Goal: Task Accomplishment & Management: Use online tool/utility

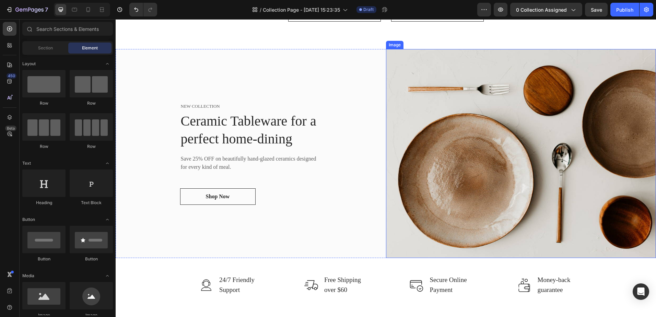
scroll to position [411, 0]
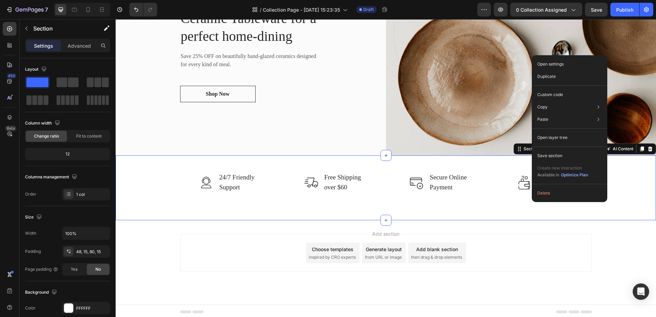
click at [614, 251] on div "Add section Choose templates inspired by CRO experts Generate layout from URL o…" at bounding box center [386, 262] width 540 height 84
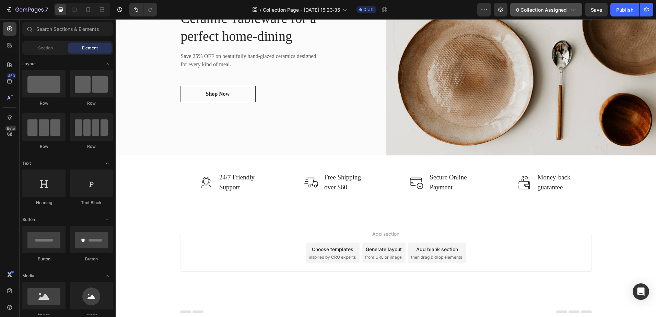
click at [566, 6] on span "0 collection assigned" at bounding box center [541, 9] width 51 height 7
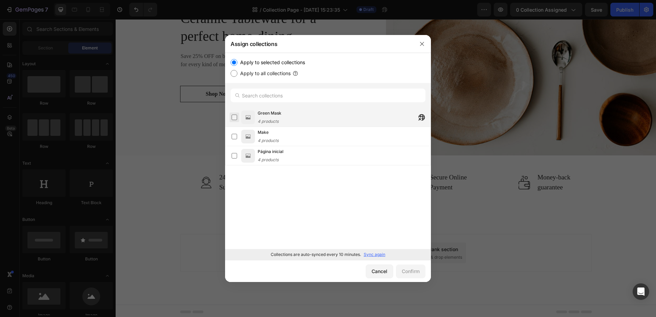
click at [233, 118] on label at bounding box center [234, 117] width 5 height 5
click at [410, 272] on div "Confirm" at bounding box center [411, 271] width 18 height 7
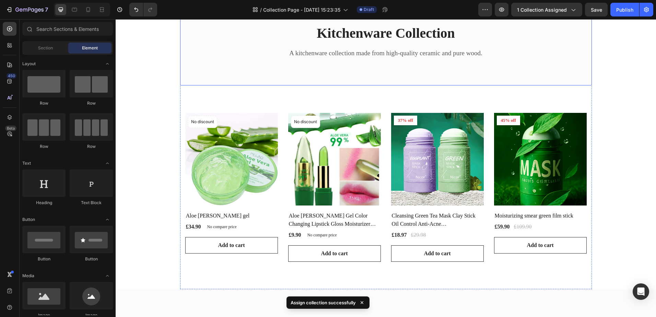
scroll to position [0, 0]
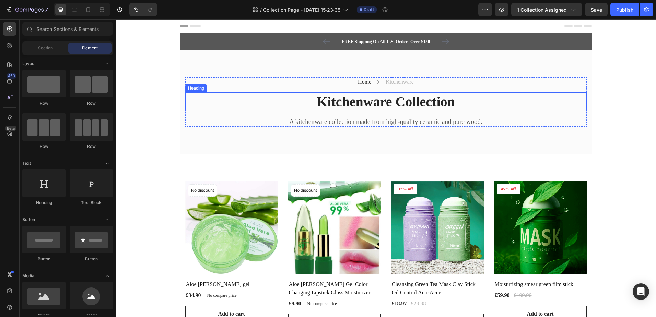
click at [420, 106] on p "Kitchenware Collection" at bounding box center [386, 102] width 400 height 18
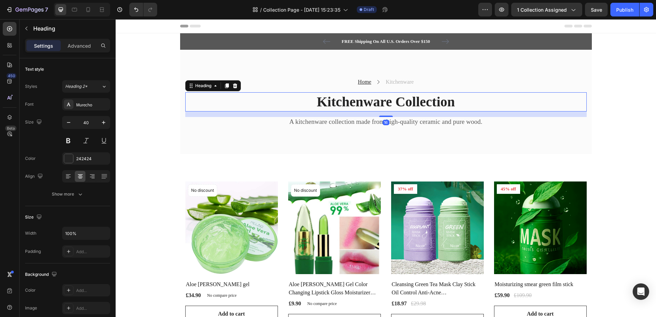
click at [432, 102] on p "Kitchenware Collection" at bounding box center [386, 102] width 400 height 18
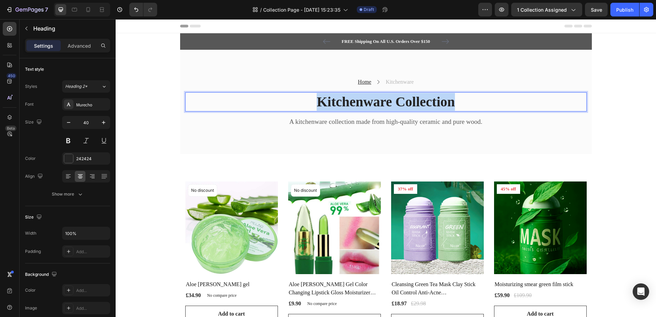
drag, startPoint x: 459, startPoint y: 102, endPoint x: 294, endPoint y: 100, distance: 164.3
click at [294, 100] on p "Kitchenware Collection" at bounding box center [386, 102] width 400 height 18
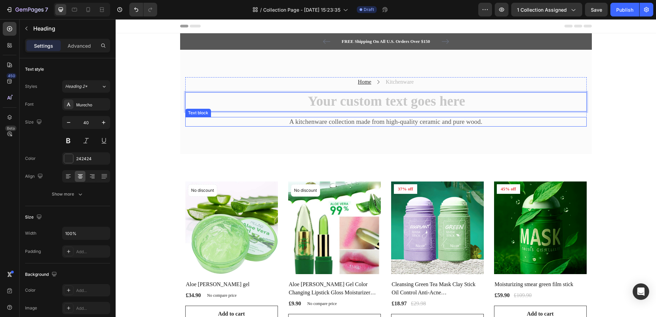
click at [451, 119] on p "A kitchenware collection made from high-quality ceramic and pure wood." at bounding box center [386, 122] width 400 height 9
click at [453, 100] on h2 "Rich Text Editor. Editing area: main" at bounding box center [385, 101] width 401 height 19
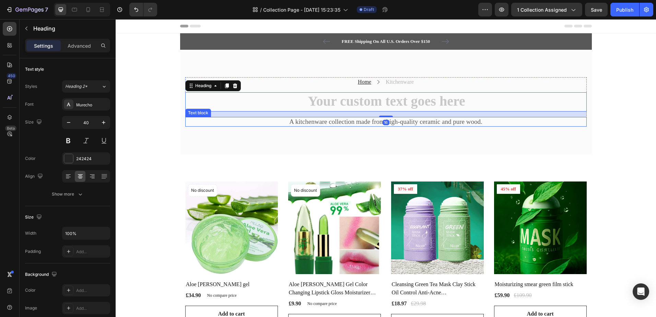
click at [468, 119] on p "A kitchenware collection made from high-quality ceramic and pure wood." at bounding box center [386, 122] width 400 height 9
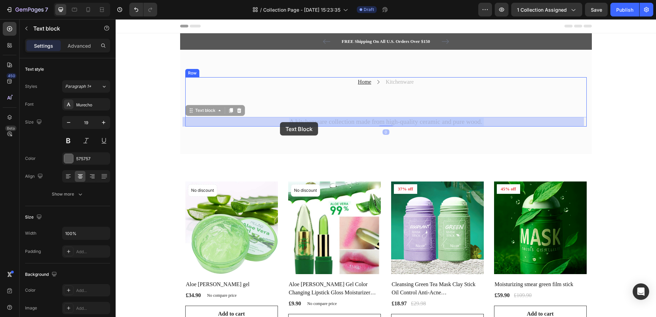
drag, startPoint x: 494, startPoint y: 122, endPoint x: 280, endPoint y: 122, distance: 214.1
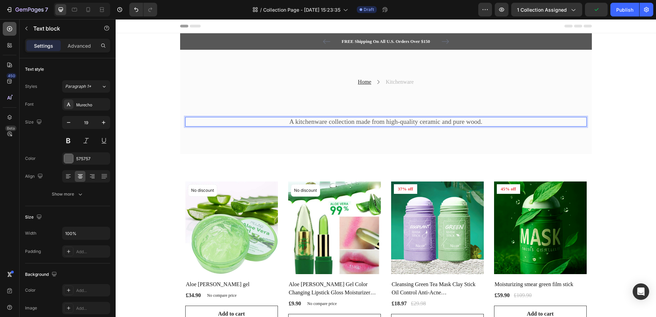
click at [9, 29] on icon at bounding box center [9, 28] width 5 height 5
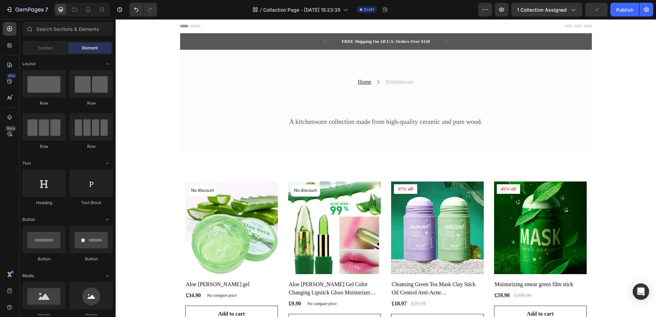
scroll to position [172, 0]
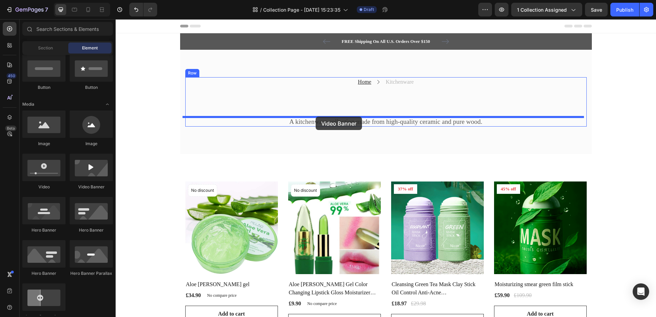
drag, startPoint x: 199, startPoint y: 195, endPoint x: 316, endPoint y: 117, distance: 140.0
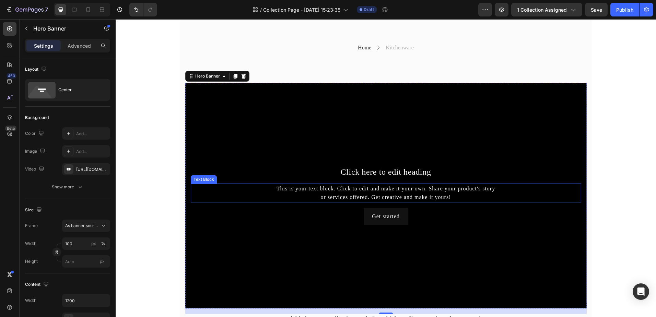
scroll to position [0, 0]
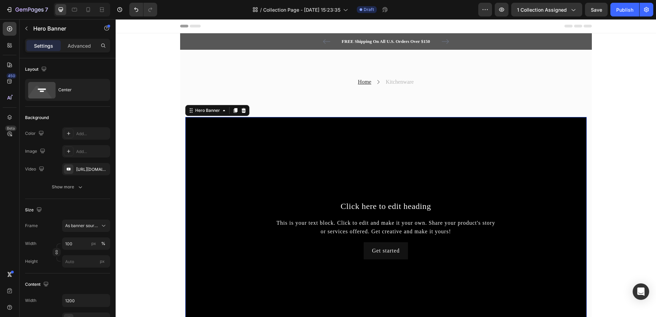
click at [237, 169] on div "Background Image" at bounding box center [385, 230] width 401 height 226
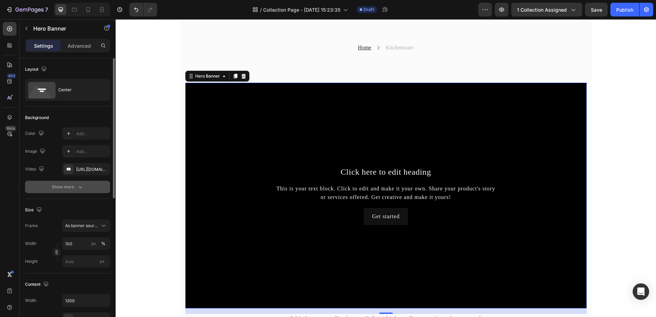
click at [80, 186] on icon "button" at bounding box center [80, 187] width 7 height 7
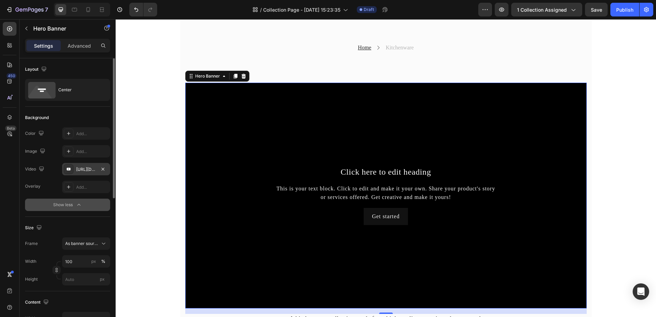
click at [90, 166] on div "https://www.youtube.com/watch?v=drIt4RH_kyQ" at bounding box center [86, 169] width 20 height 6
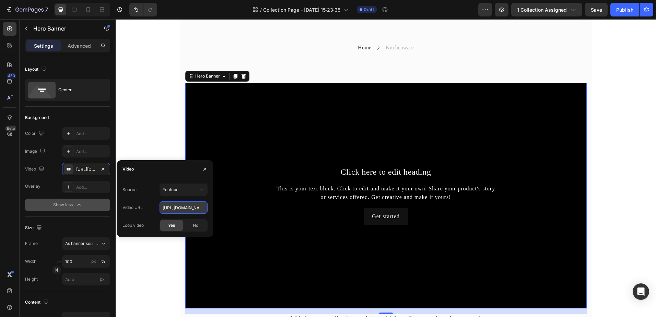
click at [188, 211] on input "https://www.youtube.com/watch?v=drIt4RH_kyQ" at bounding box center [184, 207] width 48 height 12
click at [195, 186] on div "Youtube" at bounding box center [184, 189] width 42 height 7
click at [146, 190] on div "Source Youtube" at bounding box center [164, 190] width 85 height 12
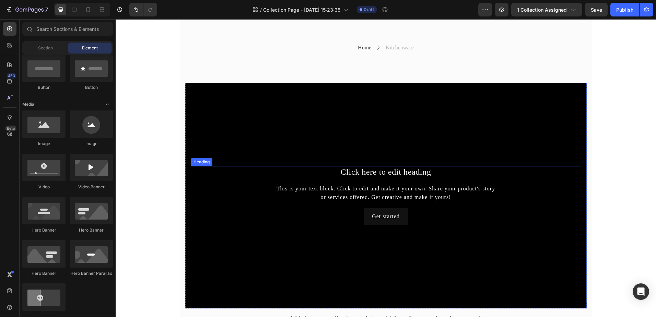
scroll to position [172, 0]
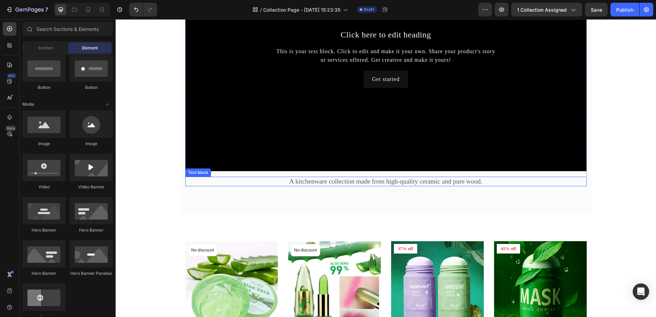
click at [450, 183] on p "A kitchenware collection made from high-quality ceramic and pure wood." at bounding box center [386, 181] width 400 height 9
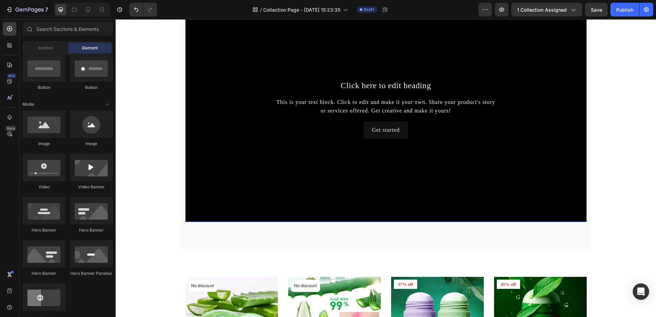
scroll to position [0, 0]
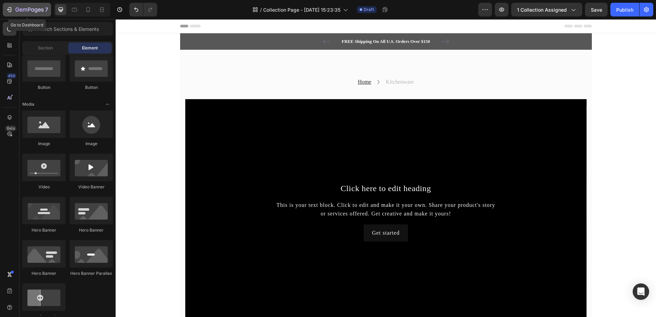
click at [10, 9] on icon "button" at bounding box center [9, 9] width 7 height 7
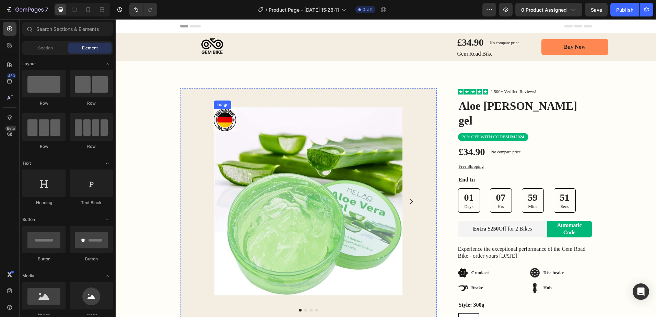
click at [230, 123] on img at bounding box center [225, 120] width 22 height 22
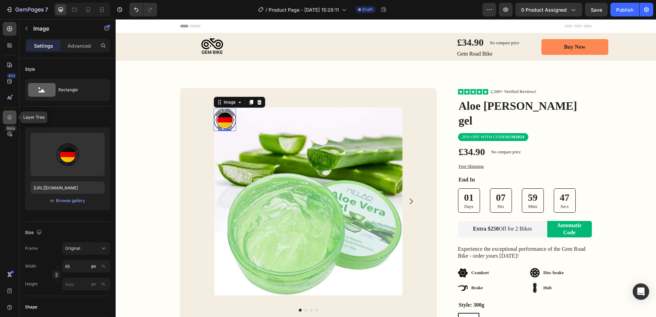
click at [10, 118] on icon at bounding box center [10, 117] width 4 height 5
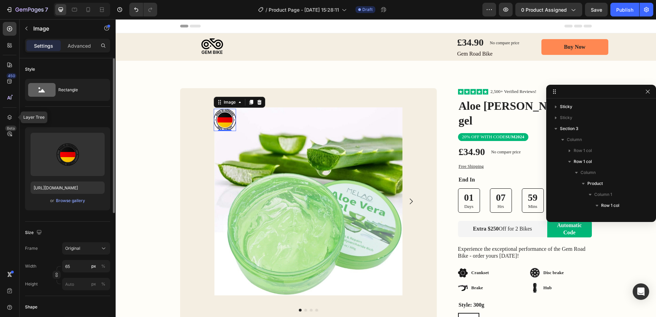
scroll to position [130, 0]
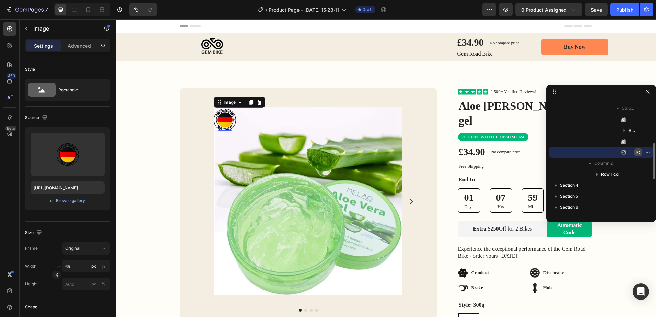
click at [638, 153] on icon "button" at bounding box center [637, 152] width 5 height 5
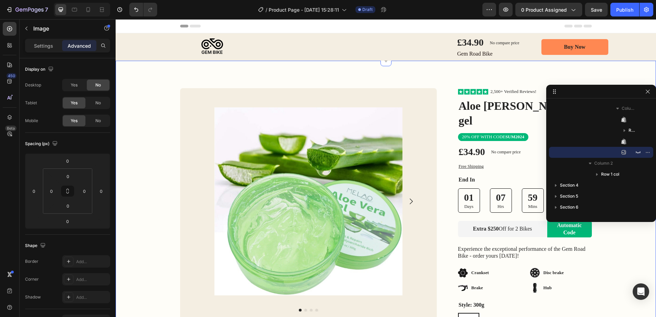
click at [157, 101] on div "Image Row Product Images Bonus packs deal: Text Block Helmet Item List 2 Bottle…" at bounding box center [386, 241] width 540 height 306
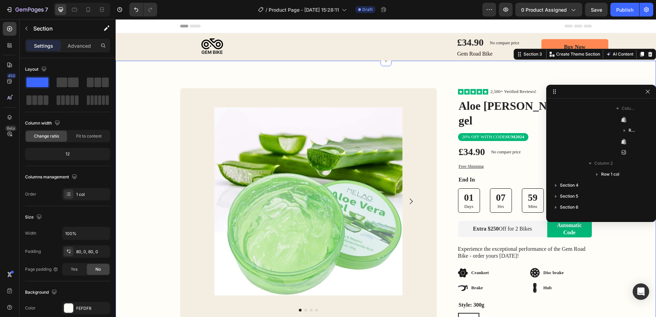
scroll to position [0, 0]
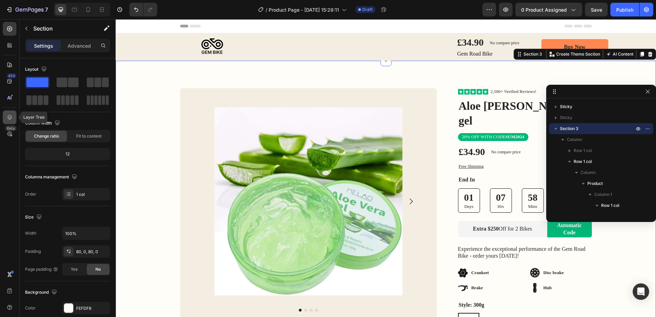
click at [9, 116] on icon at bounding box center [10, 117] width 4 height 5
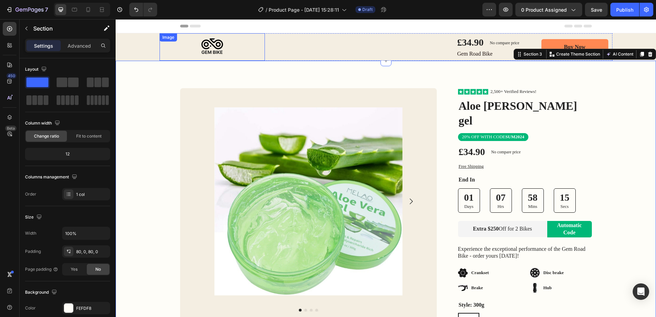
click at [229, 46] on img at bounding box center [212, 46] width 105 height 27
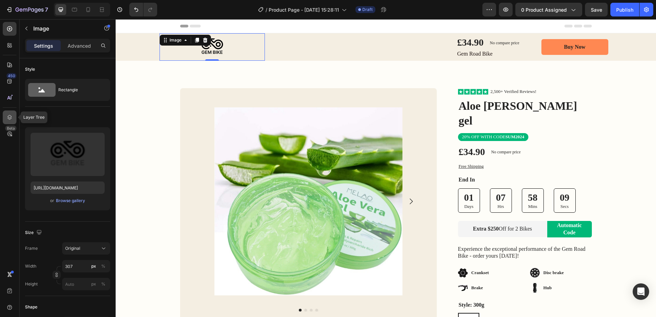
click at [7, 118] on icon at bounding box center [9, 117] width 7 height 7
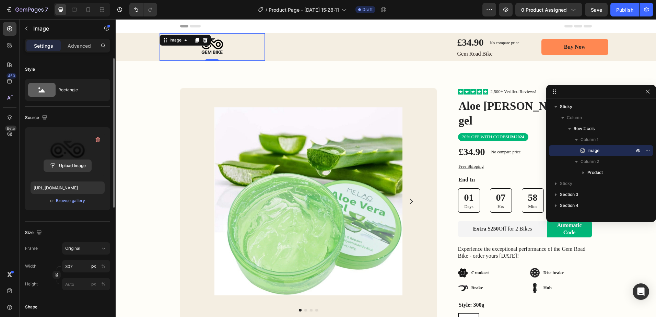
click at [69, 167] on input "file" at bounding box center [67, 166] width 47 height 12
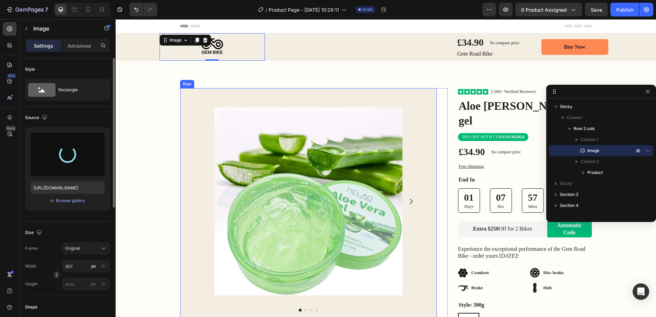
type input "[URL][DOMAIN_NAME]"
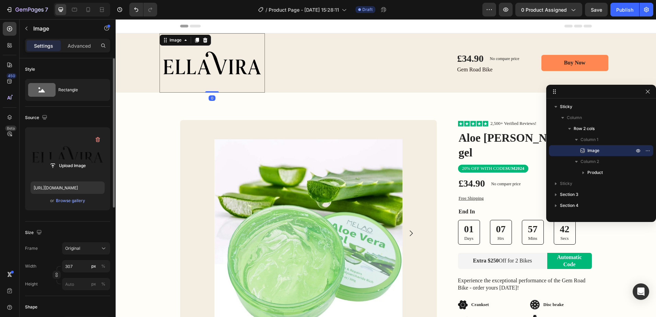
drag, startPoint x: 212, startPoint y: 92, endPoint x: 228, endPoint y: 82, distance: 19.2
click at [217, 83] on div "Image 0" at bounding box center [212, 62] width 105 height 59
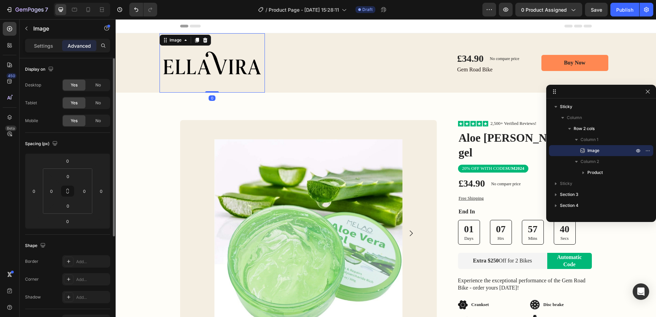
click at [181, 60] on img at bounding box center [212, 62] width 105 height 59
click at [71, 240] on div "Shape Border Add... Corner Add... Shadow Add..." at bounding box center [67, 272] width 85 height 74
click at [44, 43] on p "Settings" at bounding box center [43, 45] width 19 height 7
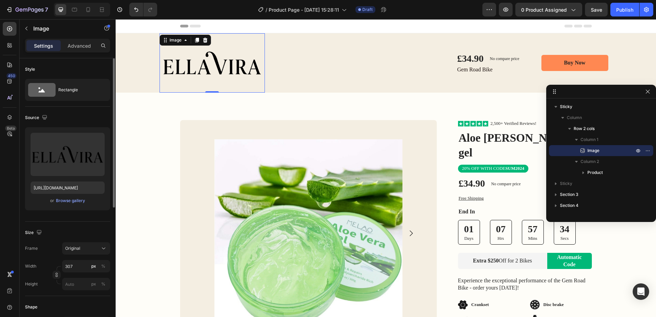
scroll to position [34, 0]
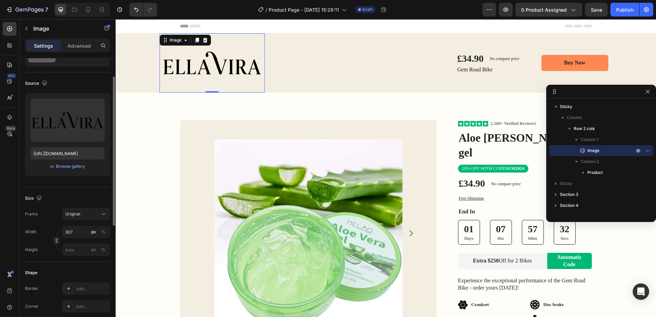
drag, startPoint x: 57, startPoint y: 238, endPoint x: 45, endPoint y: 236, distance: 11.8
click at [44, 238] on div "Width 307 px % Height px %" at bounding box center [67, 241] width 85 height 30
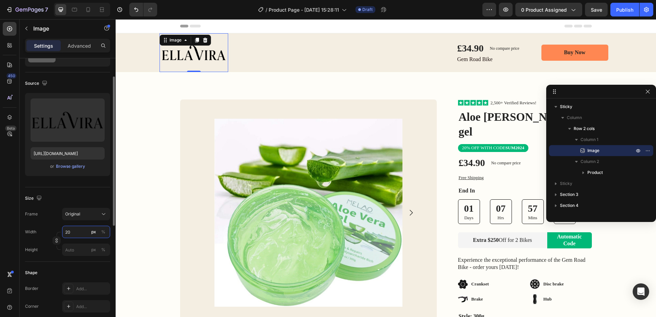
type input "2"
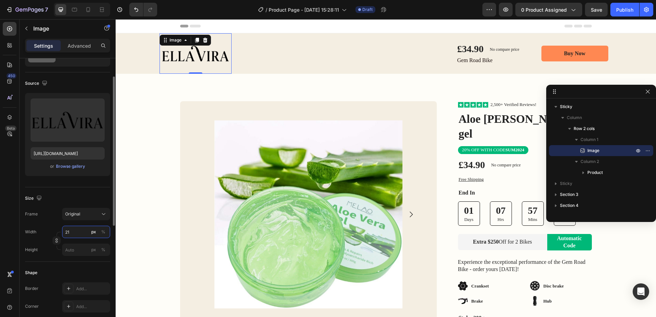
type input "2"
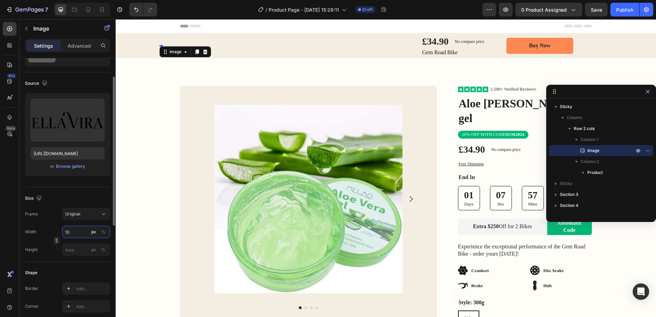
type input "100"
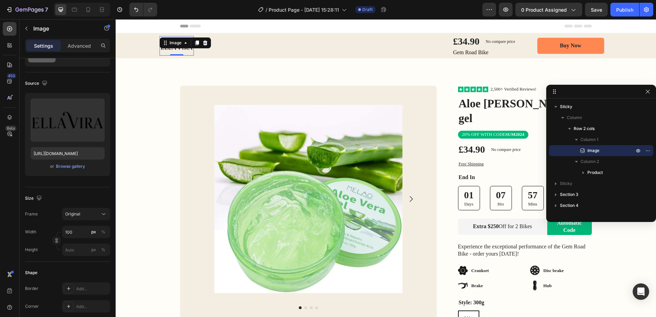
click at [138, 146] on div "Image Row Product Images Bonus packs deal: Text Block Helmet Item List 2 Bottle…" at bounding box center [386, 239] width 540 height 306
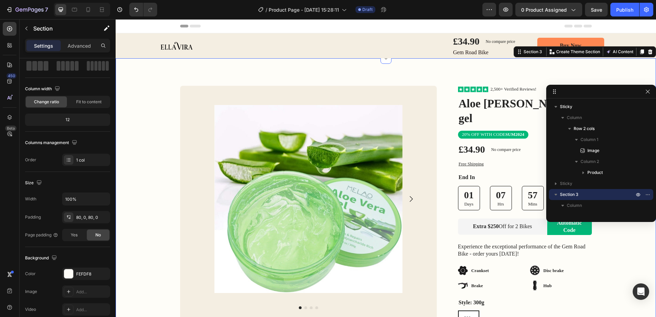
scroll to position [0, 0]
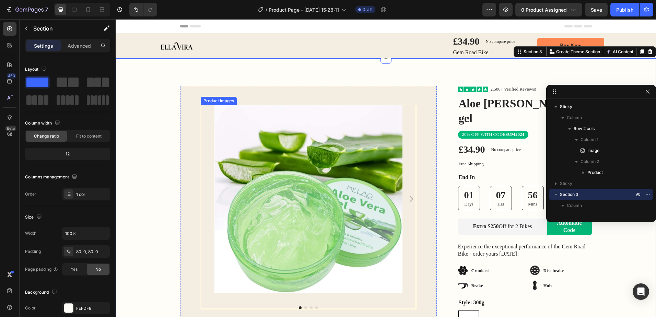
click at [297, 142] on img at bounding box center [308, 199] width 188 height 188
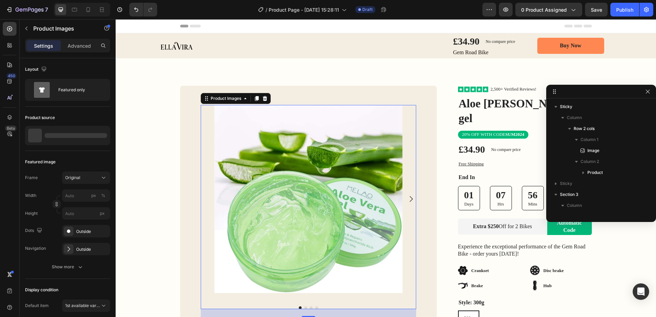
scroll to position [163, 0]
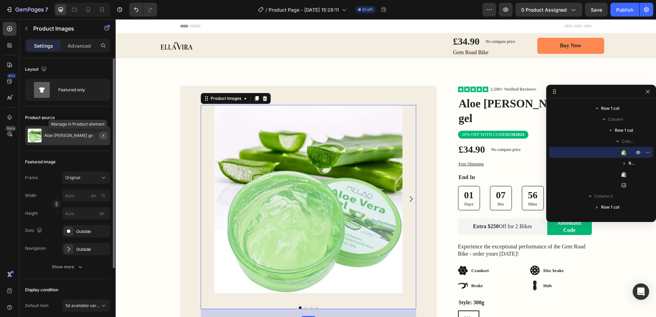
click at [107, 133] on button "button" at bounding box center [103, 135] width 8 height 8
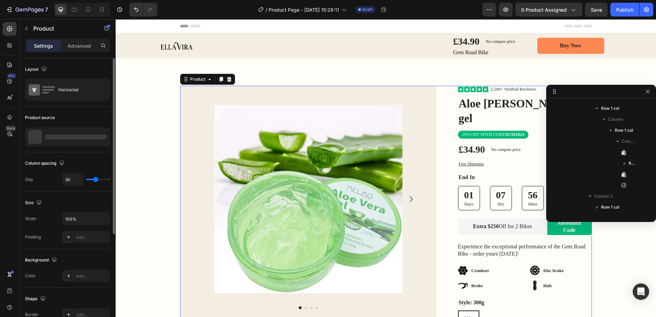
scroll to position [97, 0]
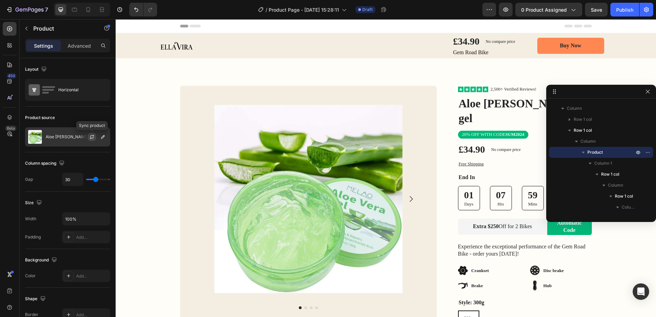
click at [91, 137] on icon "button" at bounding box center [91, 136] width 5 height 5
click at [537, 143] on div "£34.90 Product Price Product Price No compare price Product Price Row" at bounding box center [525, 150] width 134 height 14
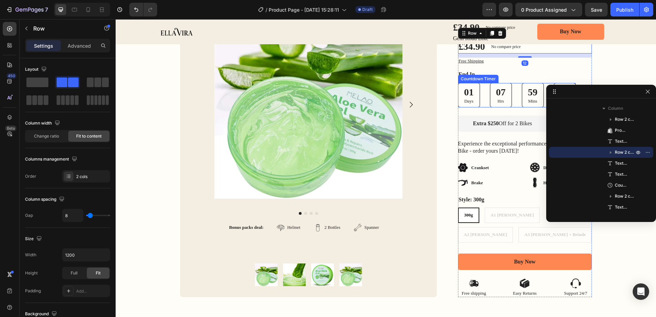
scroll to position [137, 0]
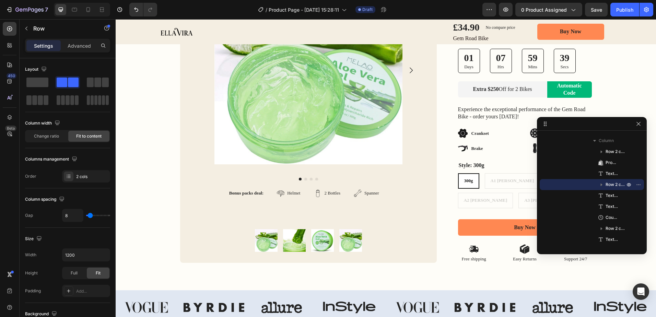
drag, startPoint x: 621, startPoint y: 96, endPoint x: 612, endPoint y: 128, distance: 33.6
click at [8, 116] on icon at bounding box center [9, 117] width 7 height 7
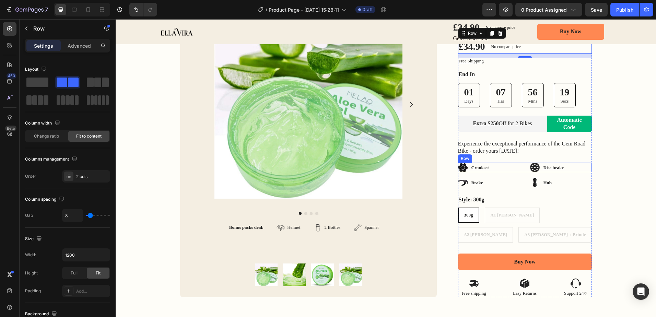
scroll to position [34, 0]
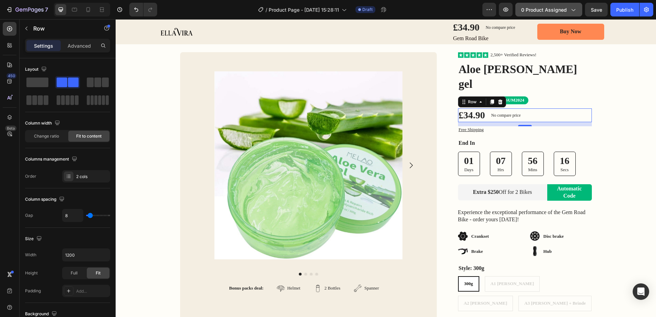
click at [566, 3] on button "0 product assigned" at bounding box center [548, 10] width 67 height 14
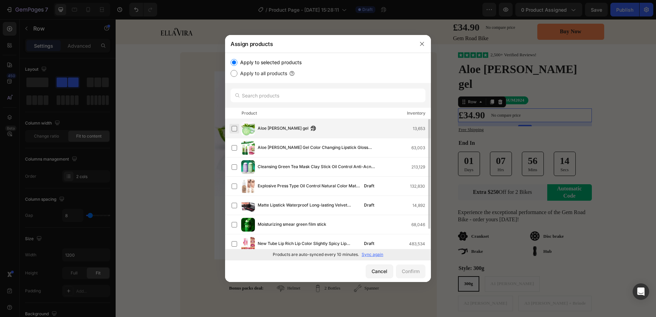
click at [235, 129] on label at bounding box center [234, 128] width 5 height 5
click at [413, 266] on button "Confirm" at bounding box center [411, 271] width 30 height 14
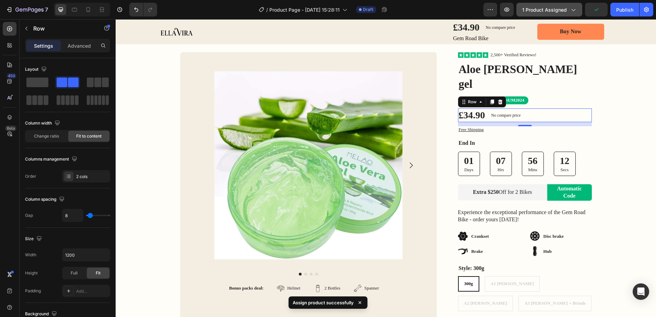
click at [544, 10] on span "1 product assigned" at bounding box center [544, 9] width 45 height 7
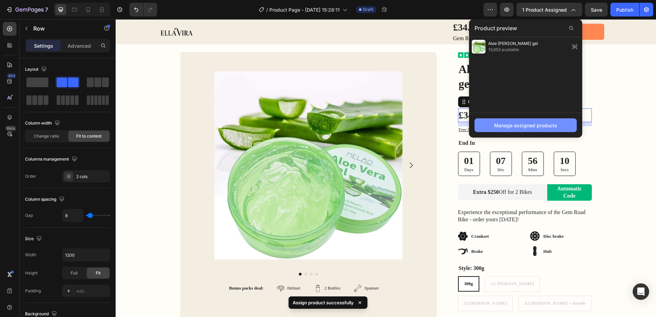
click at [519, 128] on div "Manage assigned products" at bounding box center [525, 125] width 63 height 7
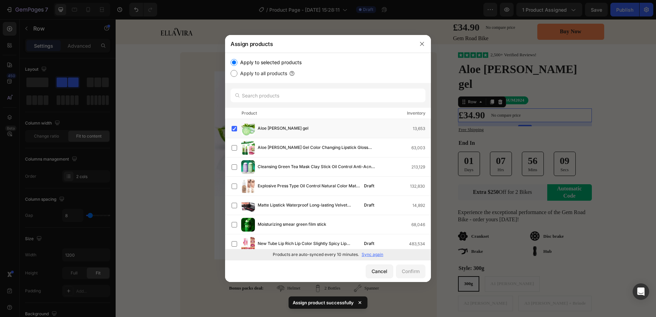
click at [369, 254] on p "Sync again" at bounding box center [373, 254] width 22 height 6
drag, startPoint x: 377, startPoint y: 272, endPoint x: 264, endPoint y: 244, distance: 116.4
click at [377, 272] on div "Cancel" at bounding box center [380, 271] width 16 height 7
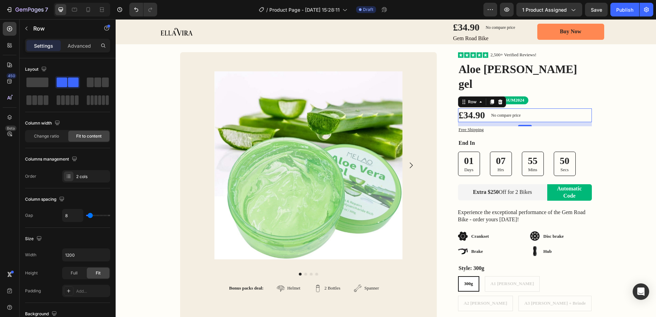
scroll to position [69, 0]
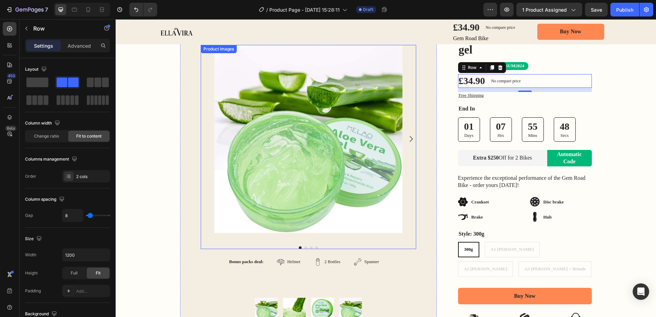
click at [329, 166] on img at bounding box center [308, 139] width 188 height 188
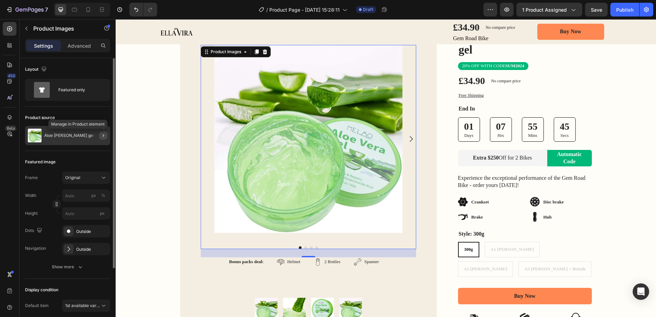
click at [101, 136] on icon "button" at bounding box center [103, 135] width 5 height 5
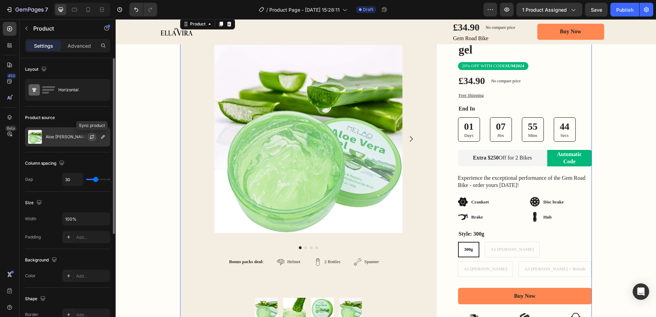
click at [93, 136] on icon "button" at bounding box center [92, 136] width 4 height 2
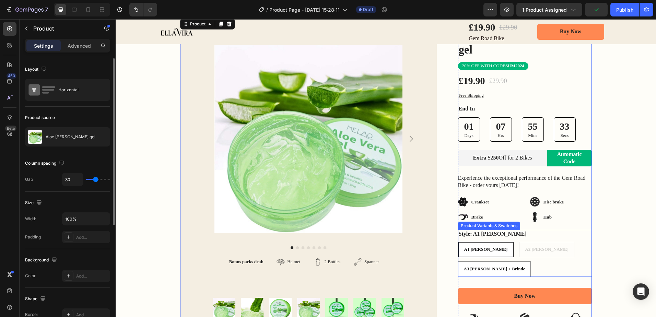
click at [501, 242] on div "A1 Vera A1 Vera A1 Vera A2 Vera A2 Vera A2 Vera A3 Vera + Brinde A3 Vera + Brin…" at bounding box center [525, 259] width 134 height 35
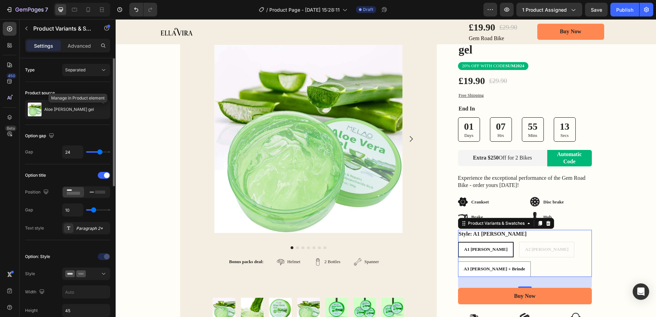
drag, startPoint x: 103, startPoint y: 107, endPoint x: 101, endPoint y: 112, distance: 5.7
click at [0, 0] on icon "button" at bounding box center [0, 0] width 0 height 0
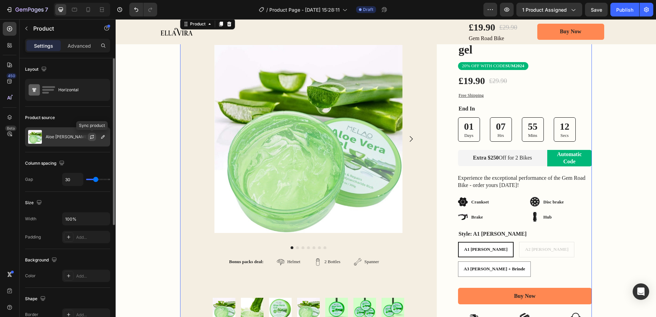
click at [90, 136] on icon "button" at bounding box center [91, 136] width 5 height 5
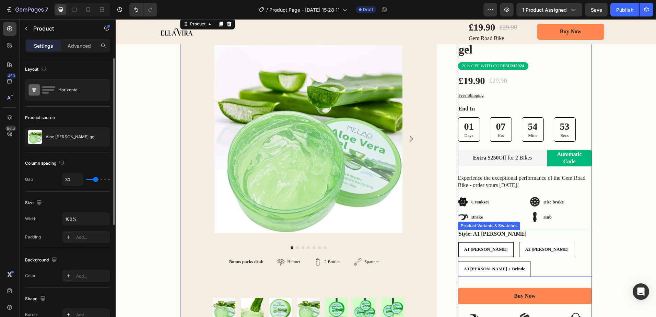
click at [525, 247] on span "A2 [PERSON_NAME]" at bounding box center [547, 249] width 44 height 5
click at [519, 242] on input "A2 Vera A2 Vera A2 Vera" at bounding box center [519, 242] width 0 height 0
radio input "true"
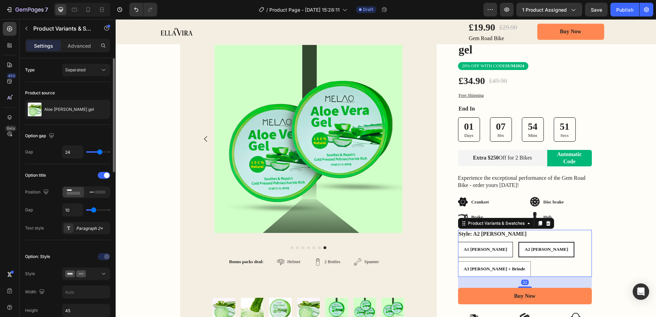
click at [470, 247] on span "A1 [PERSON_NAME]" at bounding box center [486, 249] width 44 height 5
click at [458, 242] on input "A1 Vera A1 Vera A1 Vera" at bounding box center [458, 242] width 0 height 0
radio input "true"
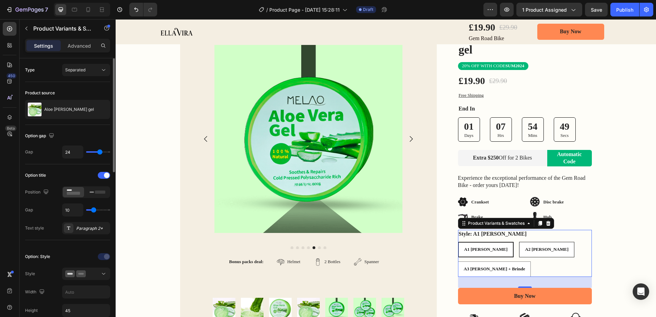
click at [525, 247] on span "A2 [PERSON_NAME]" at bounding box center [547, 249] width 44 height 5
click at [519, 242] on input "A2 Vera A2 Vera A2 Vera" at bounding box center [519, 242] width 0 height 0
radio input "true"
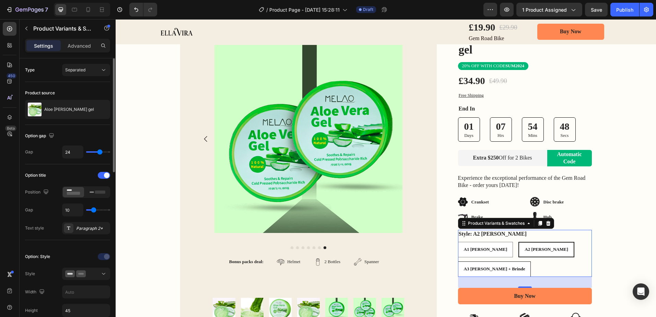
click at [525, 266] on span "A3 [PERSON_NAME] + Brinde" at bounding box center [494, 268] width 61 height 5
click at [458, 261] on input "A3 Vera + Brinde A3 Vera + Brinde A3 Vera + Brinde" at bounding box center [458, 261] width 0 height 0
radio input "true"
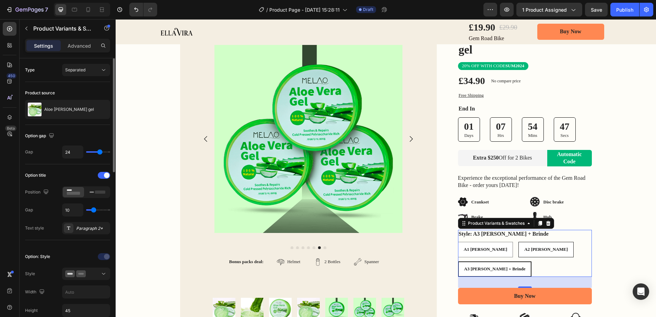
click at [524, 247] on span "A2 [PERSON_NAME]" at bounding box center [546, 249] width 44 height 5
click at [518, 242] on input "A2 Vera A2 Vera A2 Vera" at bounding box center [518, 242] width 0 height 0
radio input "true"
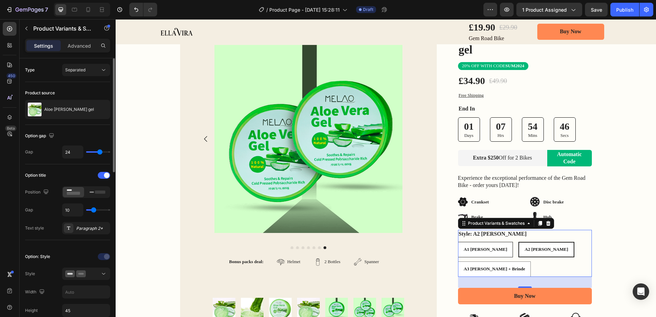
click at [470, 247] on span "A1 [PERSON_NAME]" at bounding box center [486, 249] width 44 height 5
click at [458, 242] on input "A1 Vera A1 Vera A1 Vera" at bounding box center [458, 242] width 0 height 0
radio input "true"
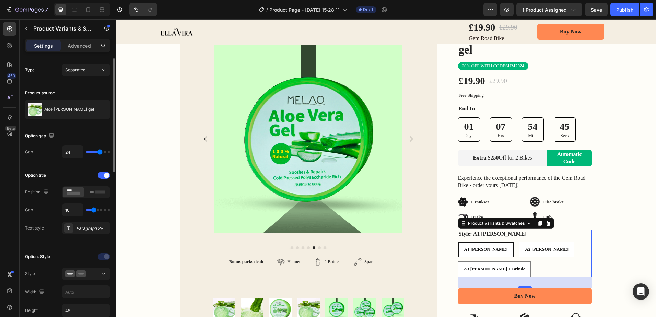
click at [525, 247] on span "A2 [PERSON_NAME]" at bounding box center [547, 249] width 44 height 5
click at [519, 242] on input "A2 Vera A2 Vera A2 Vera" at bounding box center [519, 242] width 0 height 0
radio input "true"
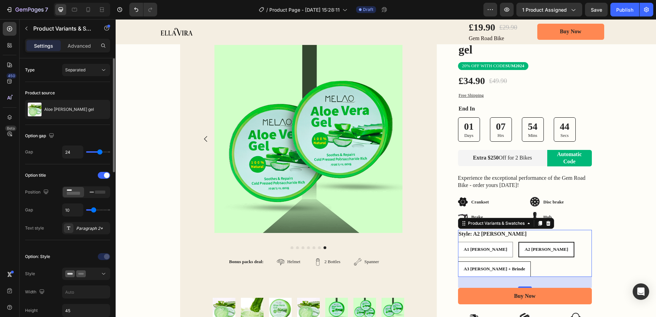
click at [525, 266] on span "A3 [PERSON_NAME] + Brinde" at bounding box center [494, 268] width 61 height 5
click at [458, 261] on input "A3 Vera + Brinde A3 Vera + Brinde A3 Vera + Brinde" at bounding box center [458, 261] width 0 height 0
radio input "true"
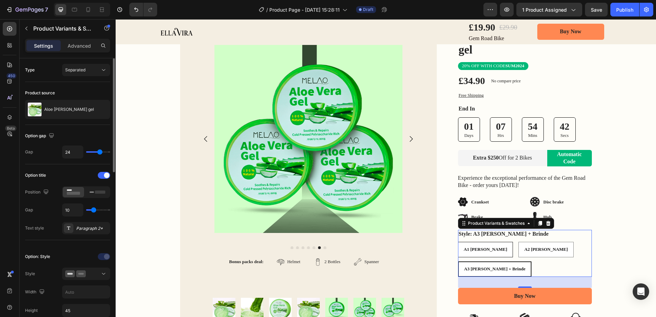
click at [471, 247] on span "A1 [PERSON_NAME]" at bounding box center [486, 249] width 44 height 5
click at [458, 242] on input "A1 Vera A1 Vera A1 Vera" at bounding box center [458, 242] width 0 height 0
radio input "true"
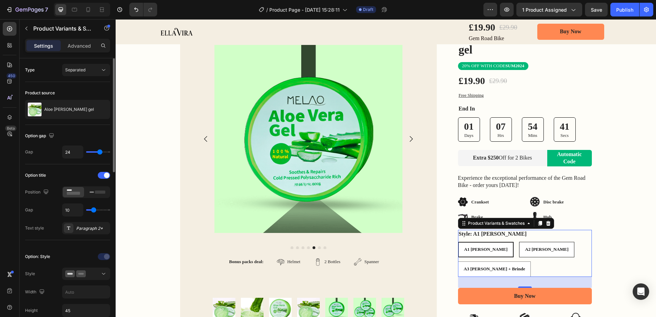
click at [525, 247] on span "A2 [PERSON_NAME]" at bounding box center [547, 249] width 44 height 5
click at [519, 242] on input "A2 Vera A2 Vera A2 Vera" at bounding box center [519, 242] width 0 height 0
radio input "true"
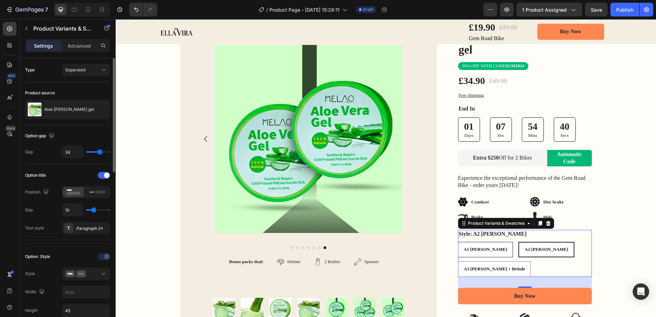
click at [460, 244] on div "A1 [PERSON_NAME]" at bounding box center [485, 249] width 55 height 11
click at [458, 242] on input "A1 Vera A1 Vera A1 Vera" at bounding box center [458, 242] width 0 height 0
radio input "true"
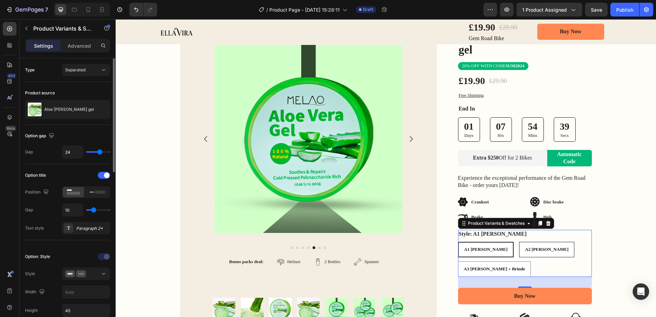
click at [525, 247] on span "A2 [PERSON_NAME]" at bounding box center [547, 249] width 44 height 5
click at [519, 242] on input "A2 Vera A2 Vera A2 Vera" at bounding box center [519, 242] width 0 height 0
radio input "true"
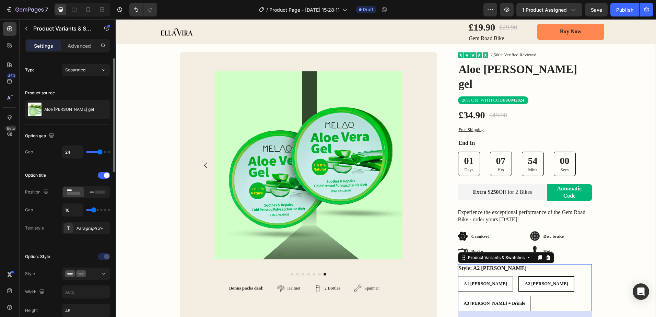
scroll to position [0, 0]
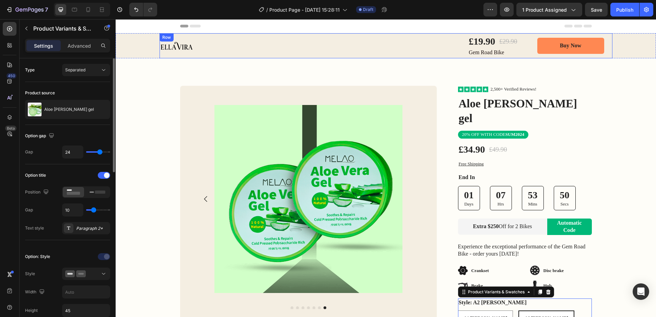
click at [607, 49] on div "Image £19.90 Product Price Product Price £29.90 Product Price Product Price Row…" at bounding box center [386, 45] width 453 height 25
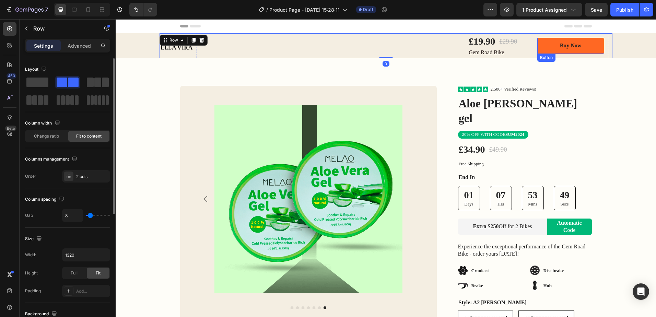
click at [598, 48] on link "Buy Now" at bounding box center [570, 46] width 67 height 16
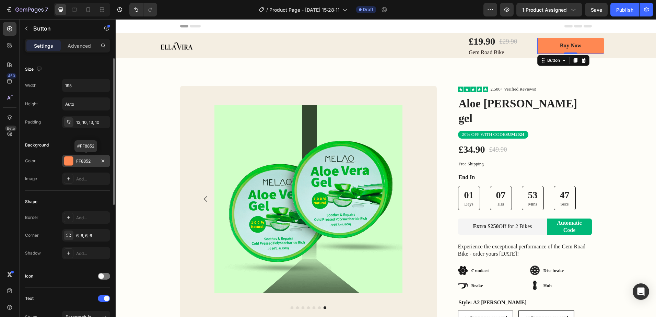
click at [72, 160] on div at bounding box center [68, 160] width 9 height 9
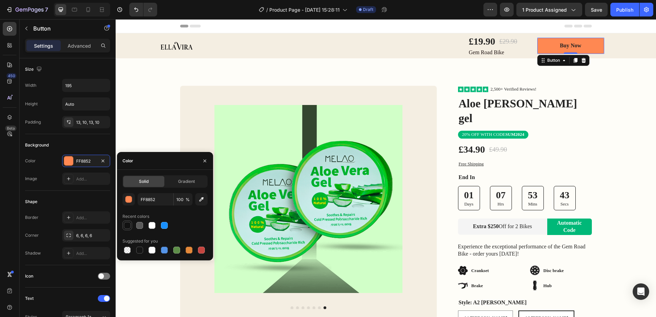
click at [129, 225] on div at bounding box center [127, 225] width 7 height 7
click at [570, 45] on div "Buy Now" at bounding box center [571, 45] width 22 height 7
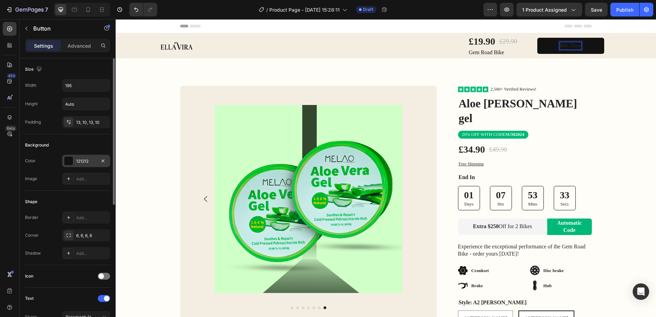
click at [70, 163] on div at bounding box center [68, 160] width 9 height 9
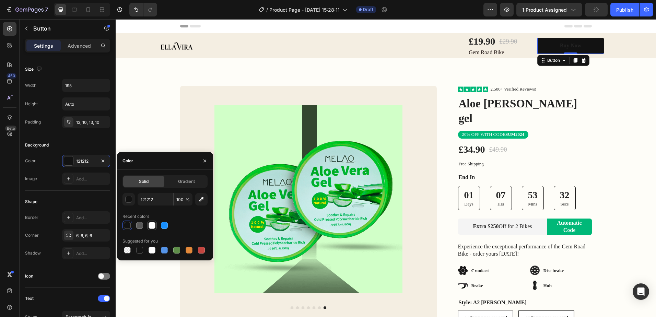
click at [154, 226] on div at bounding box center [152, 225] width 7 height 7
type input "FFFFFF"
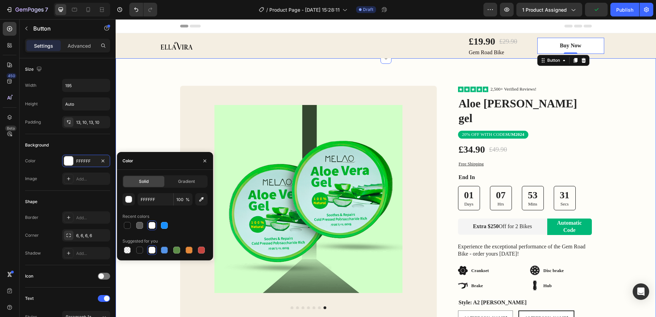
click at [615, 101] on div "Image Row Product Images Bonus packs deal: Text Block Helmet Item List 2 Bottle…" at bounding box center [386, 243] width 540 height 314
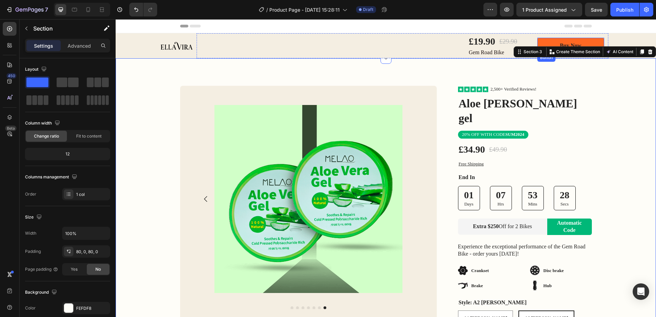
click at [588, 45] on link "Buy Now" at bounding box center [570, 46] width 67 height 16
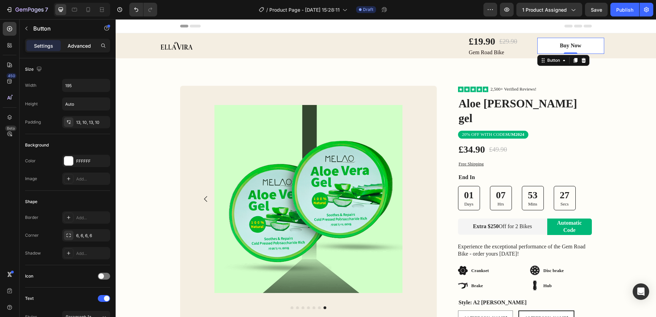
click at [87, 48] on p "Advanced" at bounding box center [79, 45] width 23 height 7
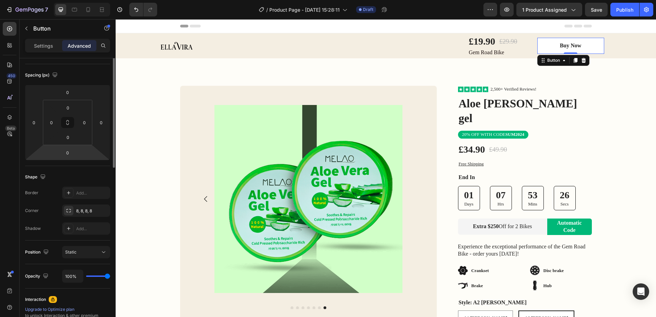
scroll to position [103, 0]
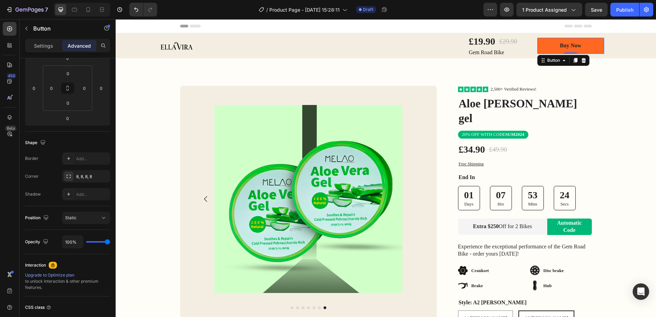
click at [598, 46] on link "Buy Now" at bounding box center [570, 46] width 67 height 16
click at [39, 50] on div "Settings" at bounding box center [43, 45] width 34 height 11
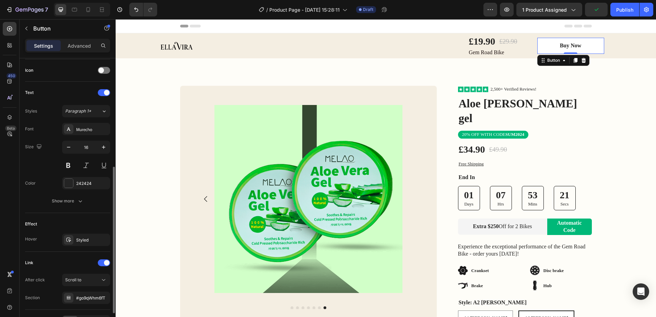
scroll to position [249, 0]
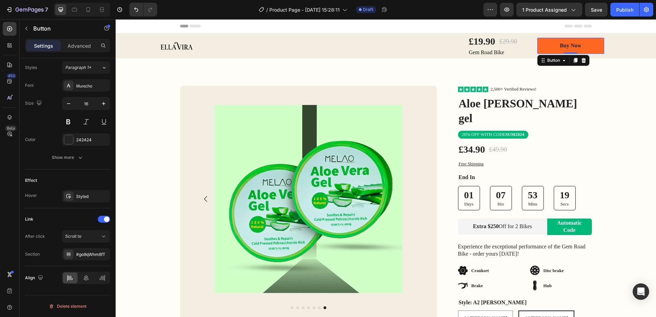
click at [588, 42] on link "Buy Now" at bounding box center [570, 46] width 67 height 16
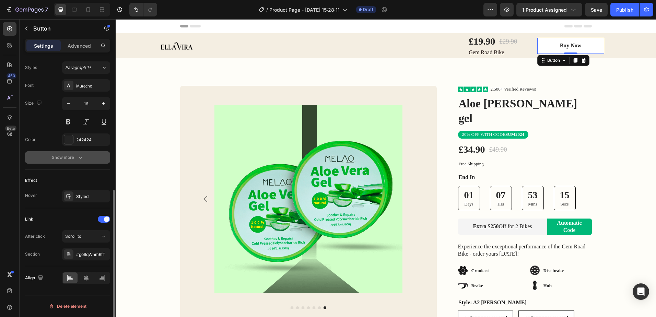
click at [79, 154] on icon "button" at bounding box center [80, 157] width 7 height 7
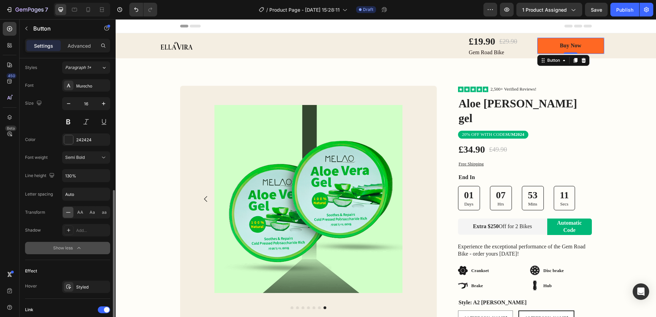
click at [589, 44] on link "Buy Now" at bounding box center [570, 46] width 67 height 16
click at [73, 46] on p "Advanced" at bounding box center [79, 45] width 23 height 7
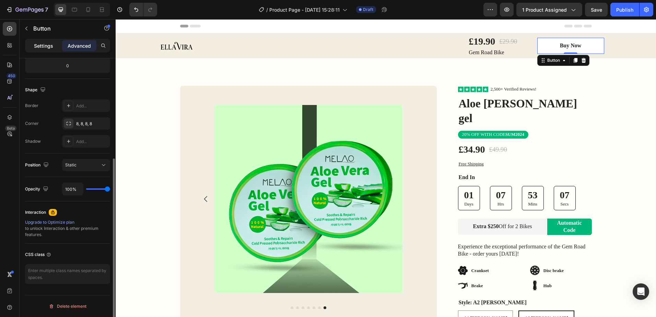
click at [43, 44] on p "Settings" at bounding box center [43, 45] width 19 height 7
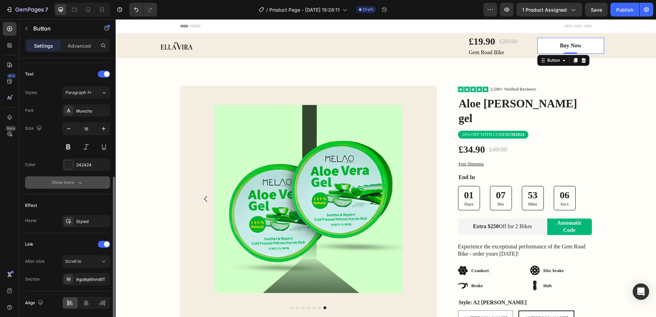
scroll to position [249, 0]
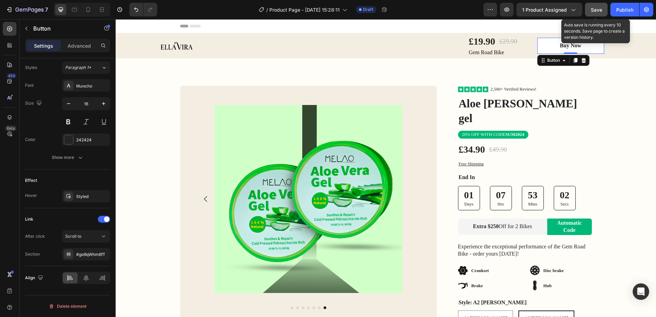
click at [594, 11] on span "Save" at bounding box center [596, 10] width 11 height 6
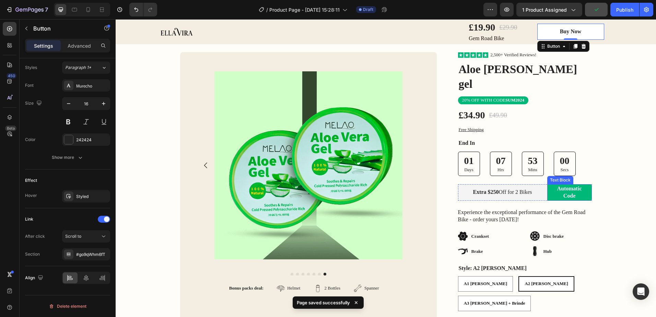
scroll to position [69, 0]
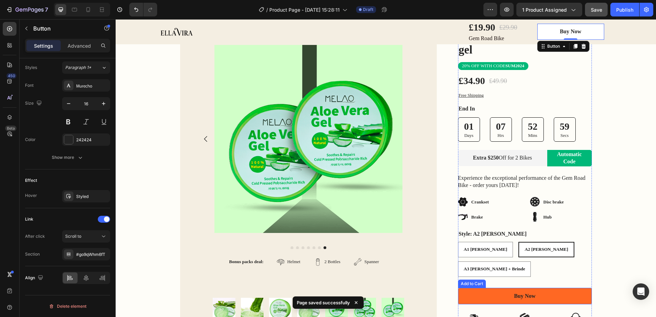
click at [553, 288] on button "Buy Now" at bounding box center [525, 296] width 134 height 16
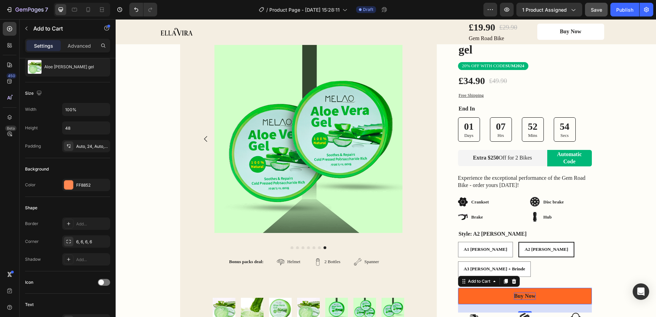
click at [520, 293] on div "Buy Now" at bounding box center [525, 296] width 22 height 7
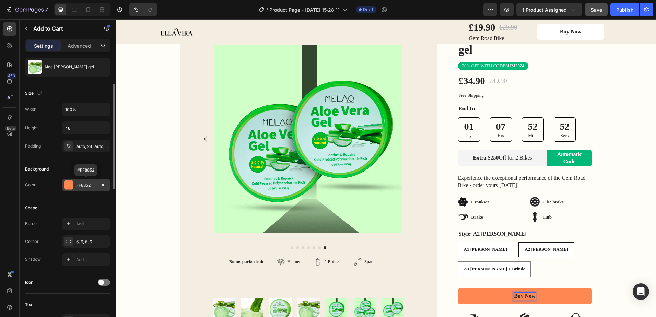
click at [71, 188] on div at bounding box center [68, 184] width 9 height 9
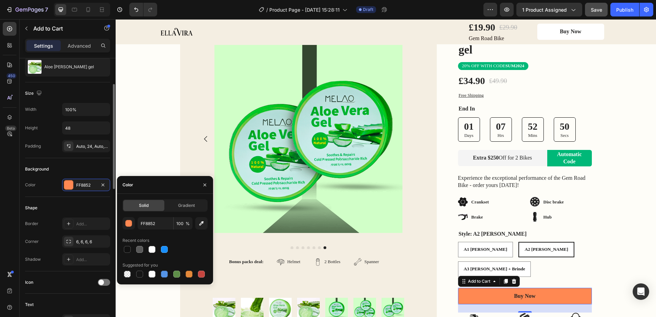
click at [72, 205] on div "Shape" at bounding box center [67, 207] width 85 height 11
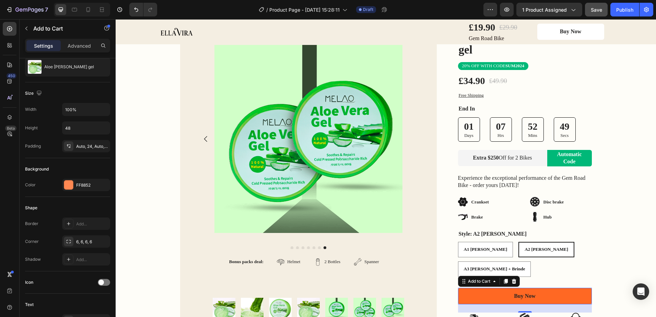
click at [461, 288] on button "Buy Now" at bounding box center [525, 296] width 134 height 16
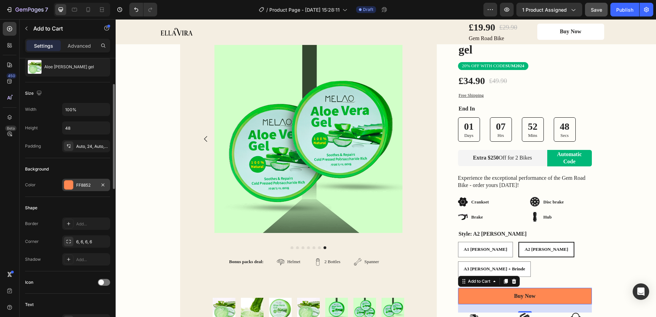
click at [65, 185] on div at bounding box center [68, 184] width 9 height 9
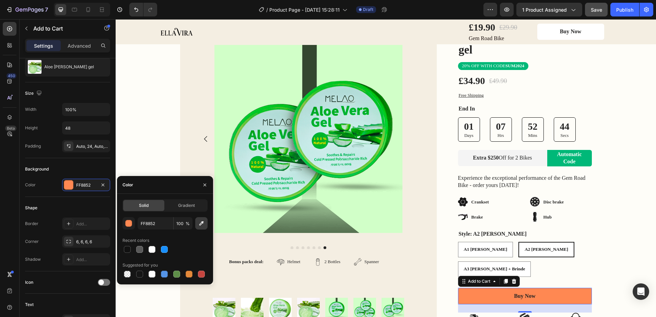
click at [199, 228] on button "button" at bounding box center [201, 223] width 12 height 12
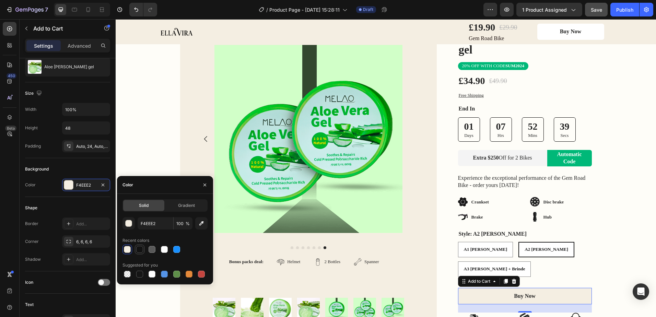
click at [137, 248] on div at bounding box center [139, 249] width 7 height 7
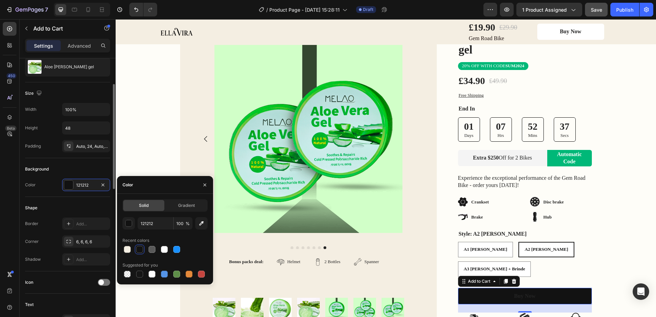
click at [90, 203] on div "Shape" at bounding box center [67, 207] width 85 height 11
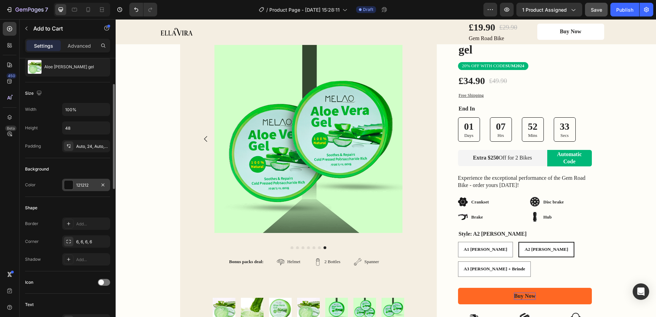
click at [69, 183] on div at bounding box center [68, 184] width 9 height 9
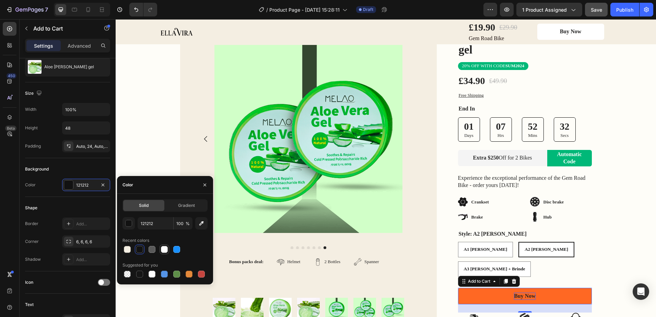
click at [168, 249] on div at bounding box center [165, 250] width 10 height 10
type input "FFFFFF"
click at [150, 139] on div "Image Row Product Images Bonus packs deal: Text Block Helmet Item List 2 Bottle…" at bounding box center [386, 174] width 540 height 314
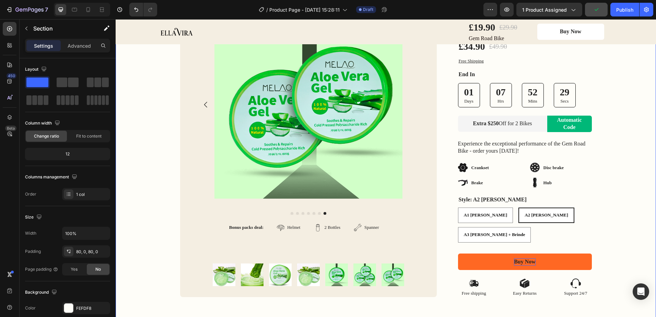
scroll to position [137, 0]
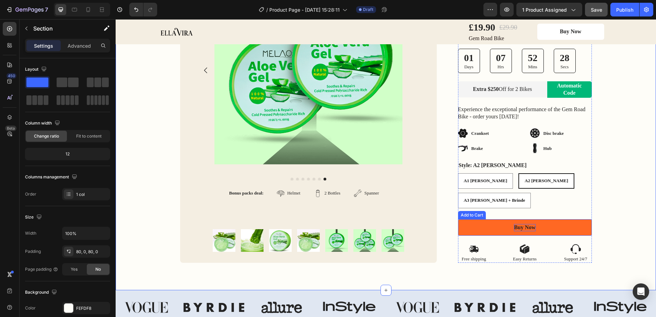
click at [536, 219] on button "Buy Now" at bounding box center [525, 227] width 134 height 16
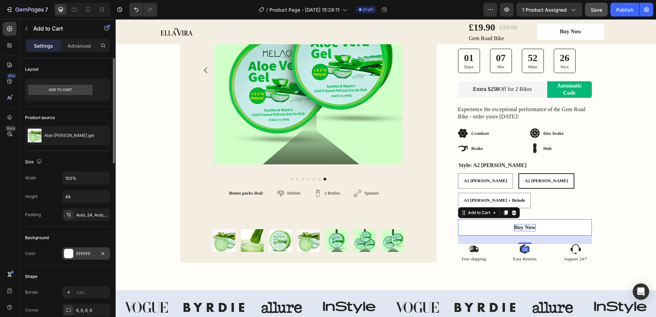
click at [67, 256] on div at bounding box center [68, 253] width 9 height 9
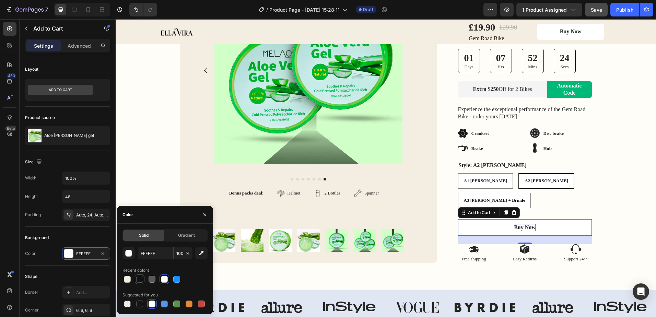
click at [139, 280] on div at bounding box center [139, 279] width 7 height 7
type input "121212"
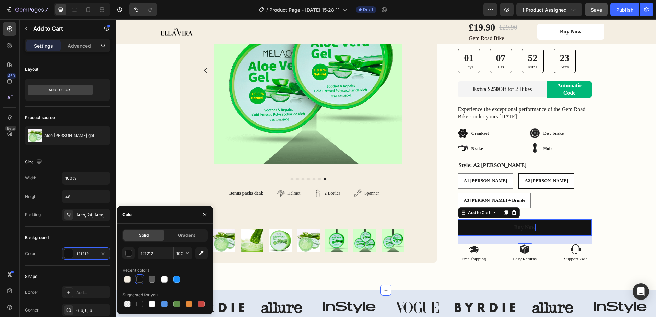
click at [614, 166] on div "Image Row Product Images Bonus packs deal: Text Block Helmet Item List 2 Bottle…" at bounding box center [386, 106] width 540 height 314
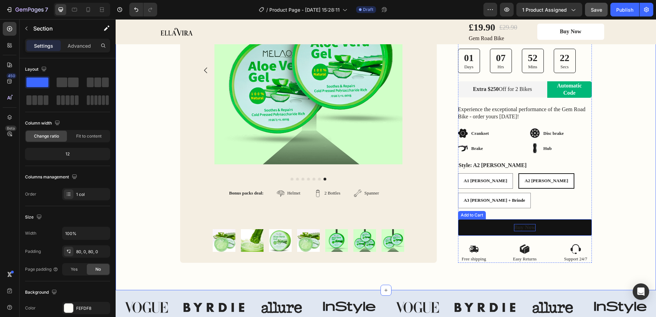
click at [524, 224] on p "Buy Now" at bounding box center [525, 227] width 22 height 7
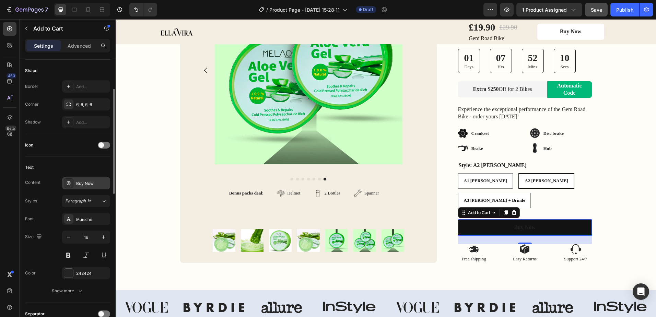
scroll to position [240, 0]
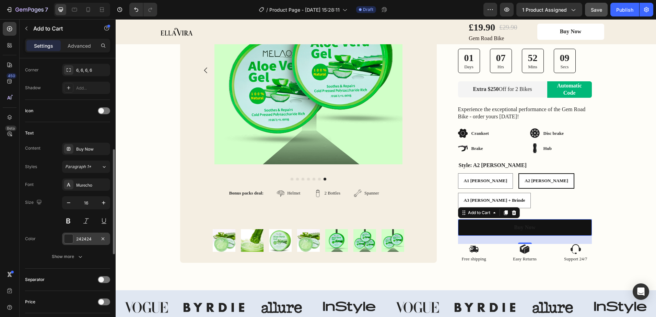
click at [71, 240] on div at bounding box center [68, 238] width 9 height 9
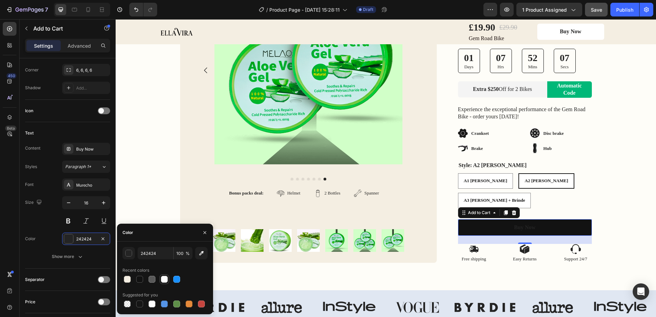
click at [164, 281] on div at bounding box center [164, 279] width 7 height 7
type input "FFFFFF"
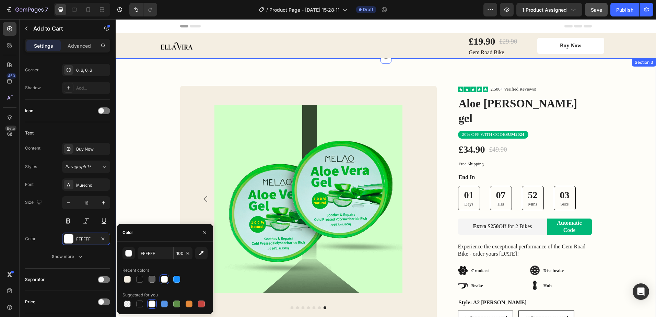
scroll to position [34, 0]
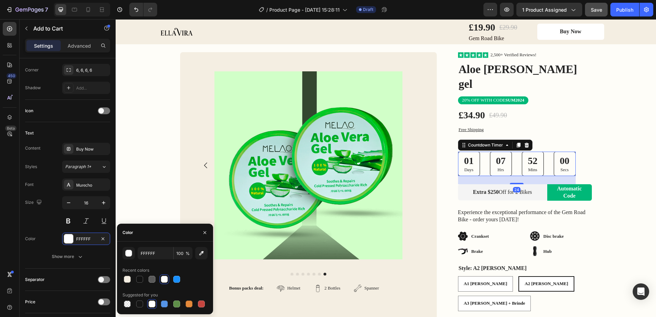
click at [548, 159] on div "01 Days 07 Hrs 52 Mins 00 Secs" at bounding box center [517, 164] width 118 height 24
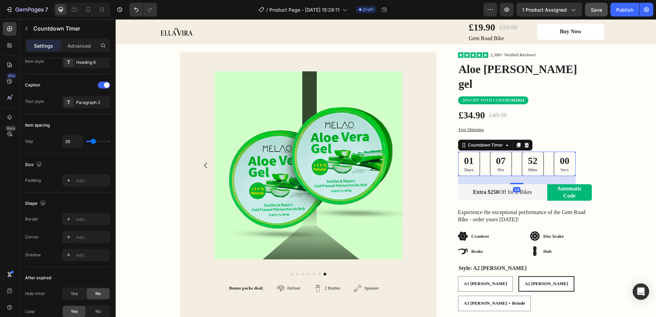
scroll to position [0, 0]
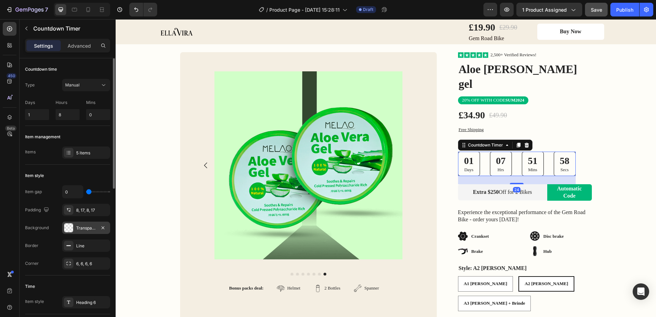
click at [68, 228] on div at bounding box center [68, 227] width 9 height 9
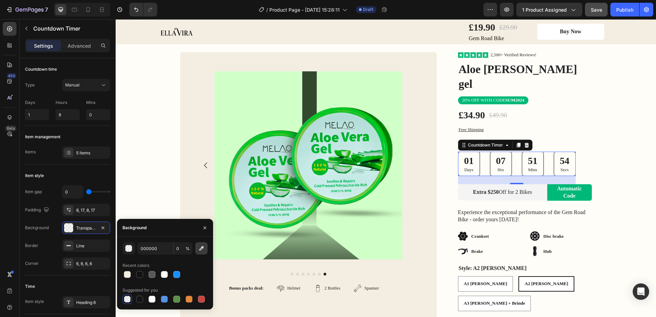
click at [202, 247] on icon "button" at bounding box center [201, 248] width 4 height 4
type input "F4EEE2"
type input "100"
click at [128, 274] on div at bounding box center [127, 274] width 7 height 7
click at [201, 249] on icon "button" at bounding box center [201, 248] width 7 height 7
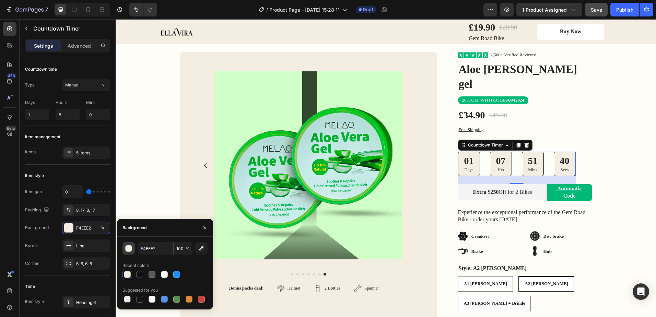
click at [129, 249] on div "button" at bounding box center [129, 248] width 7 height 7
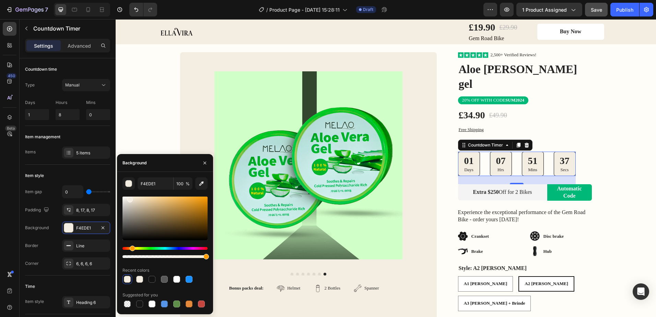
click at [131, 247] on div "Hue" at bounding box center [132, 248] width 5 height 5
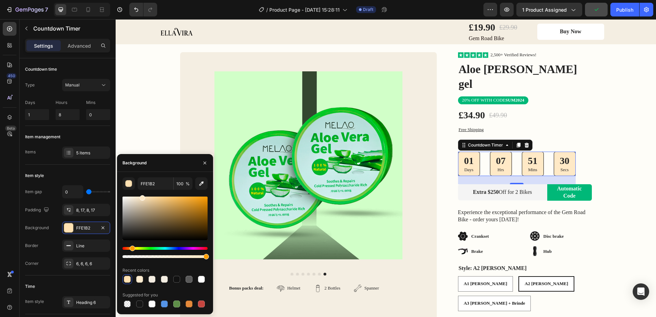
drag, startPoint x: 130, startPoint y: 198, endPoint x: 141, endPoint y: 168, distance: 32.4
click at [141, 168] on div "Background FFE1B2 100 % Recent colors Suggested for you" at bounding box center [165, 234] width 96 height 160
type input "FFE9C6"
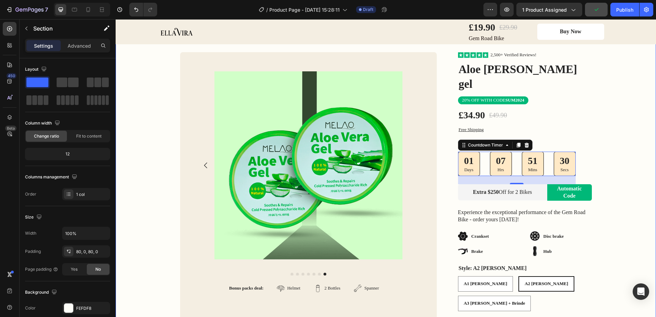
click at [152, 126] on div "Image Row Product Images Bonus packs deal: Text Block Helmet Item List 2 Bottle…" at bounding box center [386, 208] width 540 height 314
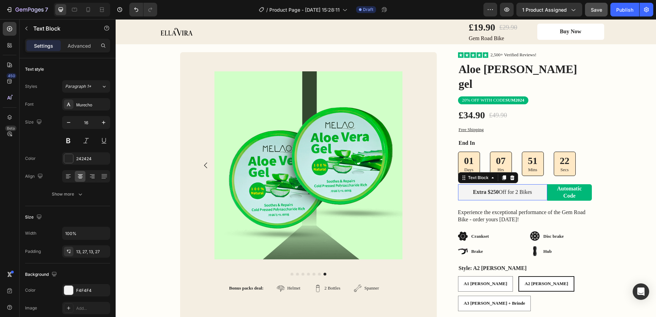
click at [531, 184] on div "Extra $250 Off for 2 Bikes" at bounding box center [502, 192] width 89 height 16
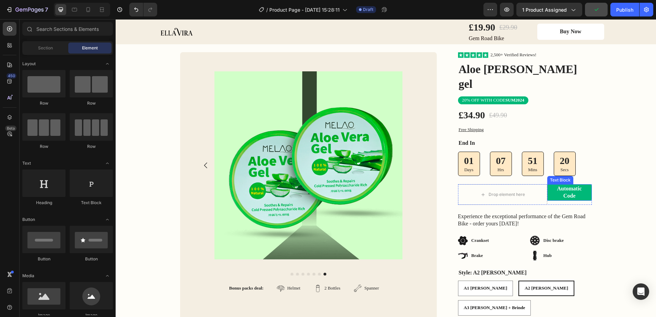
click at [560, 185] on p "Automatic Code" at bounding box center [569, 192] width 34 height 14
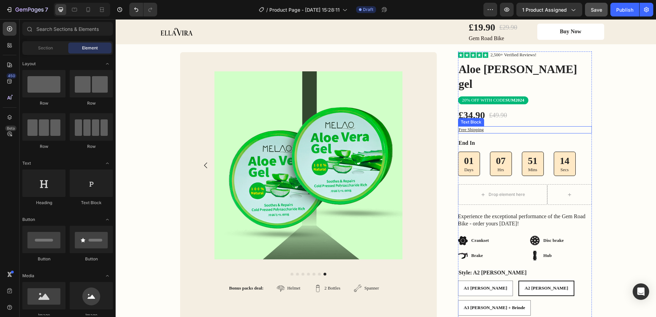
click at [560, 127] on p "Free Shipping" at bounding box center [525, 130] width 132 height 6
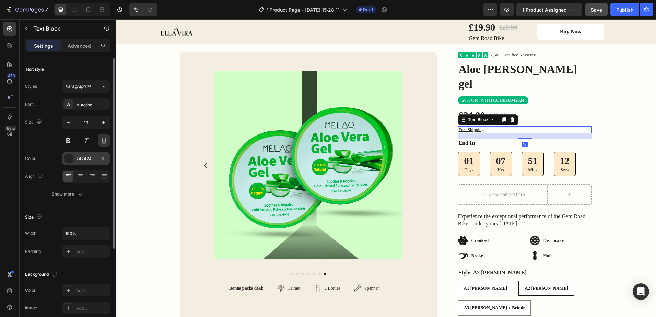
click at [69, 160] on div at bounding box center [68, 158] width 9 height 9
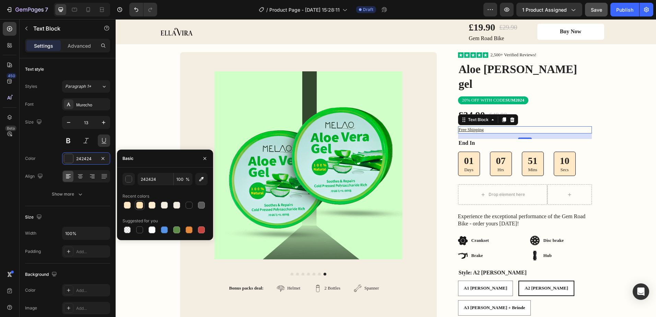
click at [142, 204] on div at bounding box center [139, 205] width 7 height 7
click at [190, 204] on div at bounding box center [189, 205] width 7 height 7
type input "121212"
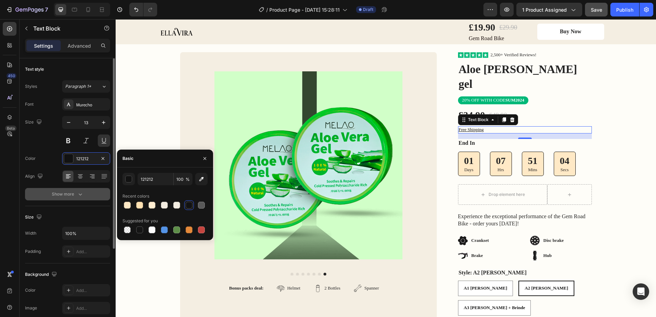
click at [79, 192] on icon "button" at bounding box center [80, 194] width 7 height 7
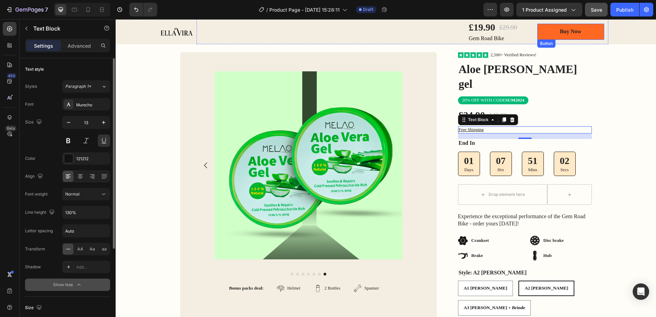
click at [588, 36] on link "Buy Now" at bounding box center [570, 32] width 67 height 16
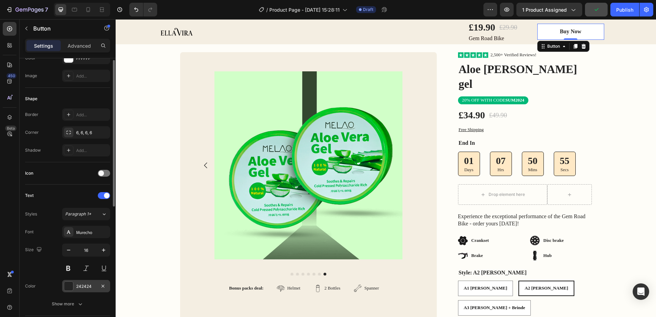
scroll to position [69, 0]
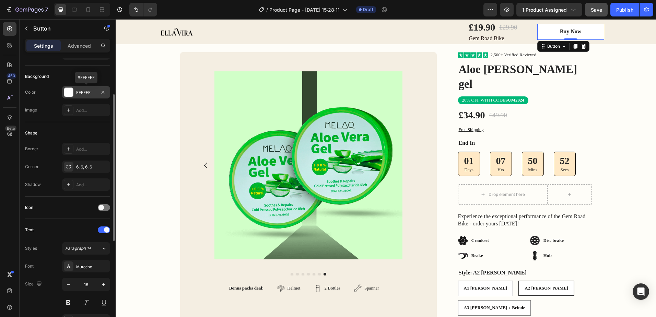
click at [70, 96] on div at bounding box center [68, 92] width 9 height 9
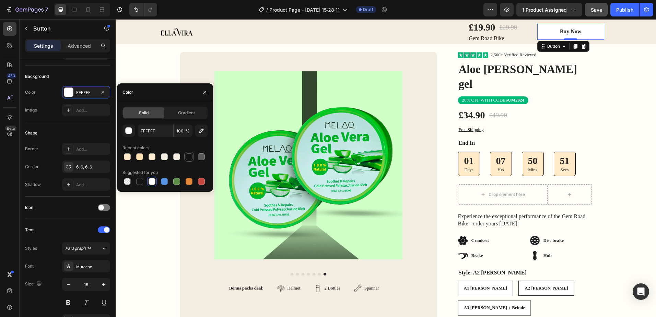
click at [188, 158] on div at bounding box center [189, 156] width 7 height 7
type input "121212"
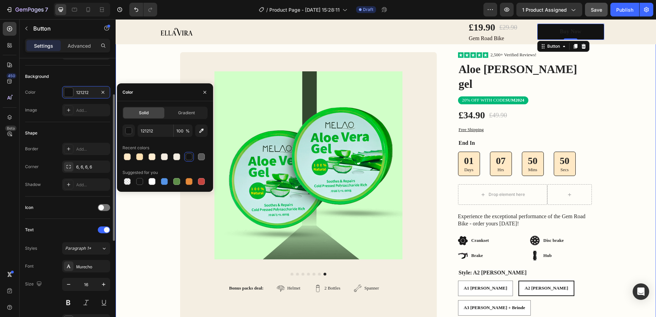
scroll to position [172, 0]
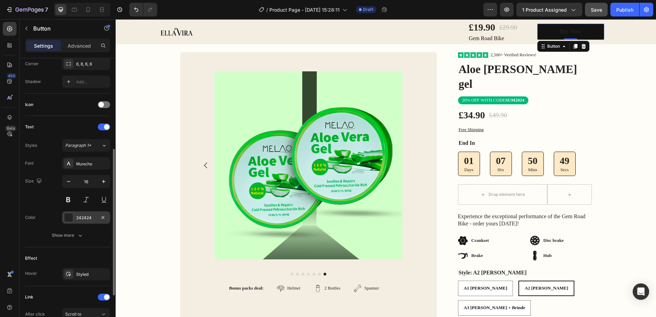
click at [72, 216] on div at bounding box center [68, 217] width 9 height 9
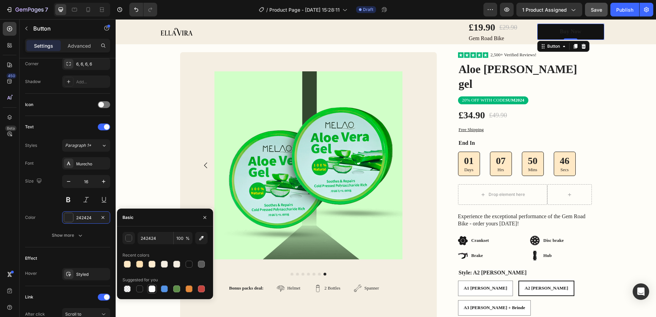
click at [153, 290] on div at bounding box center [152, 288] width 7 height 7
type input "FFFFFF"
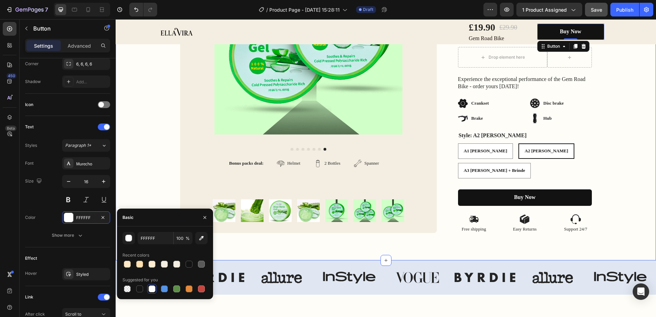
scroll to position [206, 0]
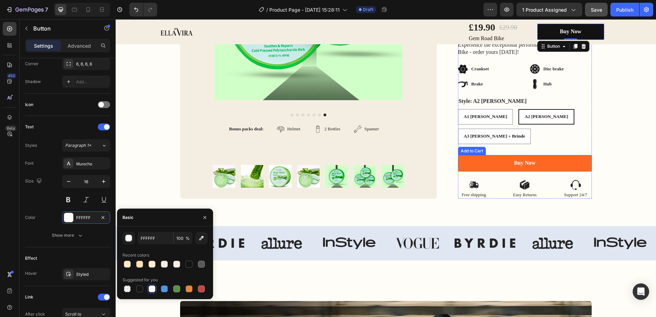
click at [577, 155] on button "Buy Now" at bounding box center [525, 163] width 134 height 16
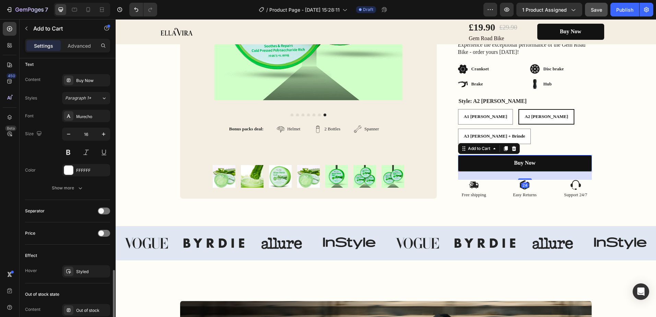
scroll to position [412, 0]
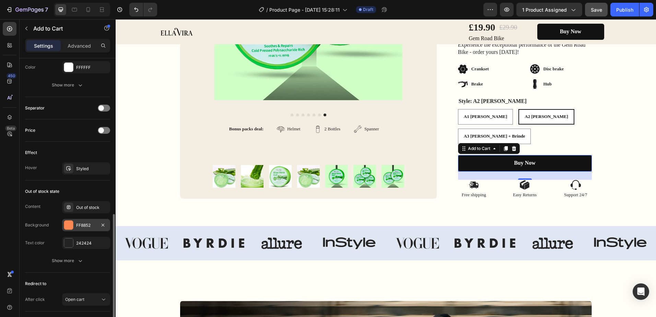
click at [69, 226] on div at bounding box center [68, 225] width 9 height 9
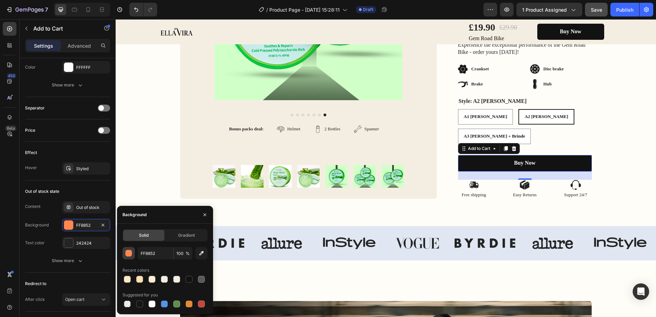
click at [127, 251] on div "button" at bounding box center [129, 253] width 7 height 7
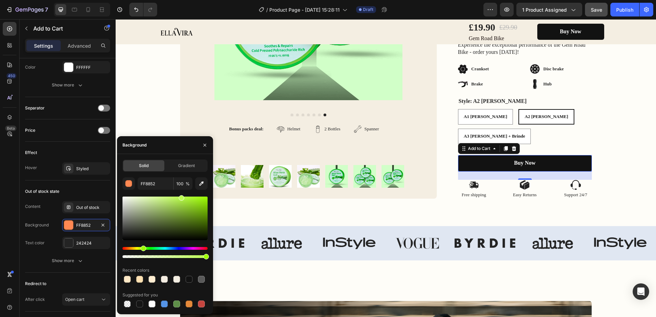
drag, startPoint x: 130, startPoint y: 247, endPoint x: 143, endPoint y: 251, distance: 13.2
click at [143, 251] on div at bounding box center [164, 252] width 85 height 11
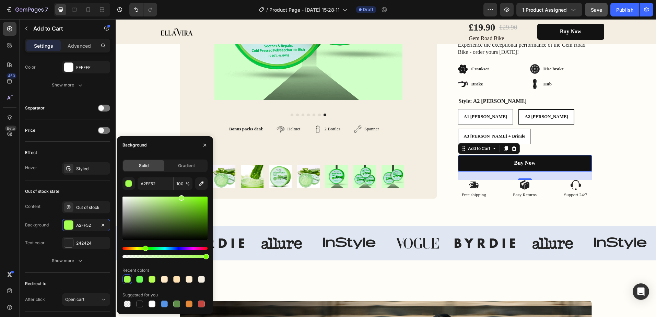
click at [144, 248] on div "Hue" at bounding box center [145, 248] width 5 height 5
click at [148, 248] on div "Hue" at bounding box center [148, 248] width 5 height 5
type input "77FF52"
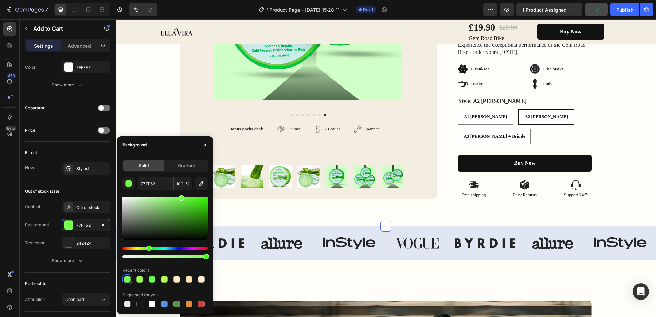
click at [633, 113] on div "Image Row Product Images Bonus packs deal: Text Block Helmet Item List 2 Bottle…" at bounding box center [386, 39] width 540 height 318
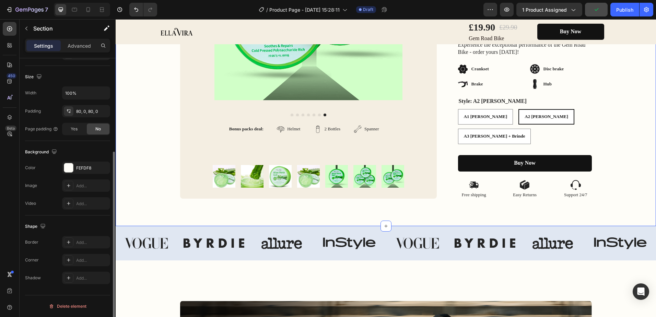
scroll to position [0, 0]
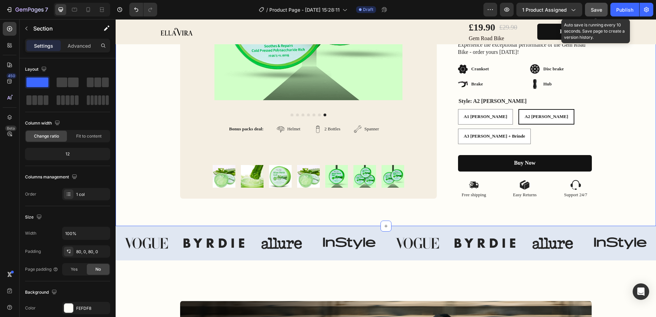
click at [595, 11] on span "Save" at bounding box center [596, 10] width 11 height 6
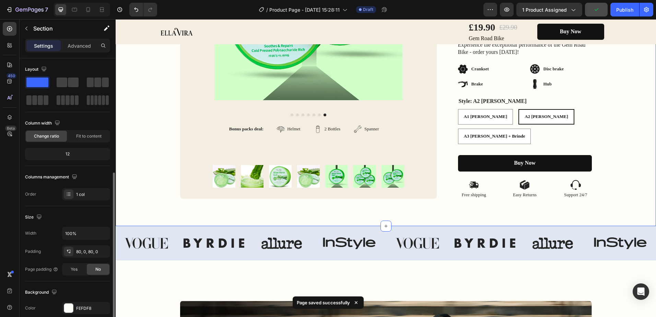
scroll to position [140, 0]
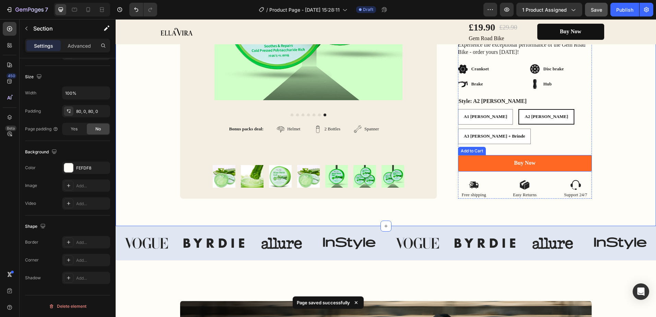
click at [474, 155] on button "Buy Now" at bounding box center [525, 163] width 134 height 16
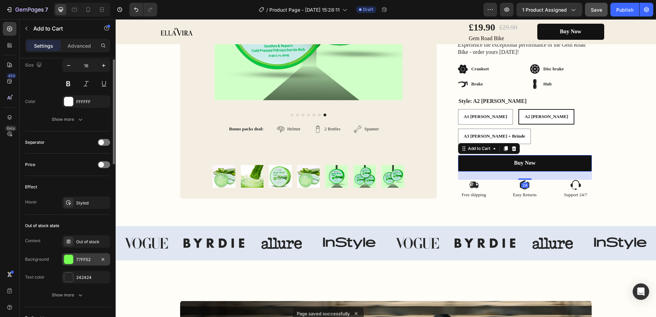
scroll to position [412, 0]
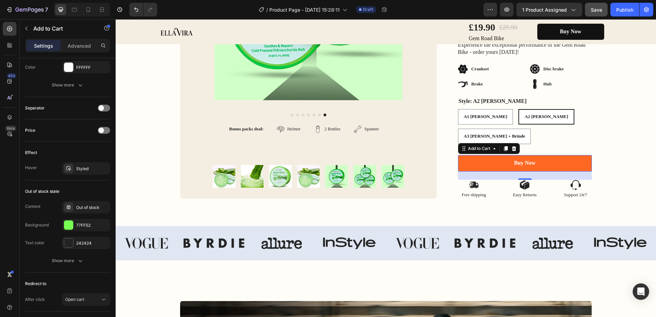
click at [485, 155] on button "Buy Now" at bounding box center [525, 163] width 134 height 16
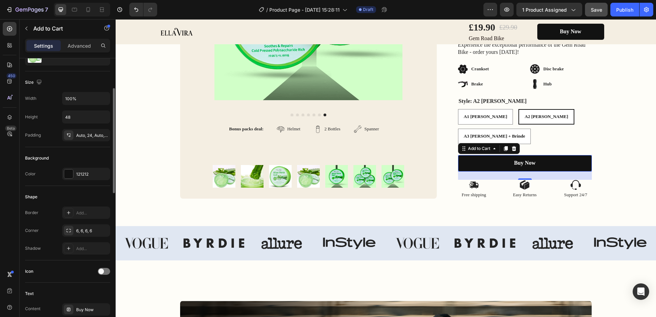
scroll to position [0, 0]
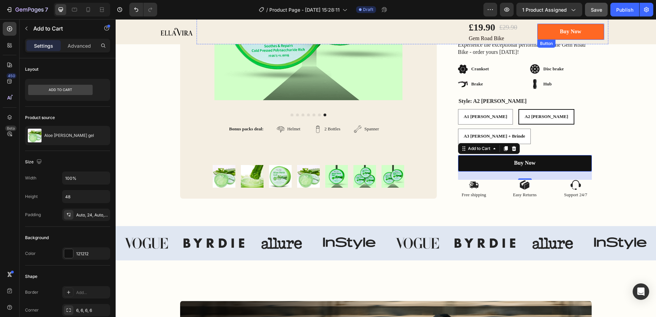
click at [547, 33] on link "Buy Now" at bounding box center [570, 32] width 67 height 16
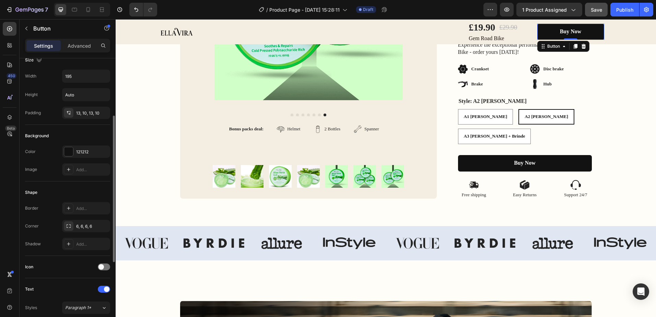
scroll to position [112, 0]
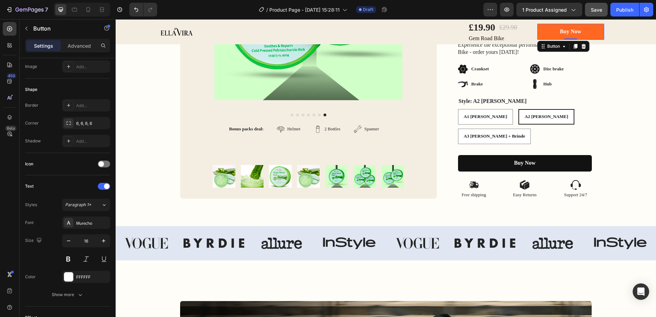
click at [544, 34] on link "Buy Now" at bounding box center [570, 32] width 67 height 16
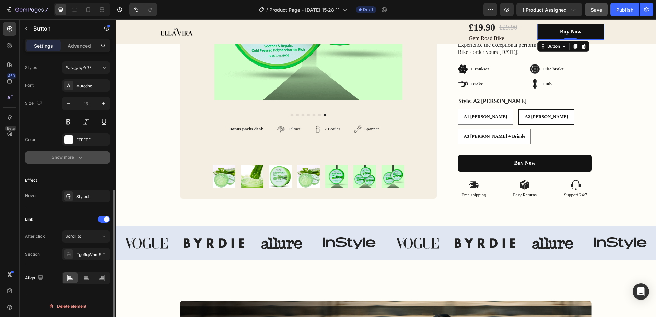
click at [79, 160] on icon "button" at bounding box center [80, 157] width 7 height 7
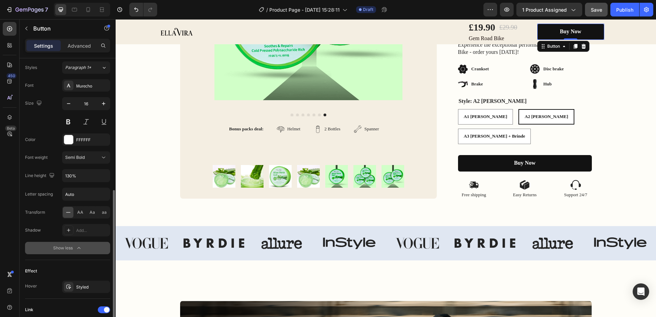
scroll to position [340, 0]
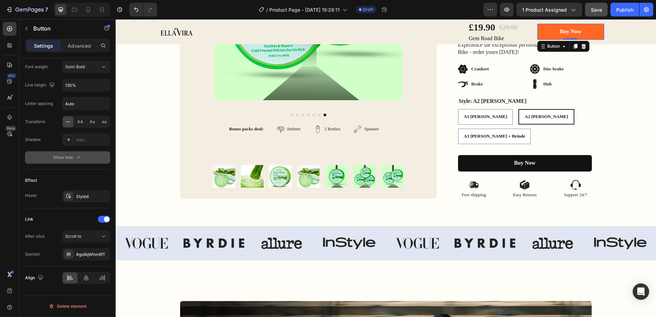
click at [539, 33] on link "Buy Now" at bounding box center [570, 32] width 67 height 16
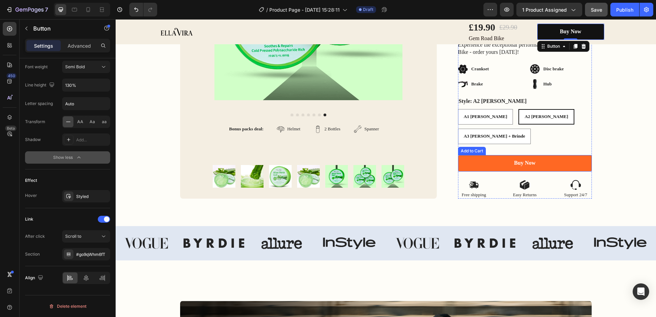
click at [460, 155] on button "Buy Now" at bounding box center [525, 163] width 134 height 16
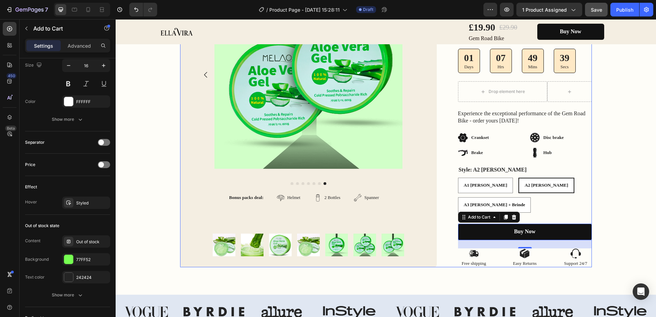
scroll to position [172, 0]
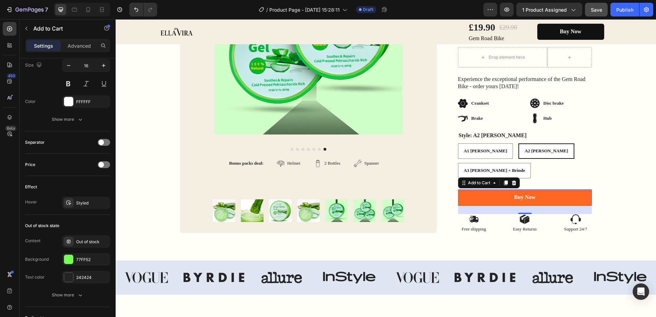
click at [575, 189] on button "Buy Now" at bounding box center [525, 197] width 134 height 16
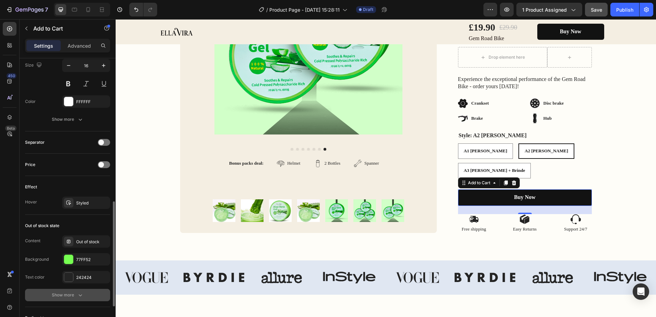
scroll to position [412, 0]
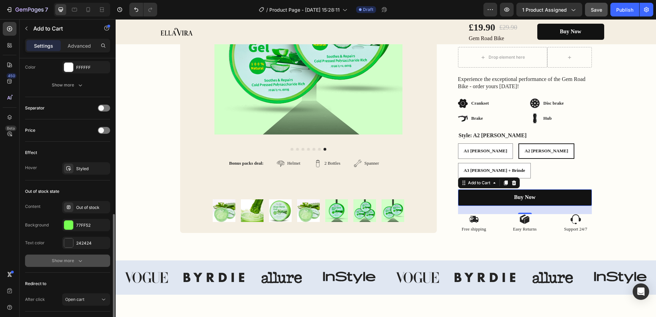
click at [79, 262] on icon "button" at bounding box center [80, 260] width 7 height 7
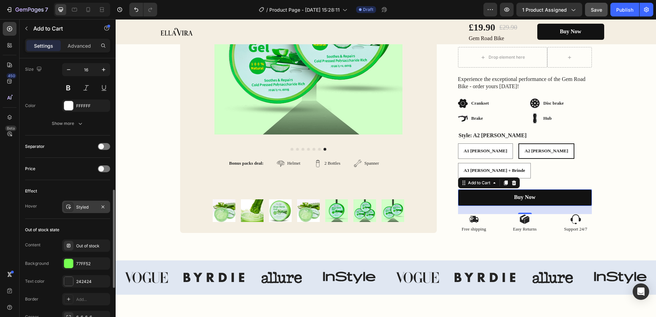
scroll to position [339, 0]
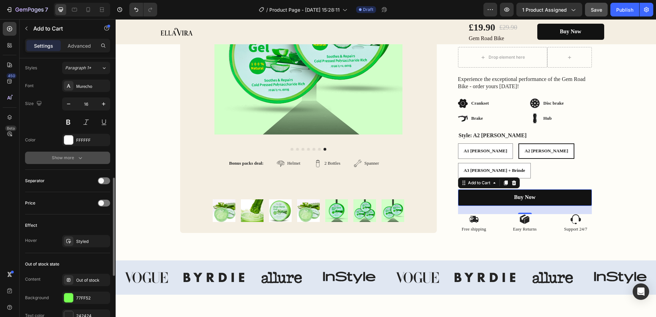
click at [77, 155] on icon "button" at bounding box center [80, 157] width 7 height 7
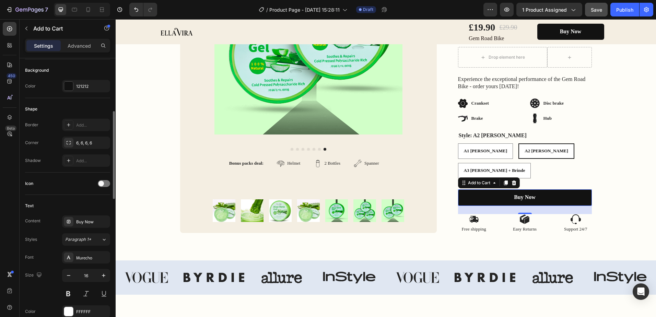
scroll to position [133, 0]
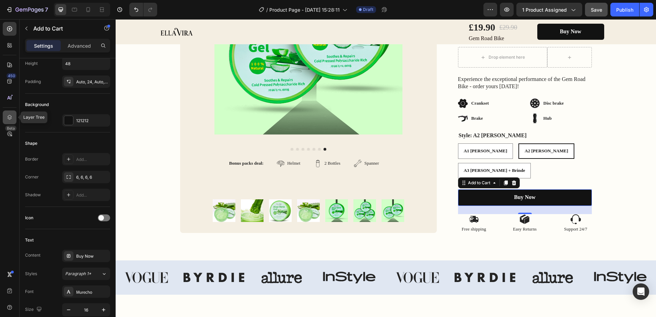
click at [7, 119] on icon at bounding box center [9, 117] width 7 height 7
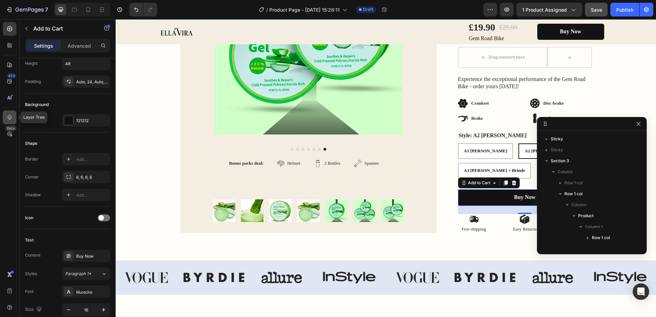
scroll to position [229, 0]
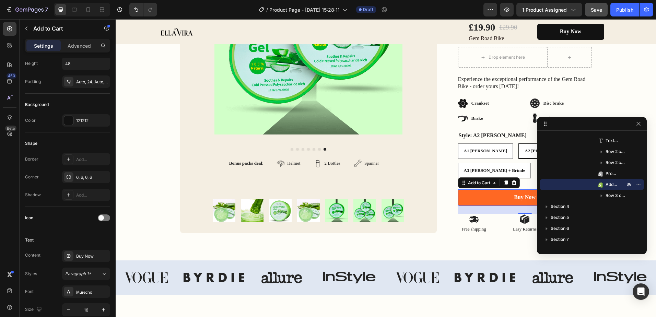
click at [485, 189] on button "Buy Now" at bounding box center [525, 197] width 134 height 16
click at [637, 126] on icon "button" at bounding box center [638, 123] width 5 height 5
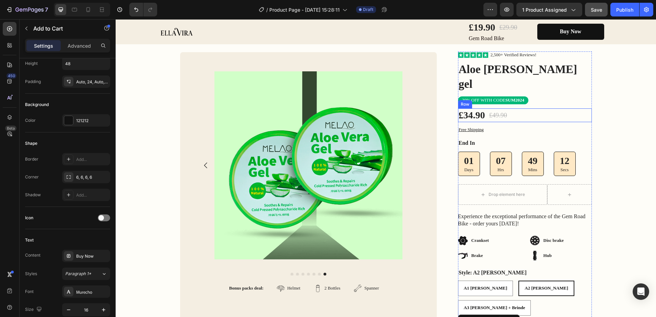
scroll to position [0, 0]
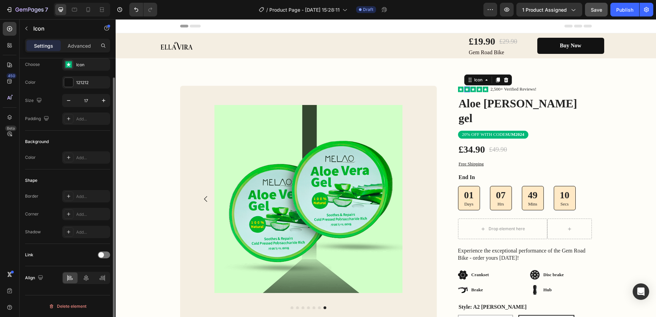
click at [466, 91] on div "Icon 0" at bounding box center [467, 89] width 6 height 6
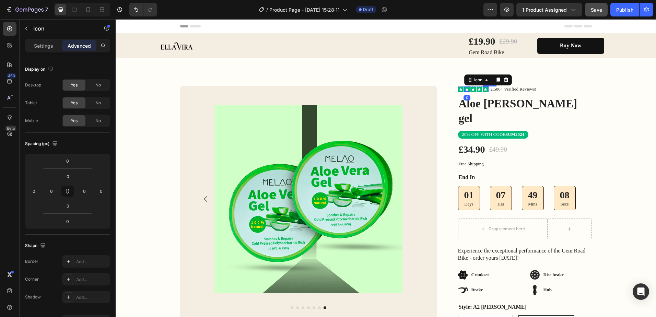
click at [483, 91] on div "Icon" at bounding box center [486, 89] width 6 height 6
click at [470, 91] on div "Icon" at bounding box center [473, 89] width 6 height 6
click at [458, 90] on div "Icon 0" at bounding box center [461, 89] width 6 height 6
click at [496, 92] on p "2,500+ Verified Reviews!" at bounding box center [514, 89] width 46 height 6
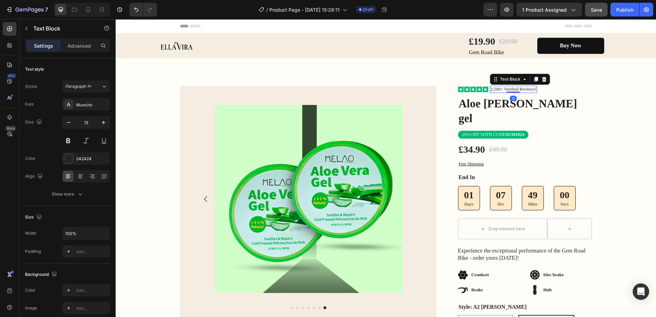
click at [495, 91] on p "2,500+ Verified Reviews!" at bounding box center [514, 89] width 46 height 6
click at [499, 90] on p "2,500+ Verified Reviews!" at bounding box center [514, 89] width 46 height 6
click at [563, 95] on div "Icon Icon Icon Icon Icon Icon List 100+ Verified Reviews! Text Block 0 Row Aloe…" at bounding box center [525, 245] width 134 height 318
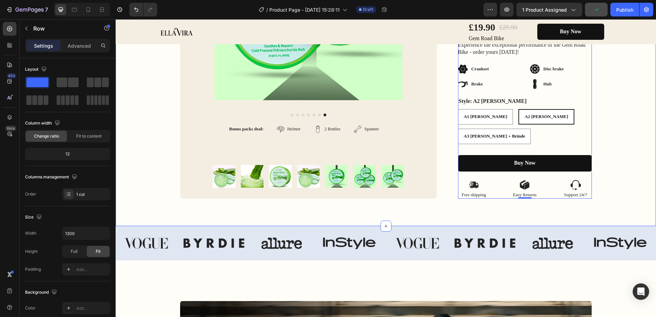
scroll to position [274, 0]
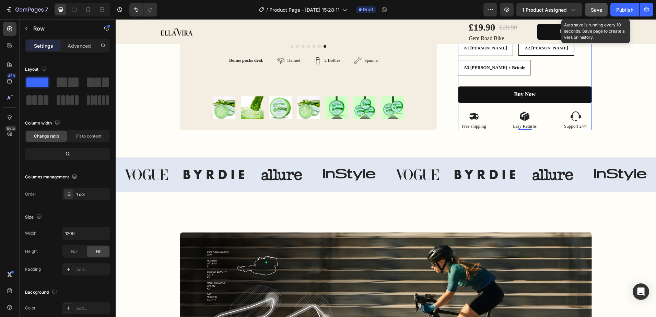
click at [594, 11] on span "Save" at bounding box center [596, 10] width 11 height 6
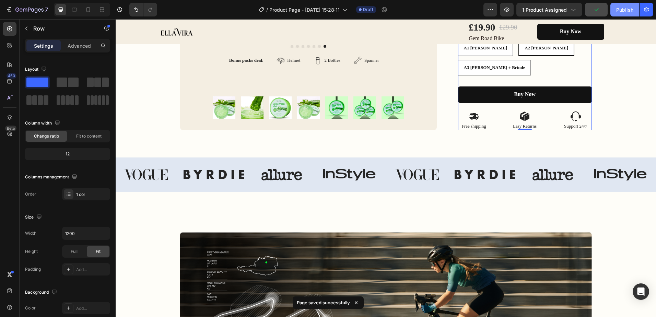
click at [620, 14] on button "Publish" at bounding box center [624, 10] width 29 height 14
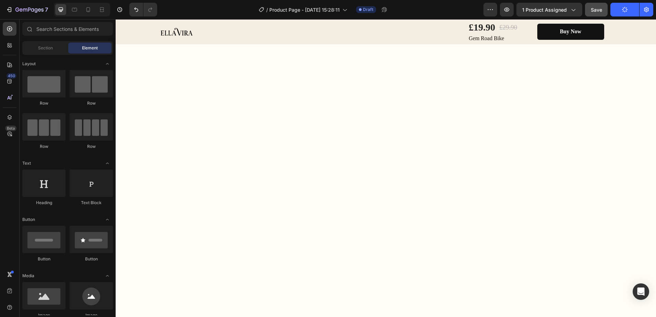
scroll to position [0, 0]
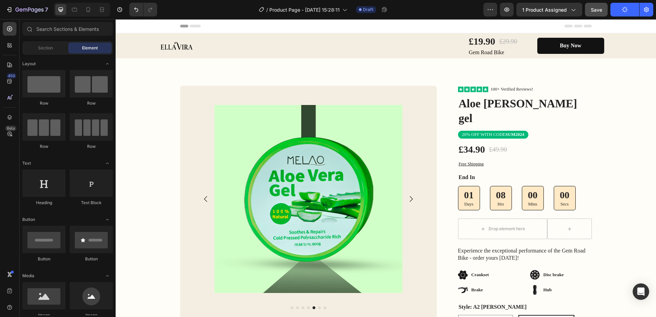
drag, startPoint x: 652, startPoint y: 210, endPoint x: 771, endPoint y: 32, distance: 214.1
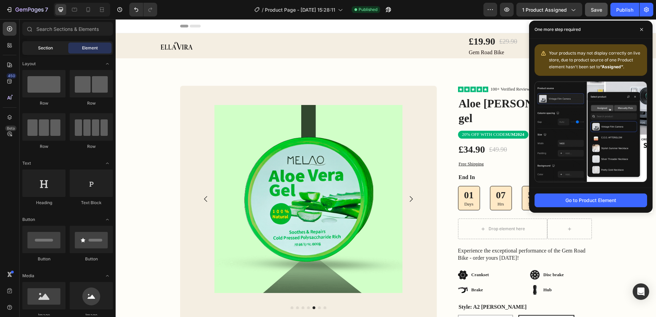
click at [38, 45] on span "Section" at bounding box center [45, 48] width 15 height 6
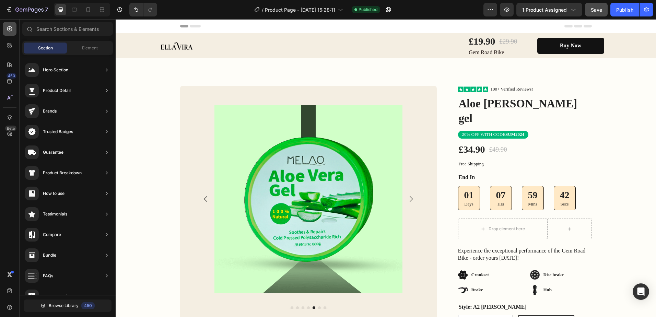
click at [8, 26] on icon at bounding box center [9, 28] width 7 height 7
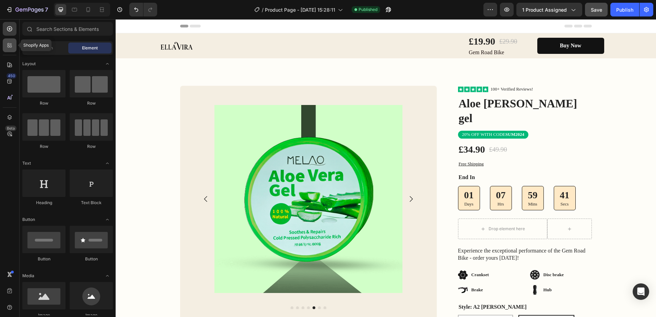
click at [10, 44] on icon at bounding box center [9, 45] width 7 height 7
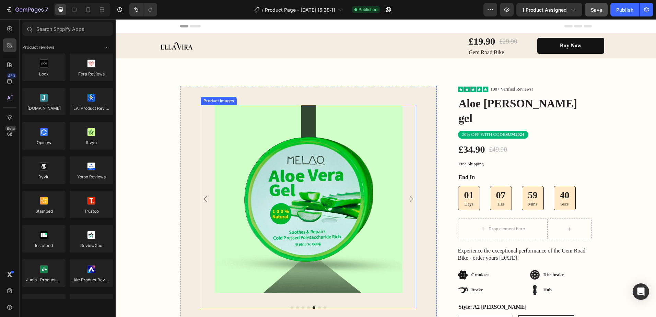
click at [313, 167] on div at bounding box center [308, 199] width 188 height 188
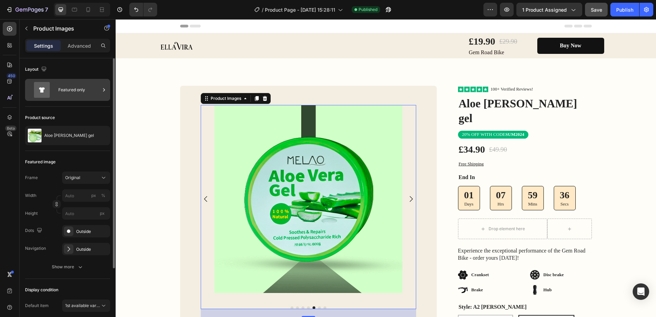
click at [103, 90] on icon at bounding box center [104, 89] width 7 height 7
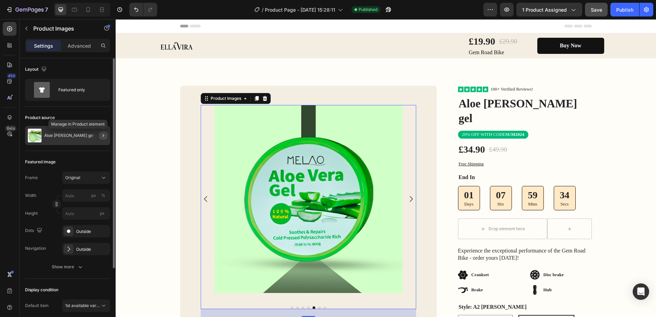
click at [102, 133] on icon "button" at bounding box center [103, 135] width 5 height 5
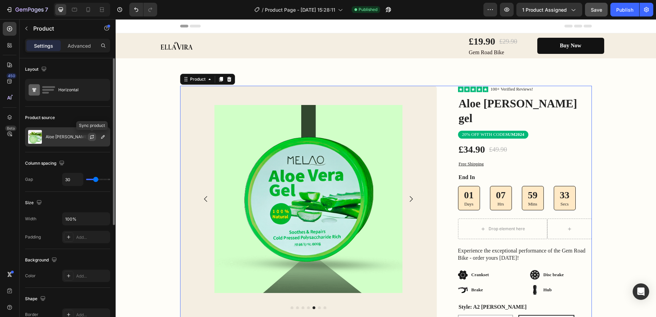
click at [93, 135] on icon "button" at bounding box center [91, 136] width 5 height 5
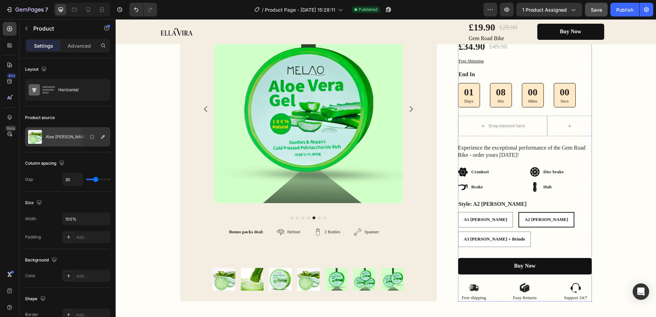
scroll to position [34, 0]
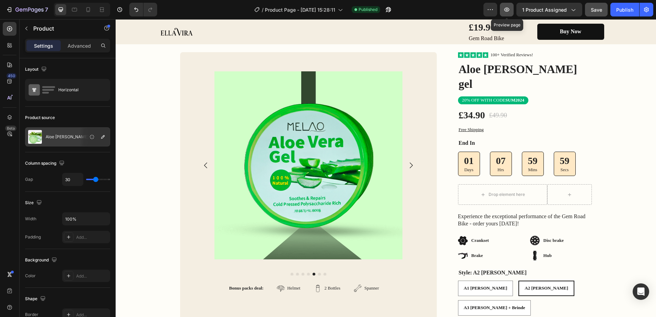
click at [512, 6] on button "button" at bounding box center [507, 10] width 14 height 14
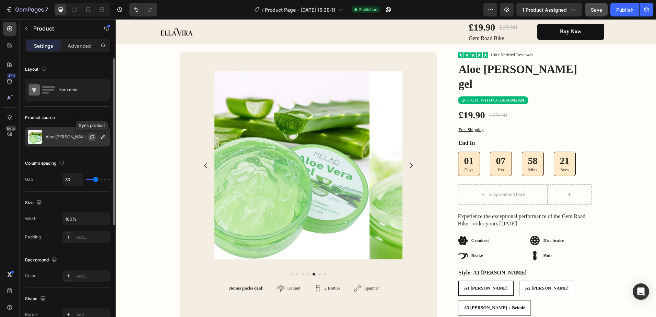
click at [92, 138] on icon "button" at bounding box center [91, 136] width 5 height 5
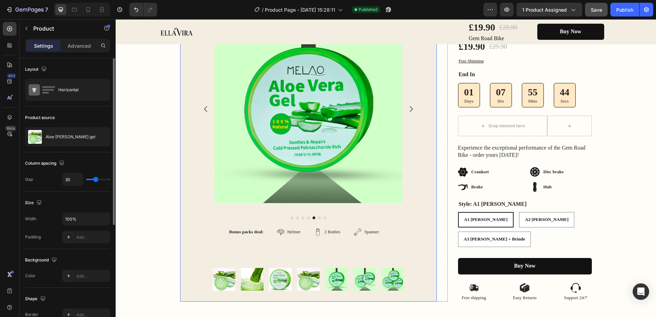
scroll to position [69, 0]
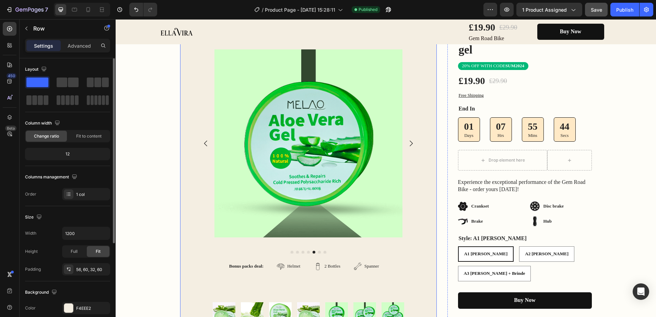
click at [424, 124] on div "Product Images Bonus packs deal: Text Block Helmet Item List 2 Bottles Item Lis…" at bounding box center [308, 183] width 257 height 306
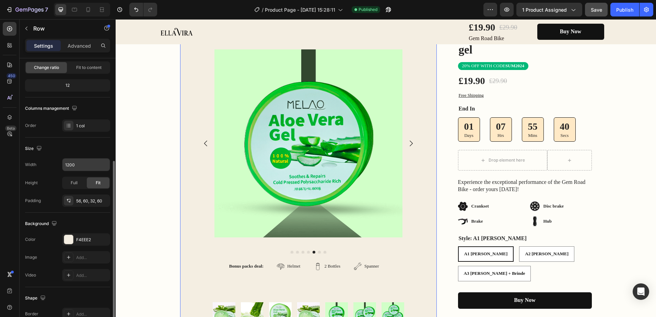
scroll to position [103, 0]
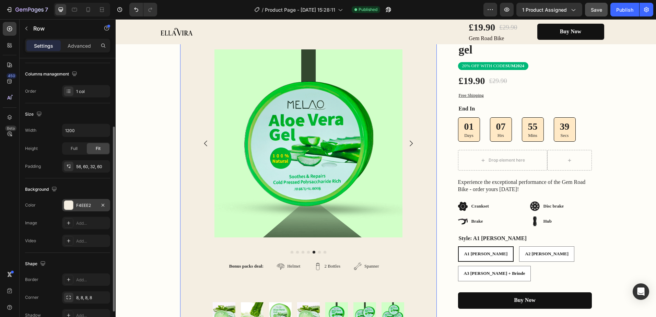
click at [69, 203] on div at bounding box center [68, 205] width 9 height 9
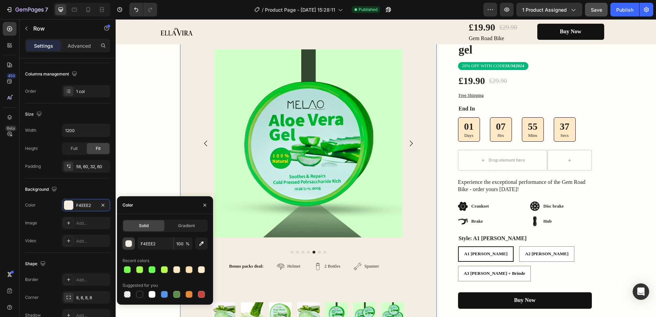
click at [128, 244] on div "button" at bounding box center [129, 243] width 7 height 7
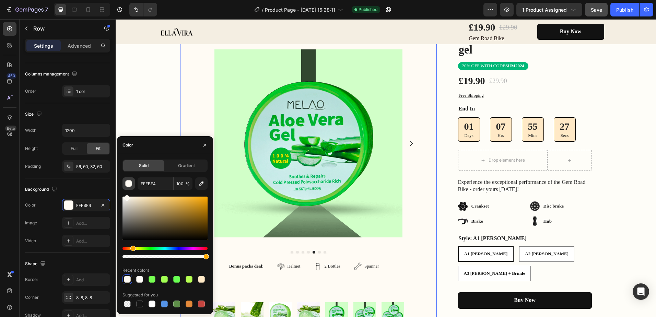
drag, startPoint x: 128, startPoint y: 199, endPoint x: 126, endPoint y: 185, distance: 13.8
click at [126, 185] on div "FFFBF4 100 % Recent colors Suggested for you" at bounding box center [164, 242] width 85 height 131
click at [198, 184] on button "button" at bounding box center [201, 183] width 12 height 12
type input "FEFDF8"
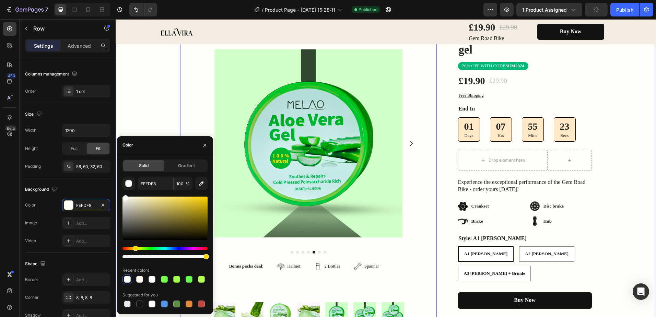
click at [139, 104] on div "Image Row Product Images Bonus packs deal: Text Block Helmet Item List 2 Bottle…" at bounding box center [386, 176] width 540 height 318
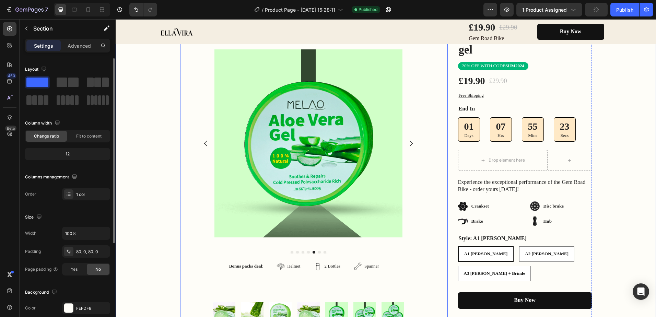
scroll to position [0, 0]
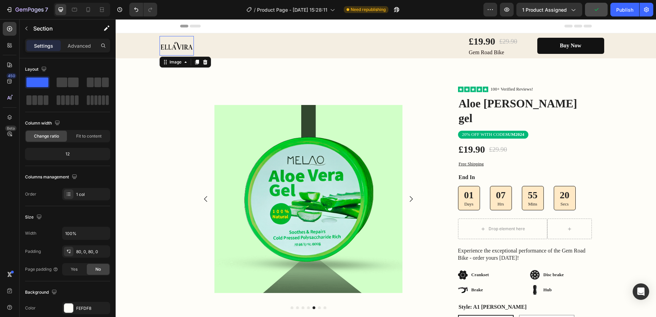
click at [188, 54] on img at bounding box center [177, 45] width 34 height 19
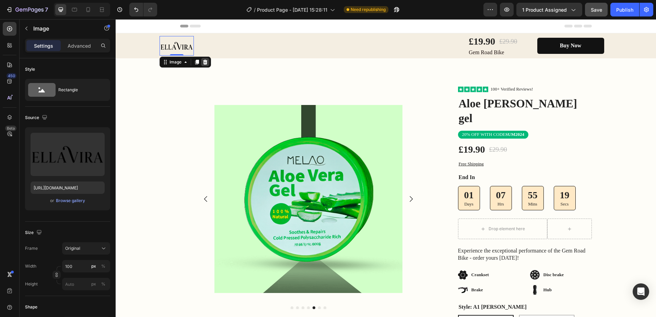
click at [203, 60] on icon at bounding box center [205, 62] width 4 height 5
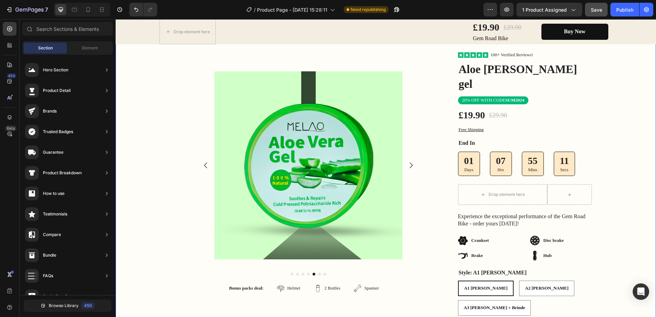
scroll to position [69, 0]
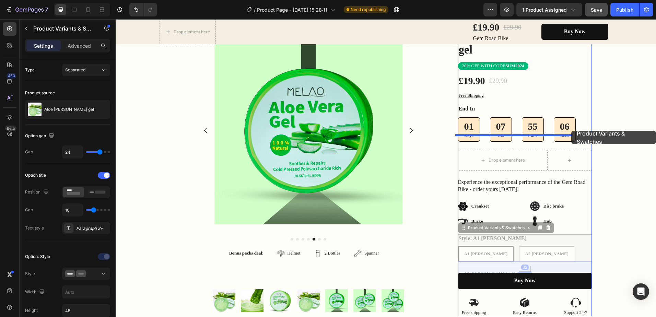
drag, startPoint x: 581, startPoint y: 225, endPoint x: 571, endPoint y: 131, distance: 94.9
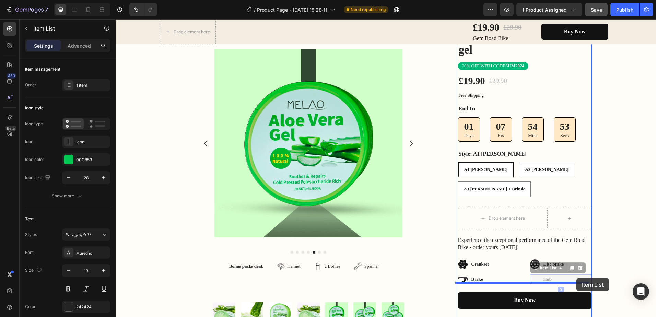
drag, startPoint x: 575, startPoint y: 245, endPoint x: 576, endPoint y: 278, distance: 33.0
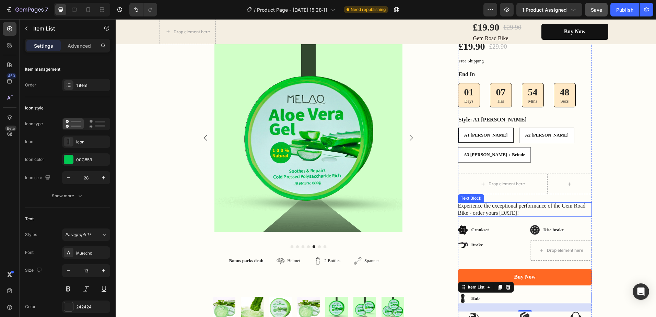
scroll to position [137, 0]
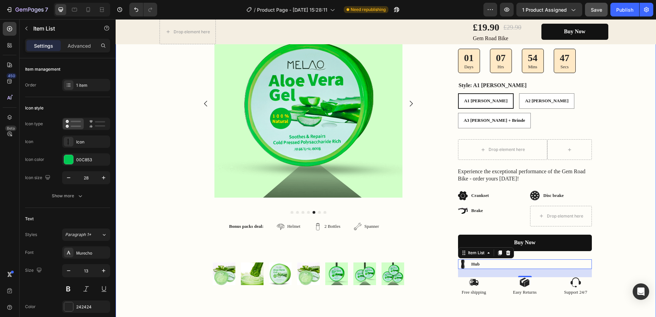
click at [513, 284] on div "Image Row Product Images Bonus packs deal: Text Block Helmet Item List 2 Bottle…" at bounding box center [386, 122] width 540 height 402
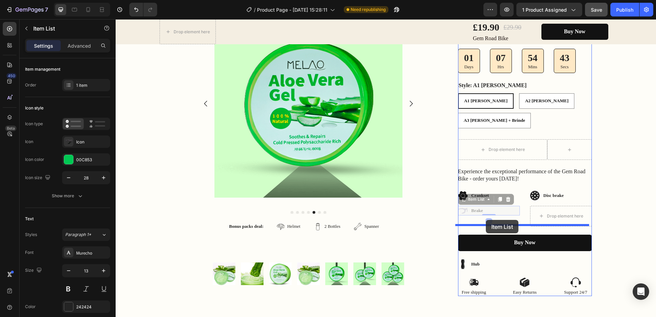
drag, startPoint x: 495, startPoint y: 179, endPoint x: 486, endPoint y: 220, distance: 41.5
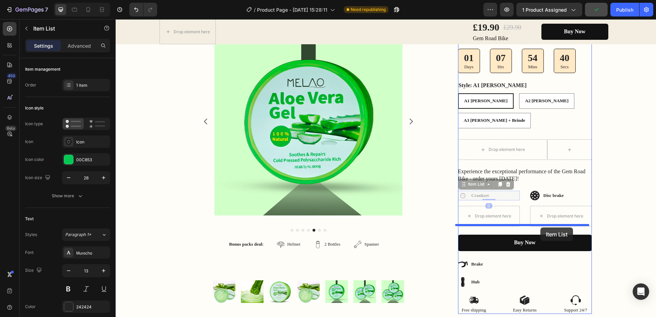
drag, startPoint x: 497, startPoint y: 164, endPoint x: 540, endPoint y: 227, distance: 76.5
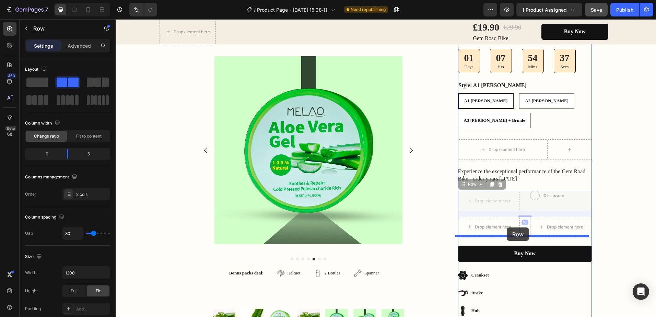
drag, startPoint x: 548, startPoint y: 167, endPoint x: 507, endPoint y: 227, distance: 72.6
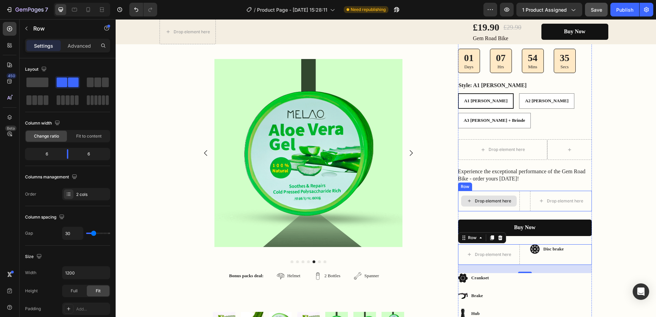
click at [496, 191] on div "Drop element here" at bounding box center [489, 201] width 62 height 21
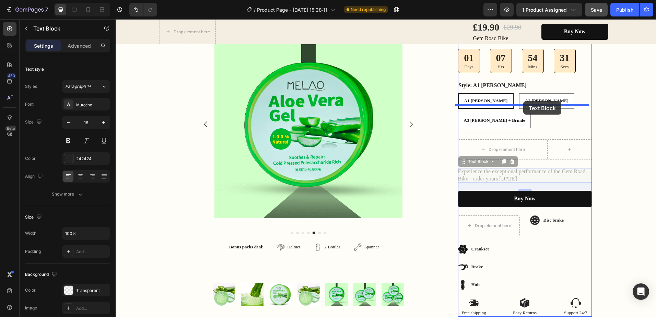
drag, startPoint x: 526, startPoint y: 142, endPoint x: 523, endPoint y: 101, distance: 41.3
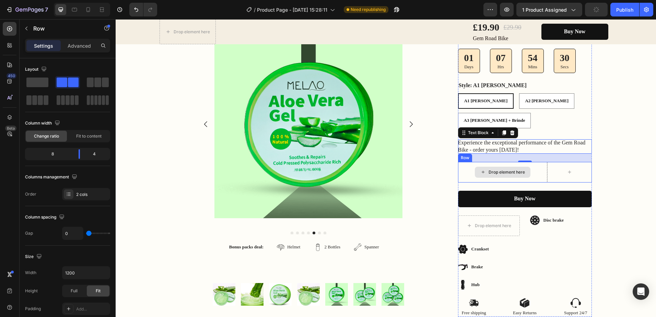
click at [532, 162] on div "Drop element here" at bounding box center [502, 172] width 89 height 21
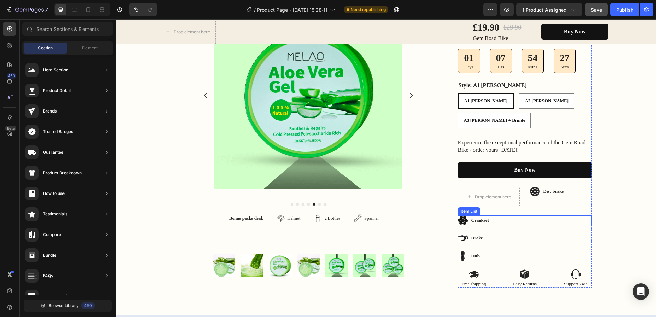
click at [506, 215] on div "Crankset" at bounding box center [525, 220] width 134 height 10
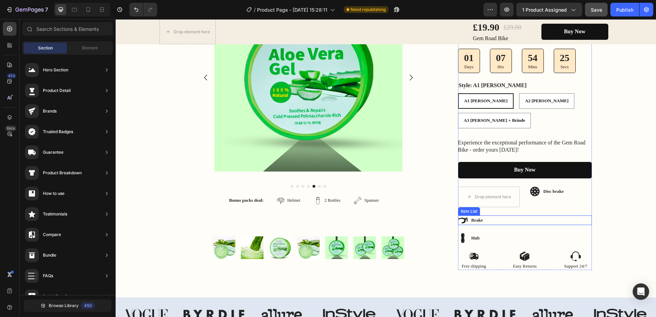
click at [506, 215] on div "Brake" at bounding box center [525, 220] width 134 height 10
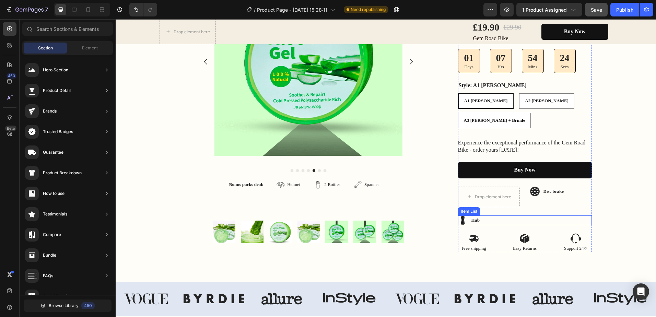
click at [505, 215] on div "Hub" at bounding box center [525, 220] width 134 height 10
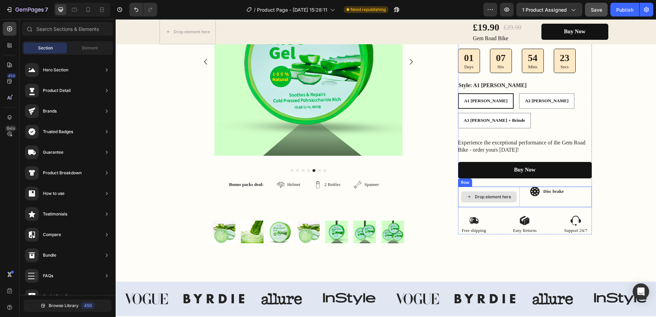
click at [511, 191] on div "Drop element here" at bounding box center [489, 196] width 56 height 11
click at [538, 187] on div "Disc brake Item List" at bounding box center [561, 197] width 62 height 21
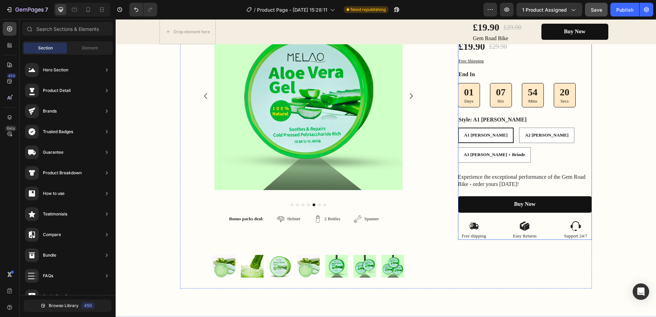
scroll to position [69, 0]
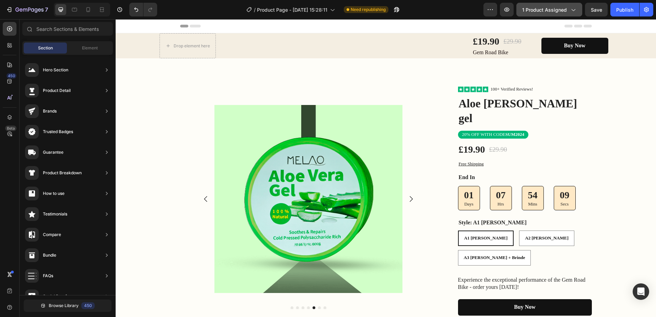
click at [565, 8] on span "1 product assigned" at bounding box center [544, 9] width 45 height 7
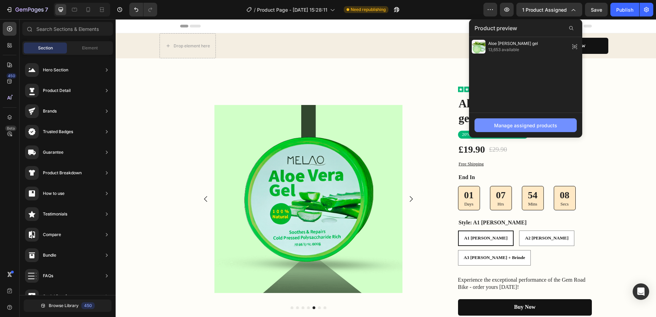
click at [528, 128] on div "Manage assigned products" at bounding box center [525, 125] width 63 height 7
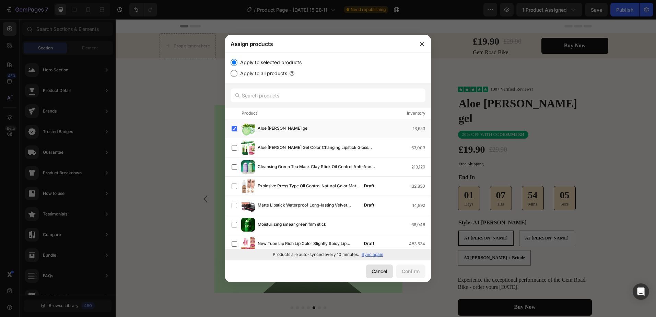
drag, startPoint x: 383, startPoint y: 267, endPoint x: 299, endPoint y: 230, distance: 91.2
click at [383, 267] on button "Cancel" at bounding box center [379, 271] width 27 height 14
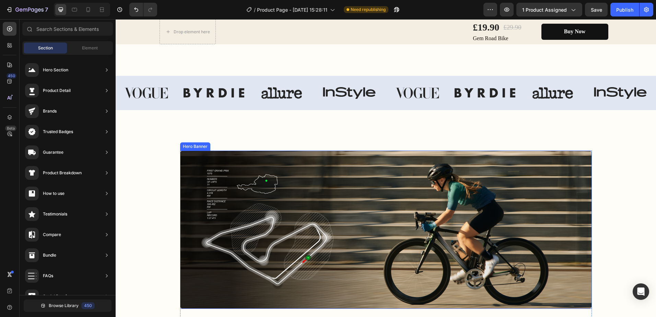
scroll to position [412, 0]
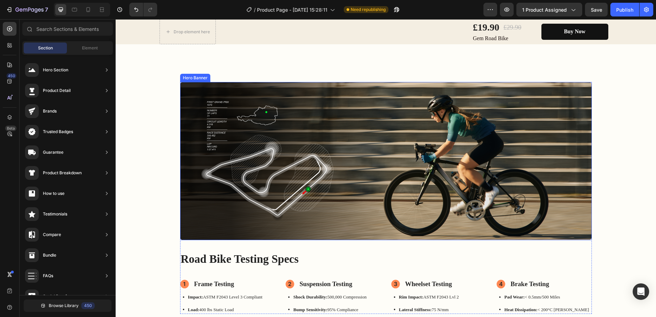
click at [392, 199] on div "Image Image" at bounding box center [386, 160] width 412 height 141
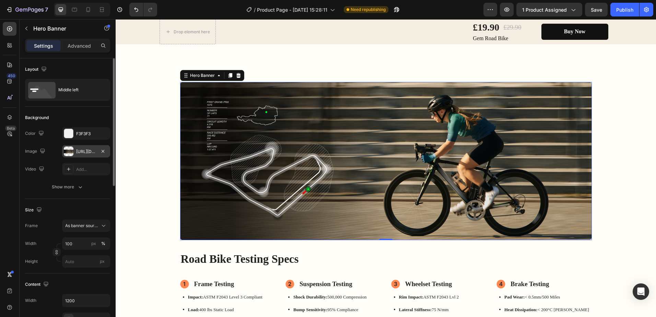
click at [86, 152] on div "[URL][DOMAIN_NAME]" at bounding box center [86, 152] width 20 height 6
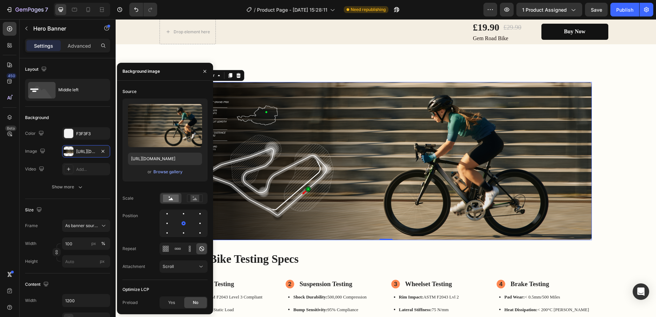
click at [561, 152] on div "Image" at bounding box center [497, 160] width 190 height 119
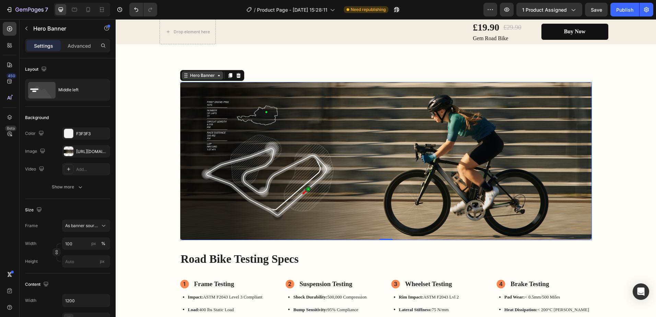
click at [217, 77] on icon at bounding box center [218, 75] width 5 height 5
click at [217, 76] on icon at bounding box center [218, 75] width 2 height 1
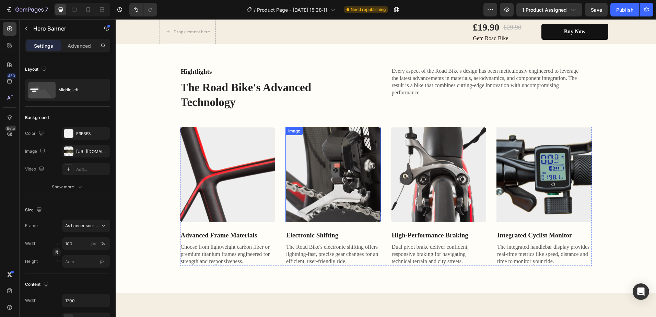
scroll to position [652, 0]
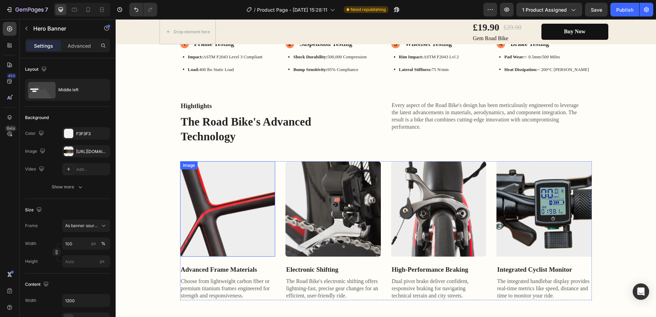
click at [232, 208] on img at bounding box center [227, 208] width 95 height 95
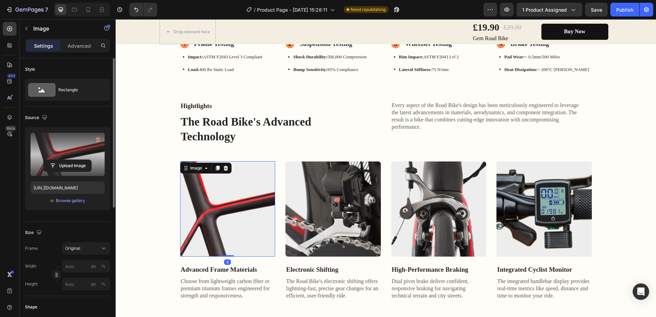
click at [72, 159] on label at bounding box center [68, 154] width 74 height 43
click at [72, 160] on input "file" at bounding box center [67, 166] width 47 height 12
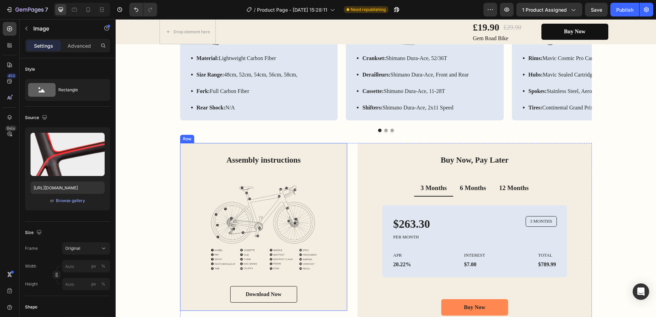
scroll to position [1132, 0]
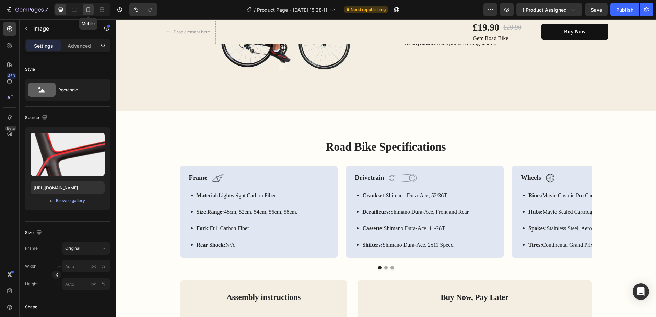
click at [91, 9] on icon at bounding box center [88, 9] width 7 height 7
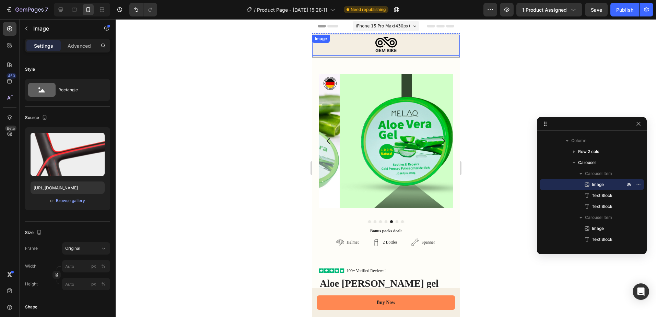
click at [406, 48] on div at bounding box center [386, 45] width 148 height 21
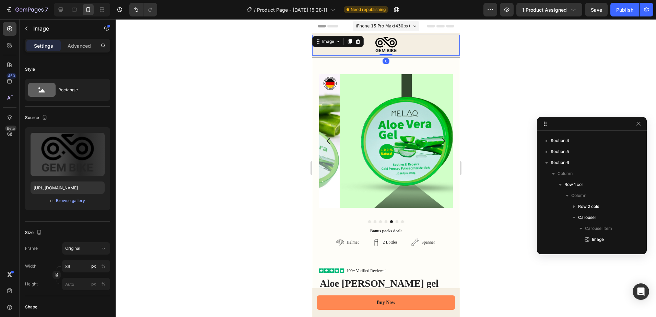
scroll to position [20, 0]
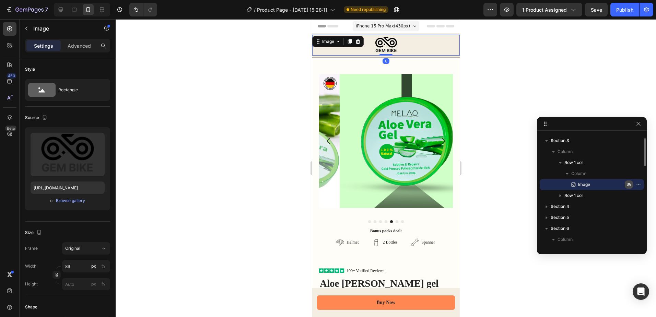
click at [630, 185] on icon "button" at bounding box center [629, 185] width 2 height 2
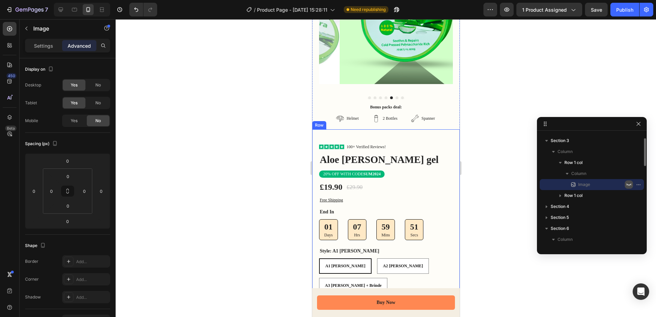
scroll to position [137, 0]
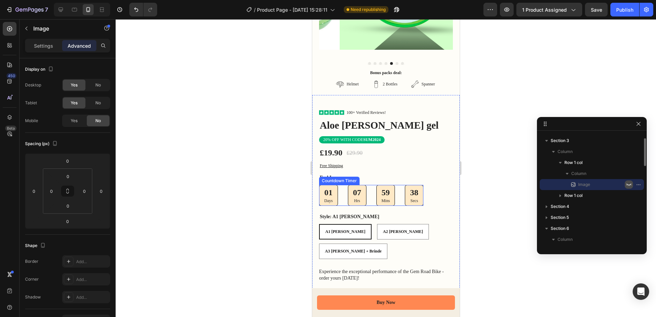
click at [330, 190] on div "01" at bounding box center [328, 192] width 9 height 11
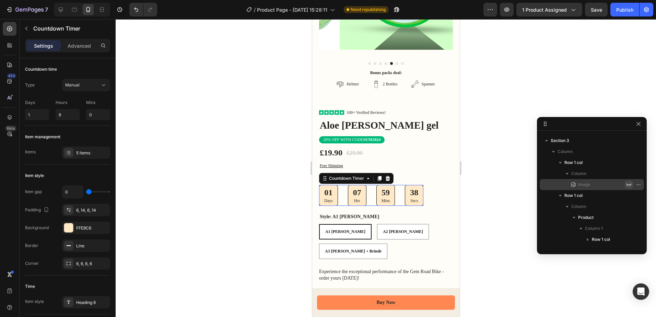
scroll to position [185, 0]
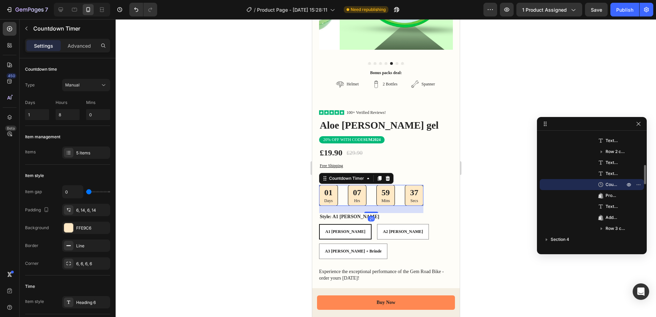
click at [331, 187] on div "01" at bounding box center [328, 192] width 9 height 11
click at [329, 187] on div "01" at bounding box center [328, 192] width 9 height 11
click at [327, 198] on p "Days" at bounding box center [328, 200] width 9 height 5
click at [328, 198] on p "Days" at bounding box center [328, 200] width 9 height 5
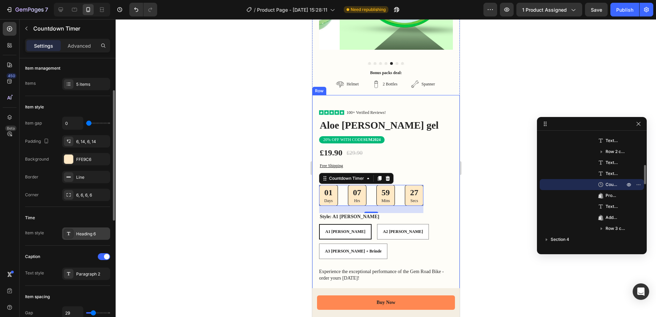
scroll to position [137, 0]
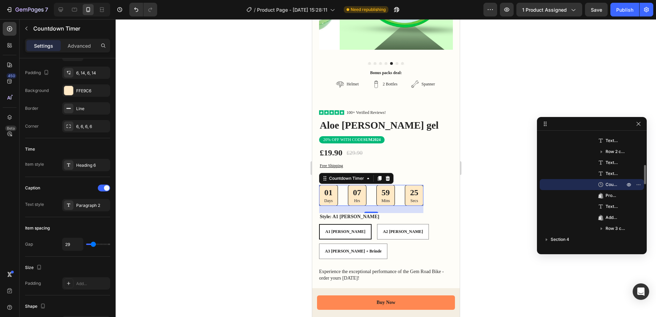
click at [328, 191] on div "01" at bounding box center [328, 192] width 9 height 11
click at [356, 192] on div "07" at bounding box center [357, 192] width 8 height 11
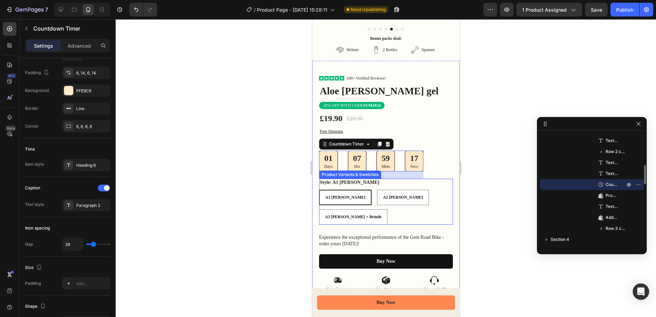
click at [385, 179] on div "Style: A1 [PERSON_NAME] A1 [PERSON_NAME] A1 [PERSON_NAME] A1 [PERSON_NAME] A2 […" at bounding box center [386, 202] width 134 height 46
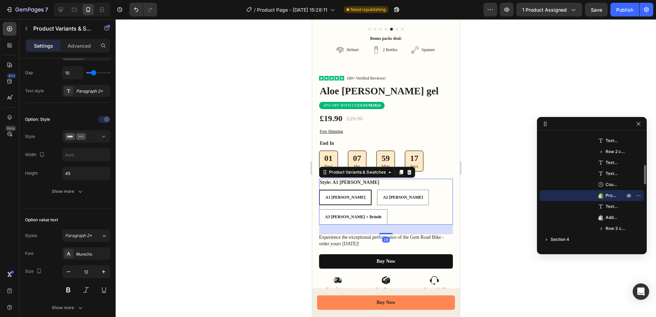
scroll to position [0, 0]
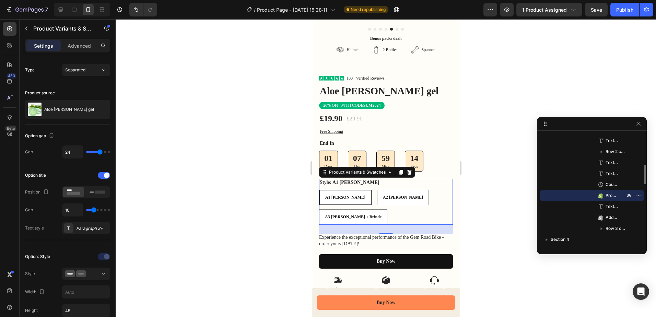
click at [340, 179] on legend "Style: A1 [PERSON_NAME]" at bounding box center [349, 183] width 61 height 8
click at [341, 180] on legend "Style: A1 [PERSON_NAME]" at bounding box center [349, 183] width 61 height 8
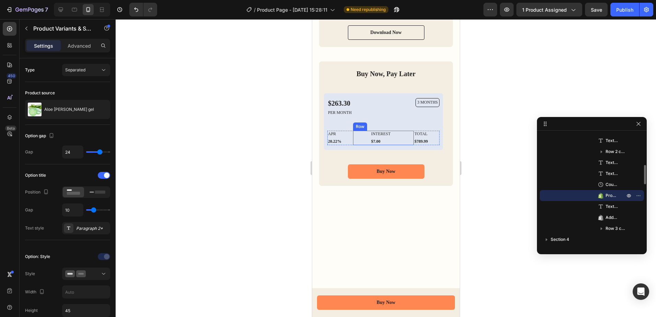
scroll to position [1475, 0]
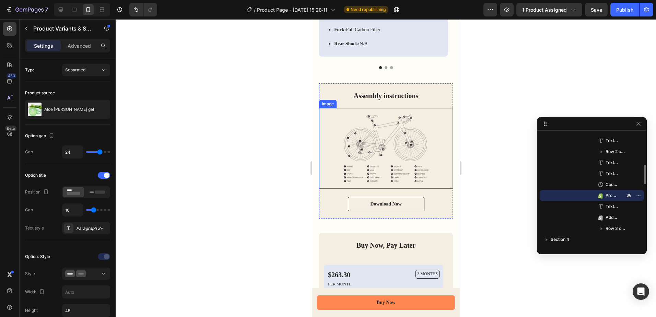
click at [436, 139] on img at bounding box center [386, 148] width 134 height 81
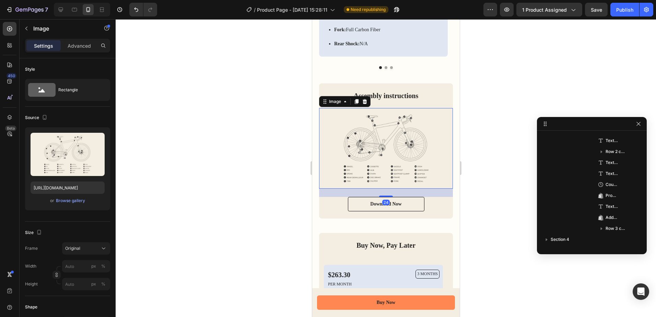
scroll to position [635, 0]
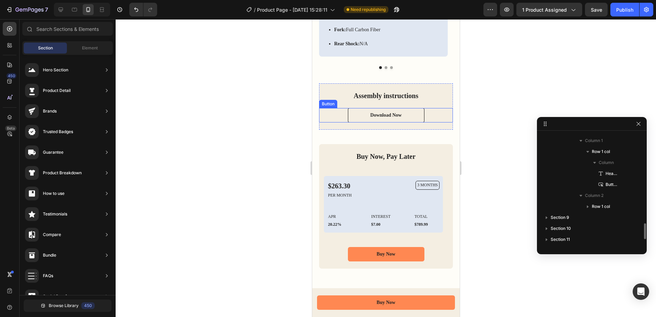
click at [435, 118] on div "Download Now Button" at bounding box center [386, 115] width 134 height 14
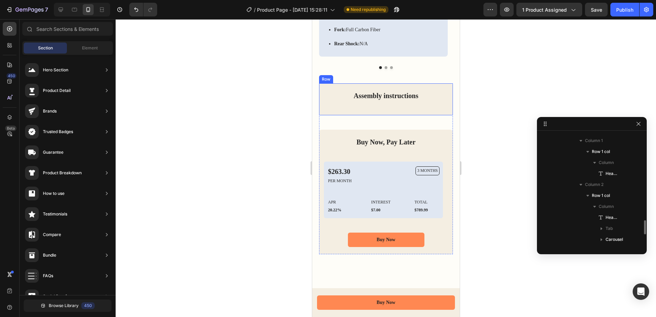
click at [433, 108] on div "Assembly instructions Heading Row" at bounding box center [386, 99] width 134 height 32
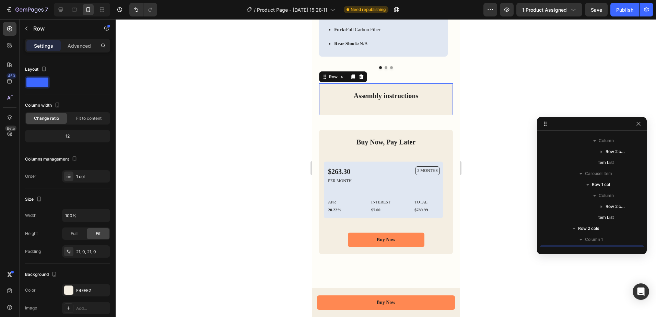
scroll to position [767, 0]
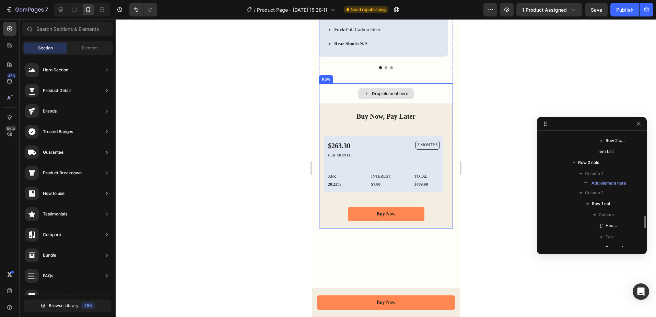
click at [430, 99] on div "Drop element here" at bounding box center [386, 93] width 134 height 21
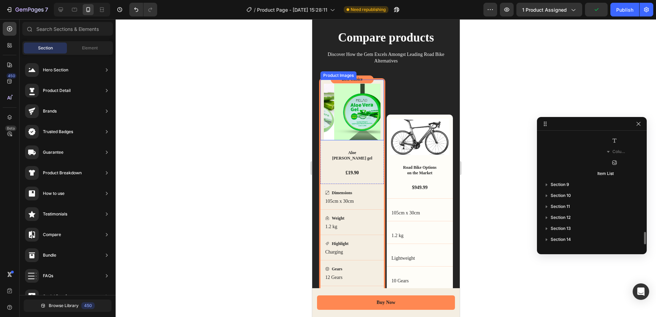
scroll to position [1955, 0]
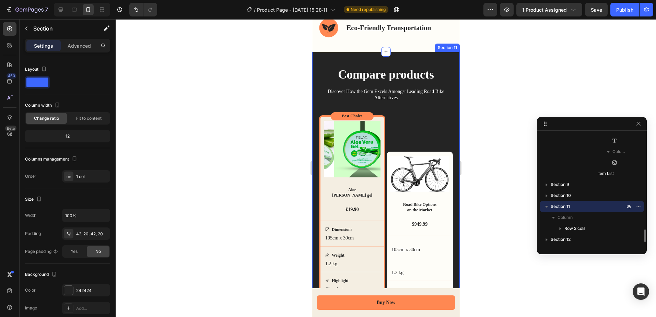
click at [447, 54] on div "Compare products Heading Discover How the Gem Excels Amongst Leading Road Bike …" at bounding box center [386, 208] width 148 height 312
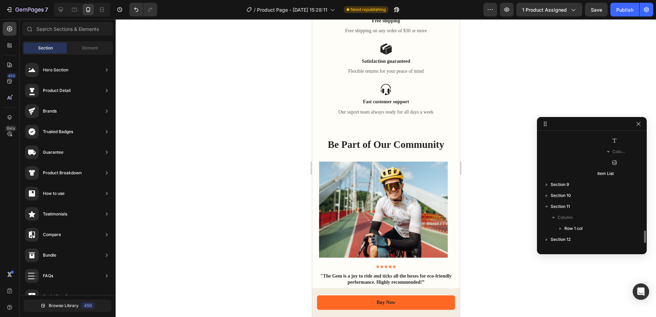
scroll to position [2069, 0]
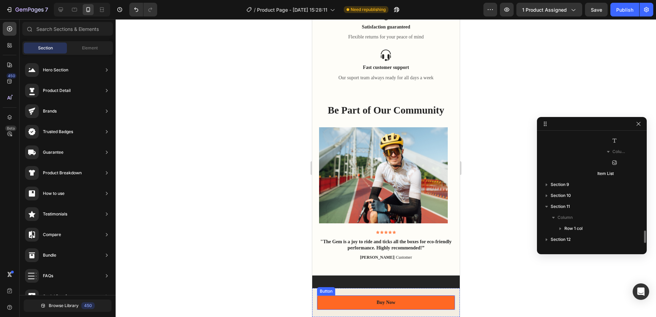
click at [424, 304] on link "Buy Now" at bounding box center [386, 302] width 138 height 14
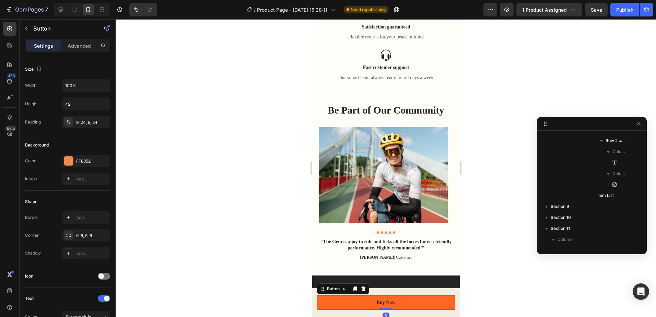
scroll to position [0, 0]
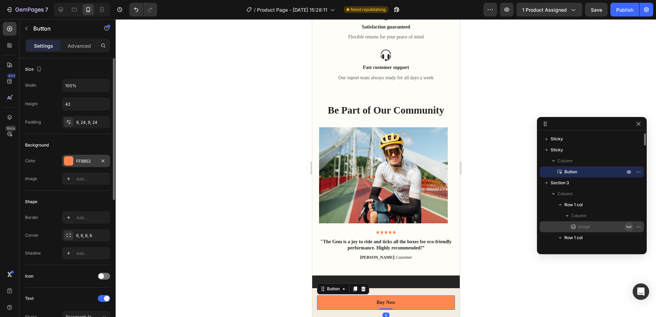
click at [66, 162] on div at bounding box center [68, 160] width 9 height 9
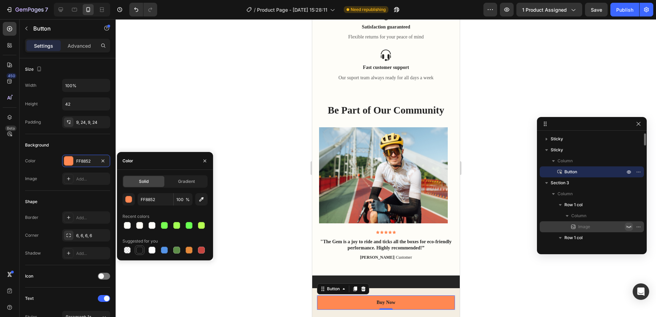
click at [138, 249] on div at bounding box center [139, 250] width 7 height 7
type input "151515"
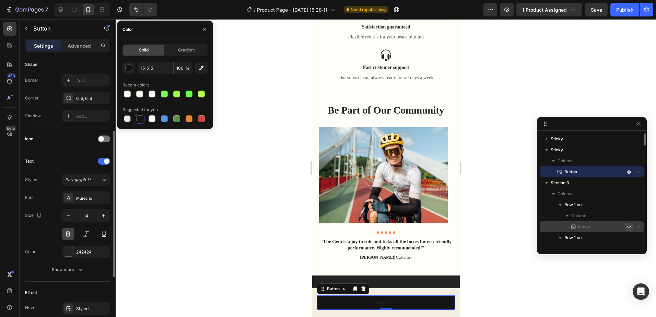
scroll to position [206, 0]
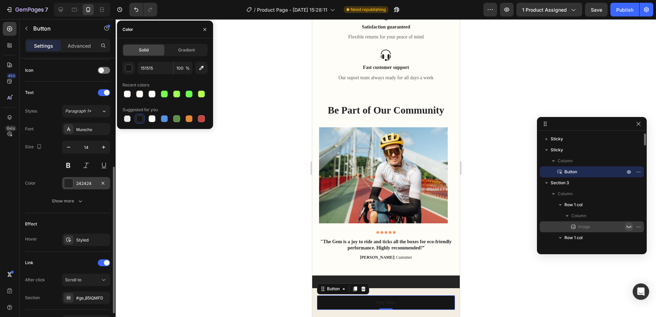
click at [66, 179] on div at bounding box center [68, 183] width 9 height 9
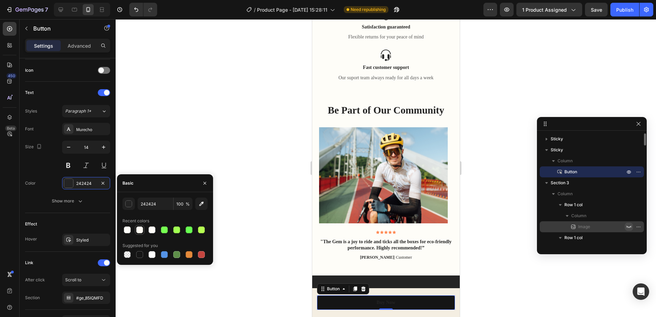
click at [140, 227] on div at bounding box center [139, 229] width 7 height 7
type input "FFFBF4"
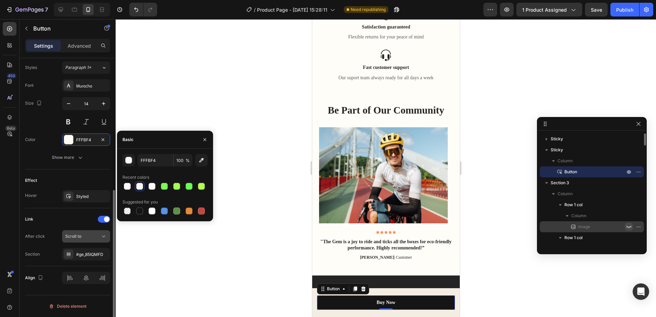
click at [100, 238] on div "Scroll to" at bounding box center [82, 236] width 35 height 6
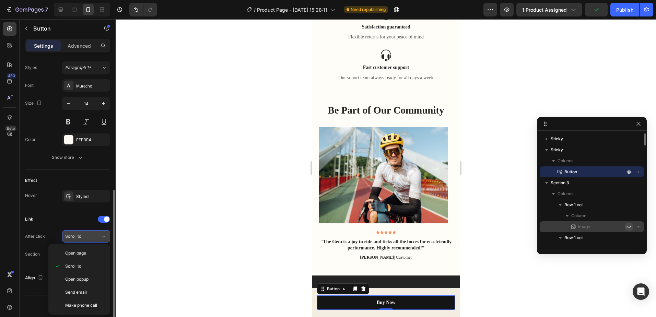
click at [100, 238] on div "Scroll to" at bounding box center [82, 236] width 35 height 6
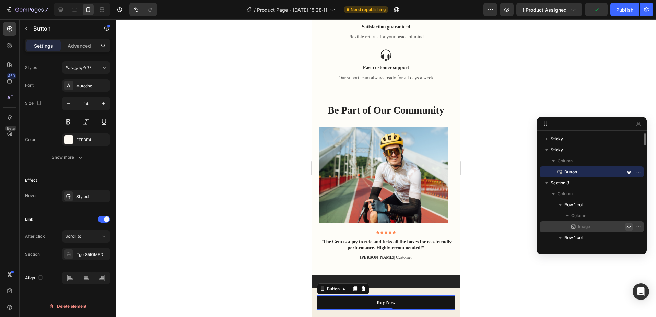
click at [186, 214] on div at bounding box center [386, 168] width 540 height 298
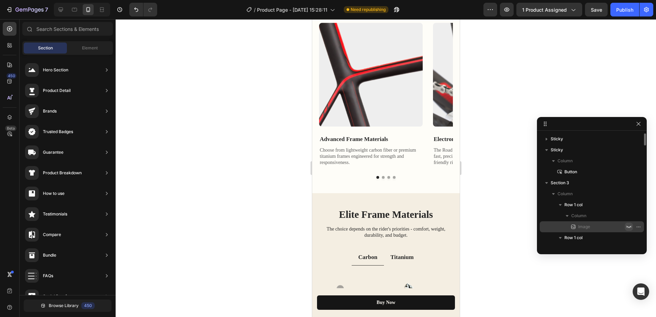
scroll to position [730, 0]
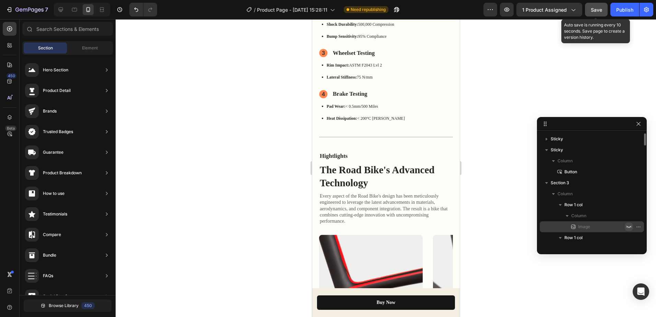
drag, startPoint x: 603, startPoint y: 9, endPoint x: 592, endPoint y: 12, distance: 11.1
click at [602, 9] on button "Save" at bounding box center [596, 10] width 23 height 14
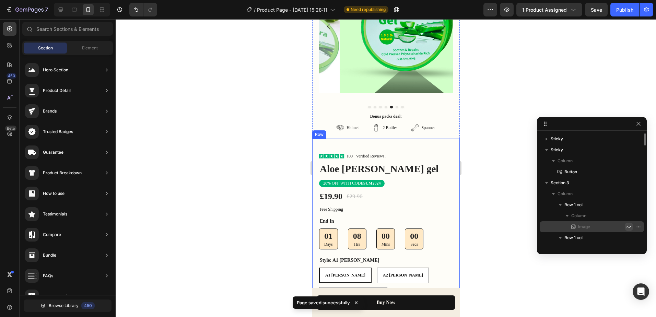
scroll to position [0, 0]
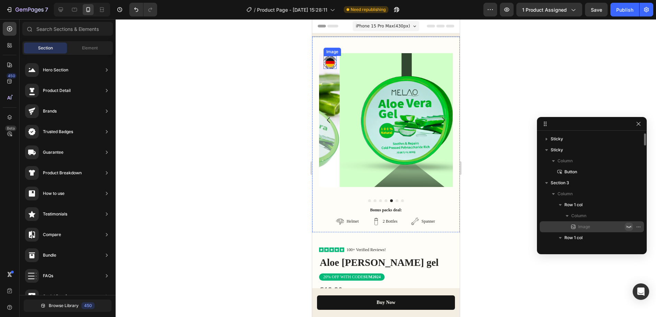
click at [334, 62] on img at bounding box center [329, 62] width 13 height 13
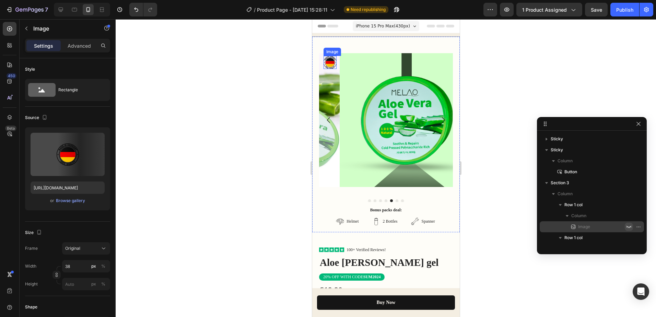
scroll to position [174, 0]
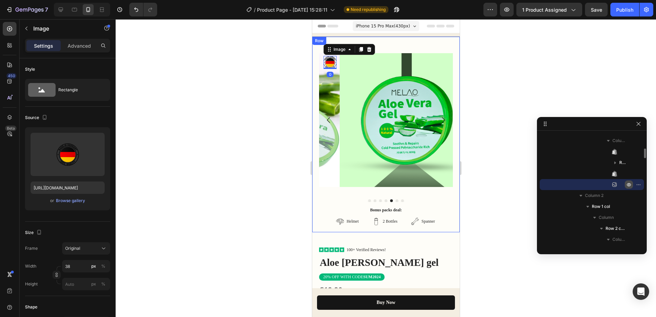
click at [628, 184] on icon "button" at bounding box center [628, 184] width 5 height 5
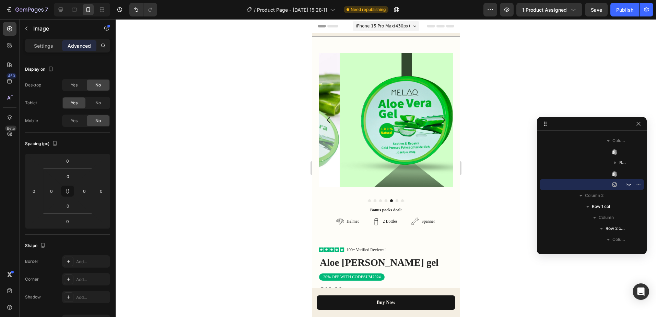
click at [411, 27] on div "iPhone 15 Pro Max ( 430 px)" at bounding box center [385, 26] width 67 height 10
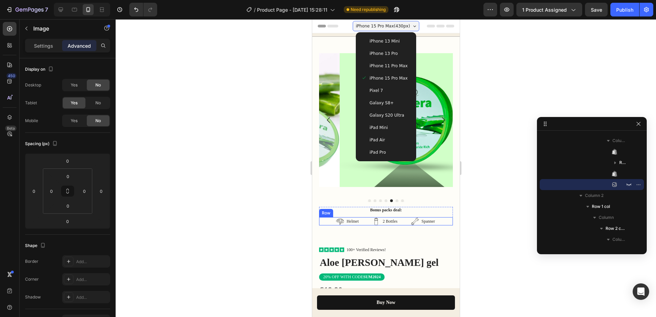
click at [444, 217] on div "Helmet Item List 2 Bottles Item List Spanner Item List Row" at bounding box center [386, 221] width 134 height 8
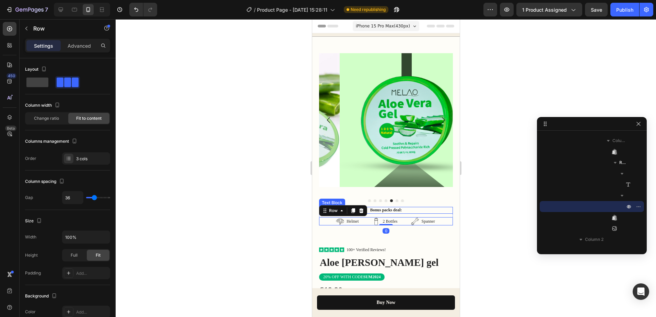
click at [447, 208] on div "Bonus packs deal:" at bounding box center [386, 210] width 134 height 7
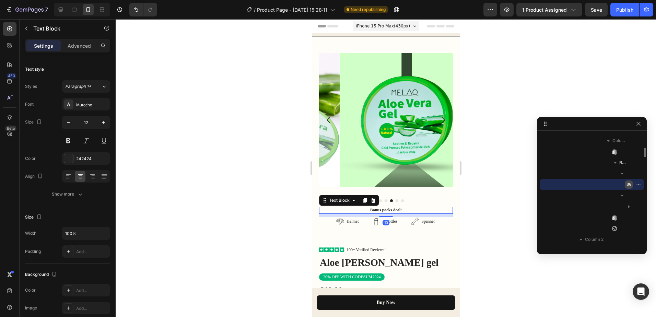
click at [627, 186] on icon "button" at bounding box center [628, 184] width 5 height 5
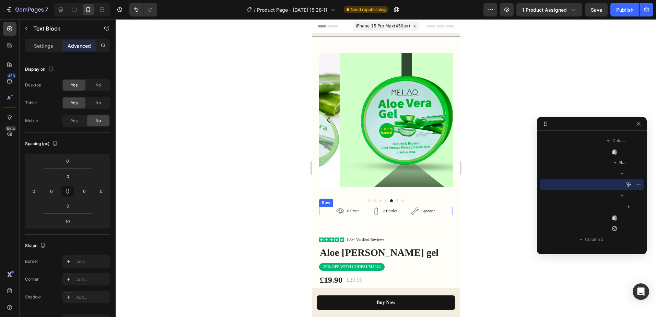
click at [443, 207] on div "Helmet Item List 2 Bottles Item List Spanner Item List Row" at bounding box center [386, 211] width 134 height 8
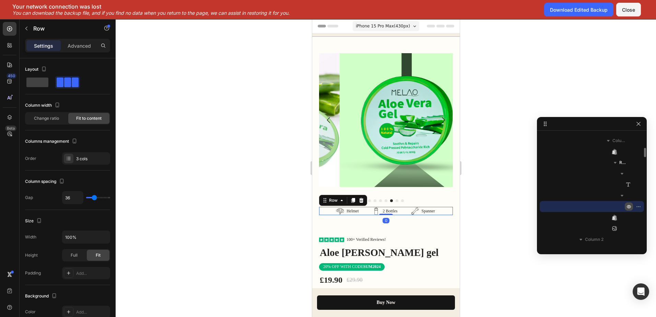
click at [627, 207] on icon "button" at bounding box center [628, 206] width 5 height 5
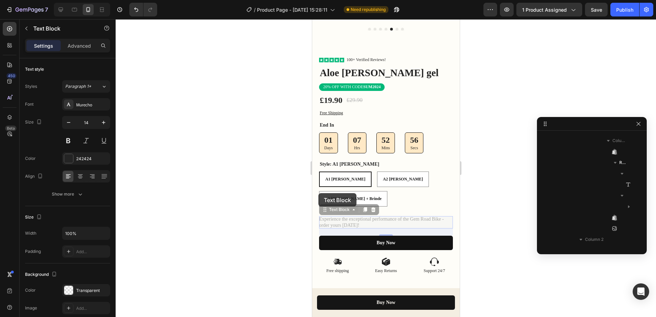
scroll to position [437, 0]
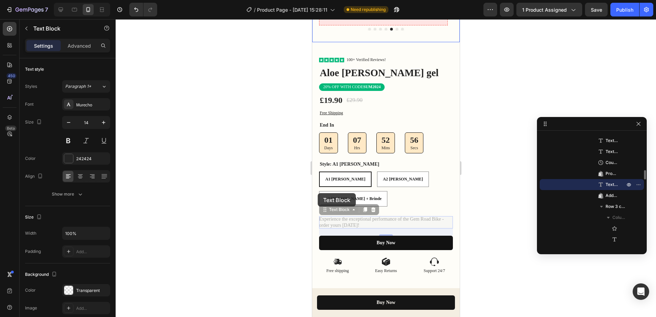
drag, startPoint x: 356, startPoint y: 200, endPoint x: 337, endPoint y: 199, distance: 19.6
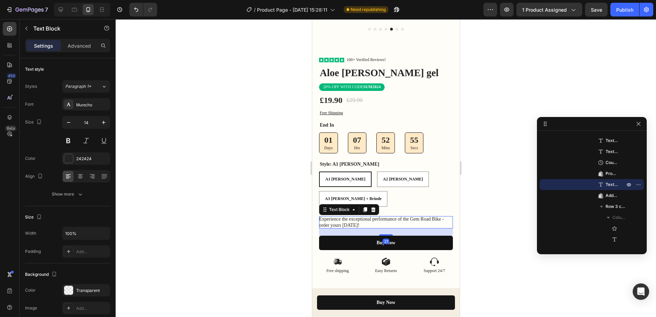
click at [352, 216] on p "Experience the exceptional performance of the Gem Road Bike - order yours [DATE…" at bounding box center [386, 222] width 134 height 12
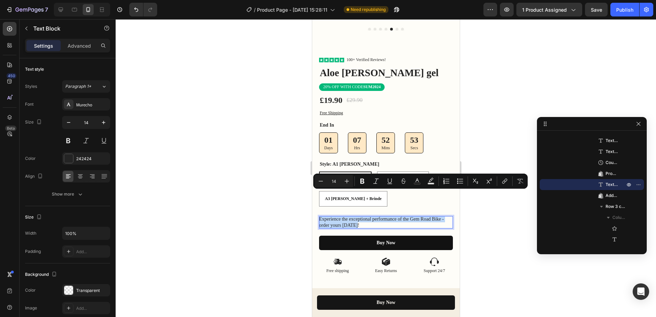
copy p "Experience the exceptional performance of the Gem Road Bike - order yours [DATE…"
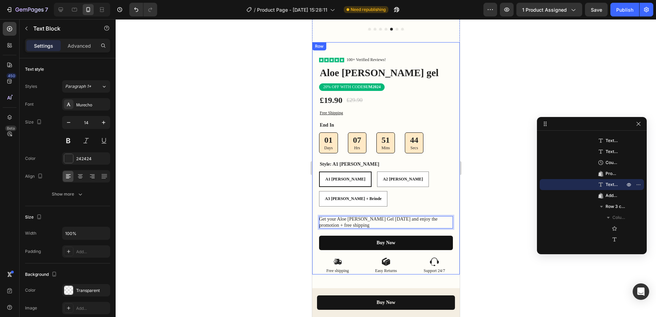
click at [448, 179] on div "Icon Icon Icon Icon Icon Icon List 100+ Verified Reviews! Text Block Row Aloe […" at bounding box center [386, 158] width 148 height 232
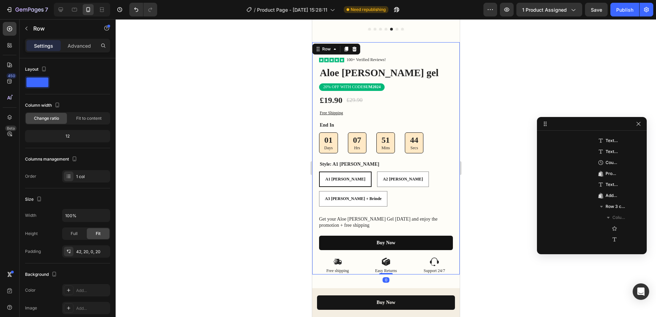
scroll to position [240, 0]
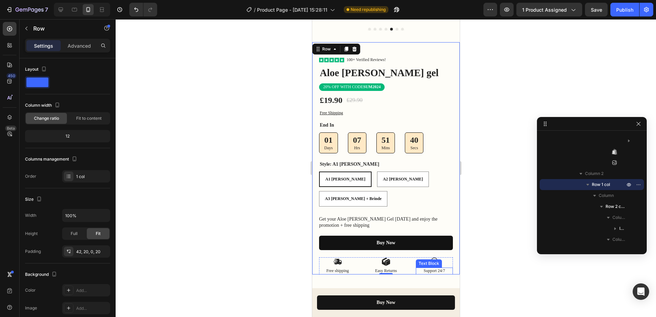
click at [431, 268] on p "Support 24/7" at bounding box center [434, 270] width 36 height 5
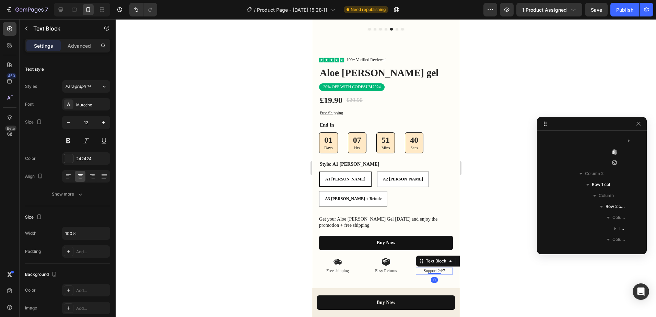
scroll to position [558, 0]
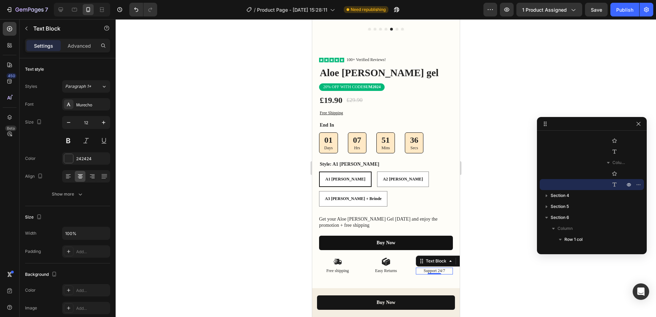
click at [480, 231] on div at bounding box center [386, 168] width 540 height 298
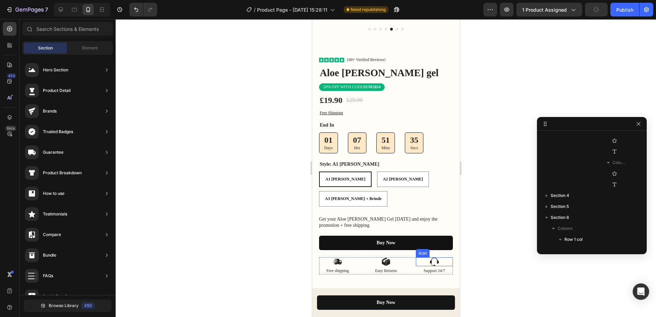
click at [430, 257] on icon at bounding box center [434, 261] width 9 height 9
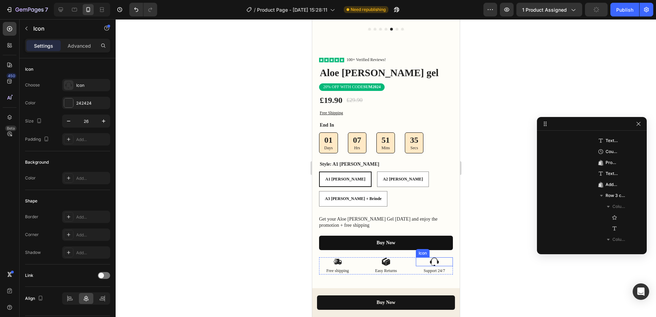
scroll to position [657, 0]
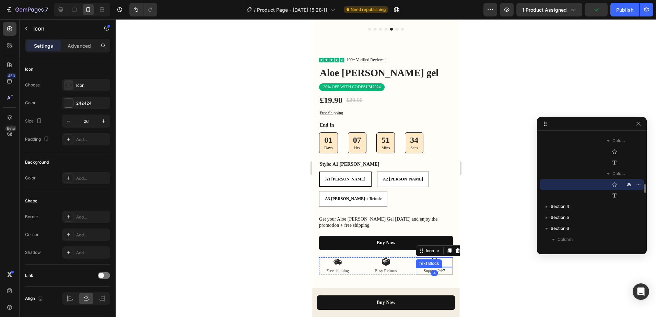
click at [440, 268] on p "Support 24/7" at bounding box center [434, 270] width 36 height 5
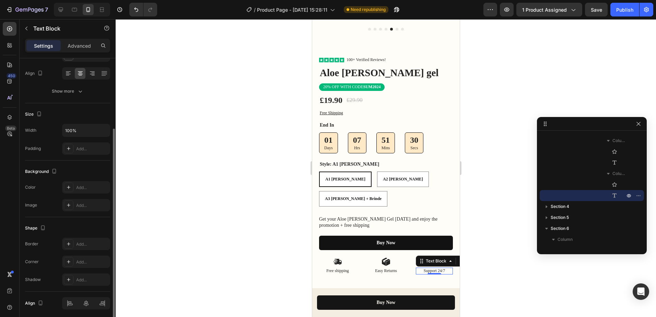
scroll to position [128, 0]
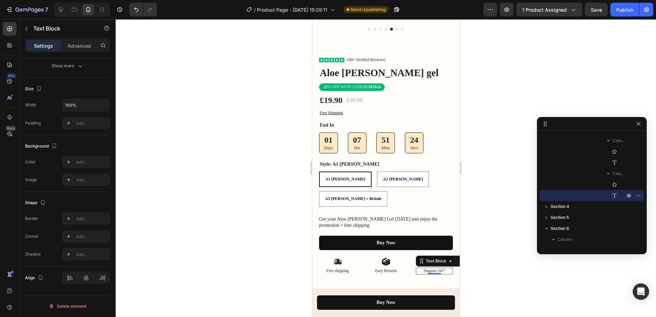
click at [468, 205] on div at bounding box center [386, 168] width 540 height 298
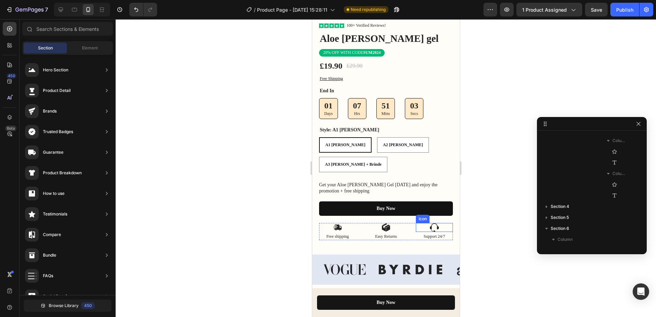
scroll to position [240, 0]
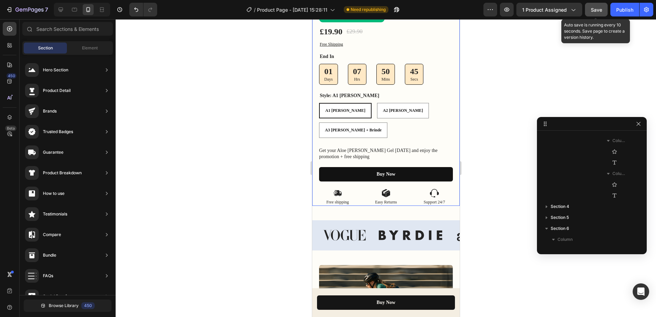
click at [600, 8] on span "Save" at bounding box center [596, 10] width 11 height 6
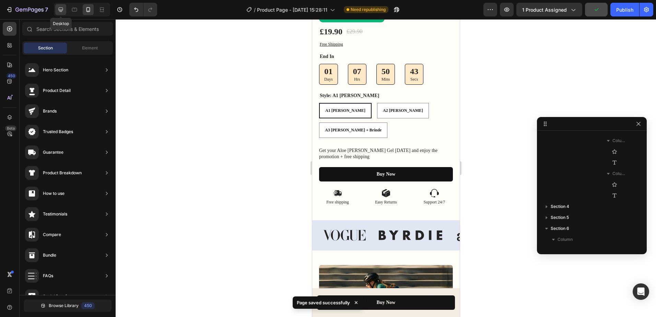
click at [60, 10] on icon at bounding box center [61, 10] width 4 height 4
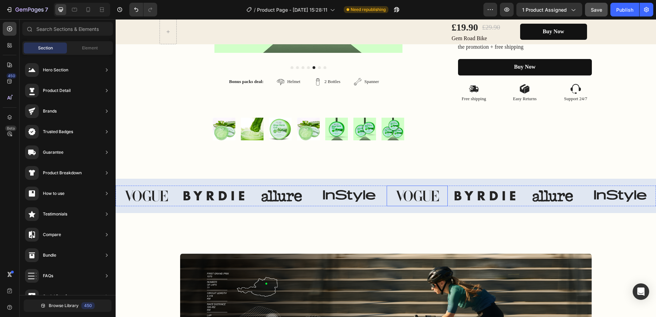
click at [423, 201] on img at bounding box center [417, 196] width 61 height 21
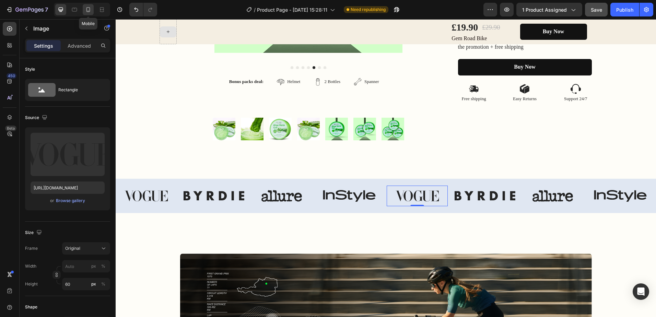
click at [90, 8] on icon at bounding box center [88, 9] width 4 height 5
type input "59"
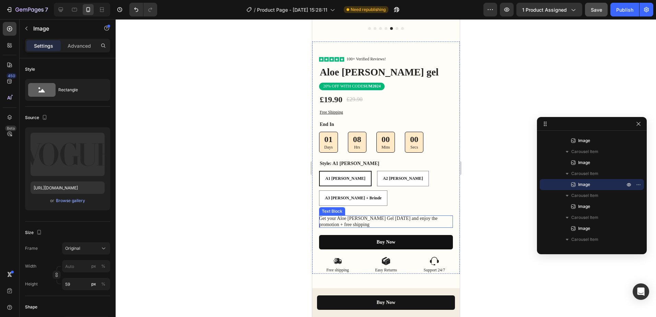
scroll to position [275, 0]
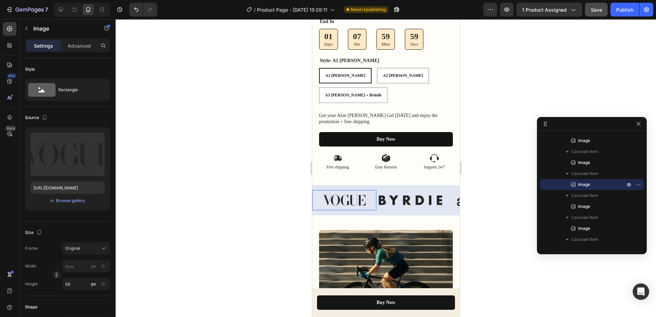
click at [344, 190] on img at bounding box center [344, 200] width 64 height 20
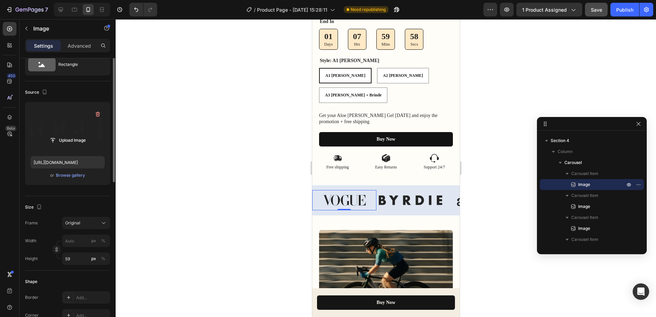
scroll to position [0, 0]
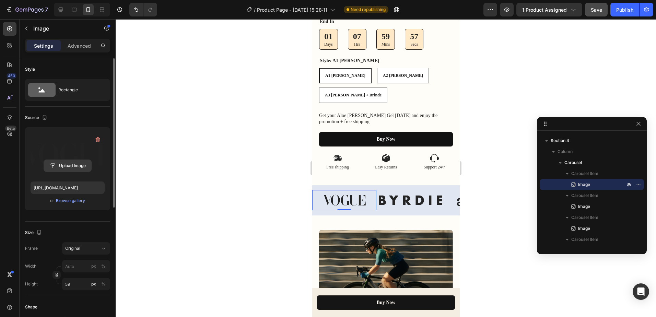
click at [59, 168] on input "file" at bounding box center [67, 166] width 47 height 12
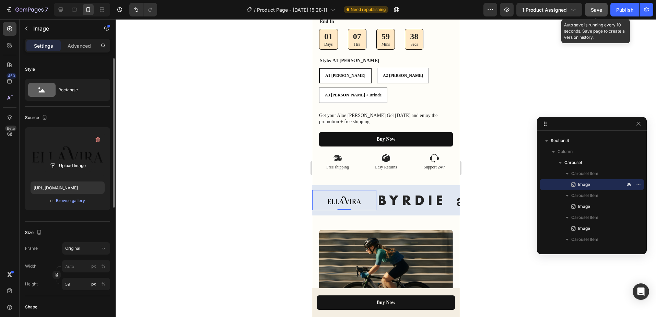
click at [591, 15] on button "Save" at bounding box center [596, 10] width 23 height 14
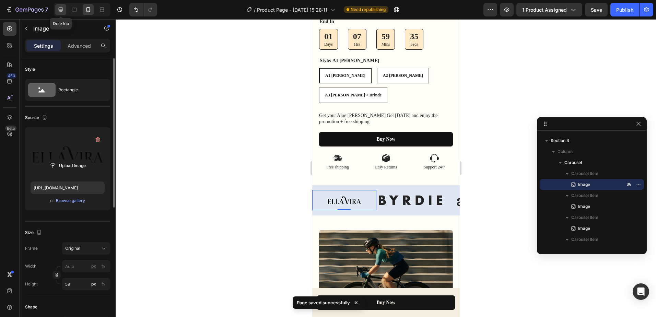
click at [64, 12] on icon at bounding box center [60, 9] width 7 height 7
type input "[URL][DOMAIN_NAME]"
type input "60"
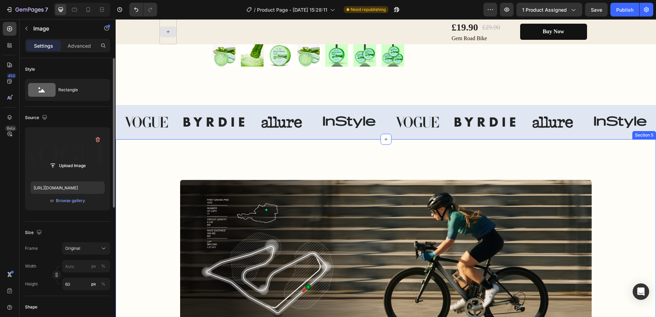
scroll to position [280, 0]
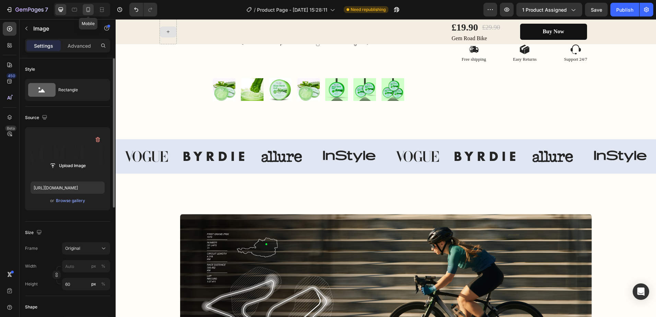
click at [87, 11] on icon at bounding box center [88, 9] width 7 height 7
type input "[URL][DOMAIN_NAME]"
type input "59"
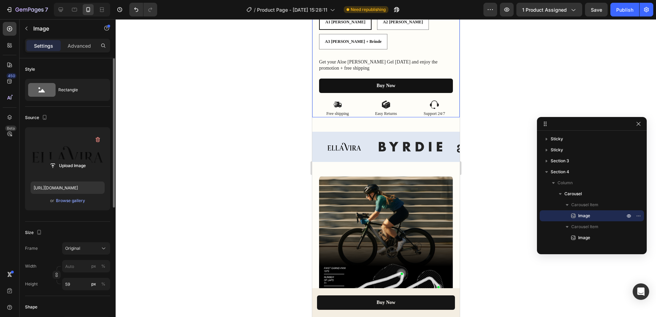
scroll to position [226, 0]
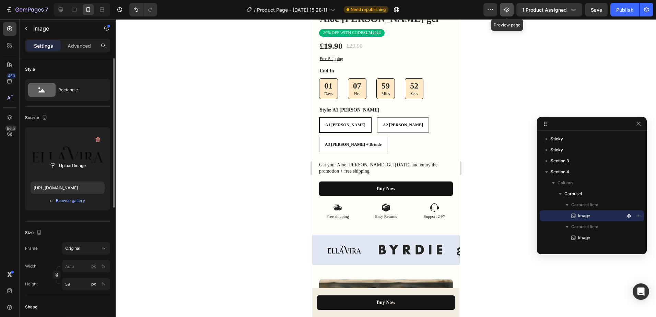
click at [508, 8] on icon "button" at bounding box center [506, 9] width 7 height 7
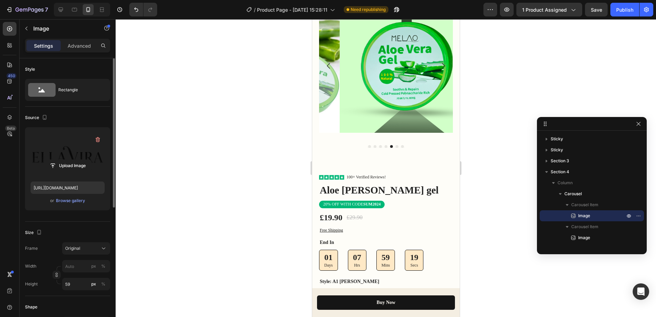
scroll to position [0, 0]
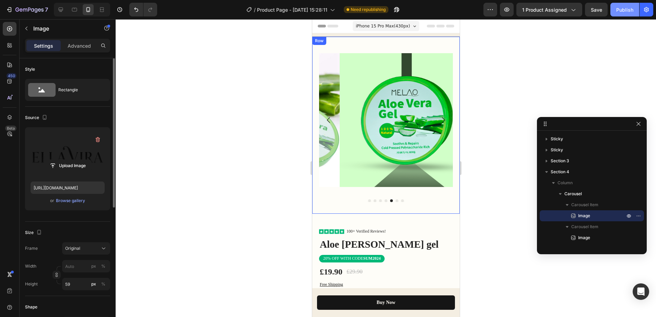
click at [629, 8] on div "Publish" at bounding box center [624, 9] width 17 height 7
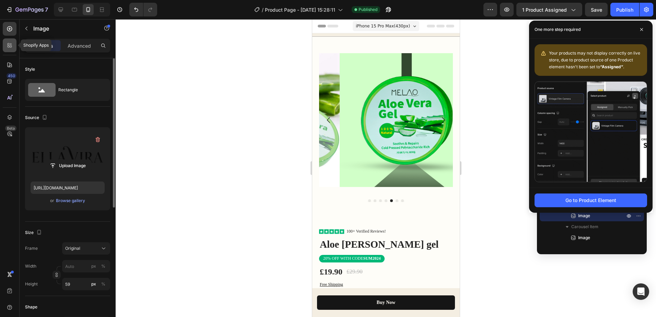
click at [5, 45] on div at bounding box center [10, 45] width 14 height 14
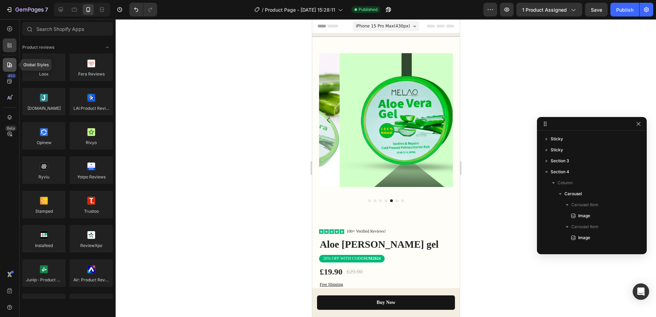
click at [9, 63] on icon at bounding box center [9, 64] width 5 height 5
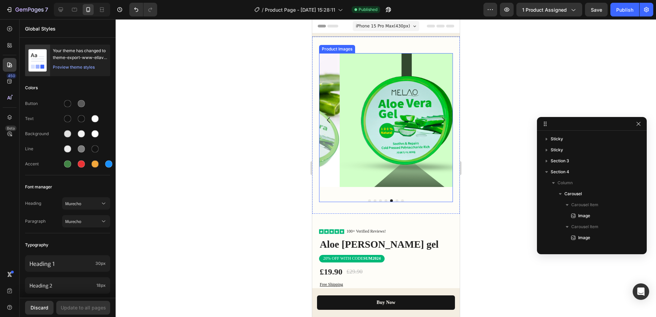
click at [364, 109] on div at bounding box center [386, 120] width 134 height 134
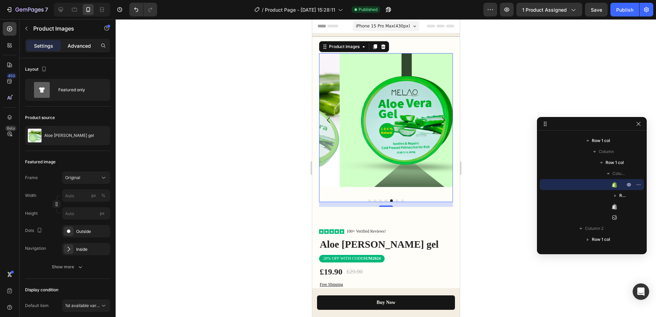
click at [82, 45] on p "Advanced" at bounding box center [79, 45] width 23 height 7
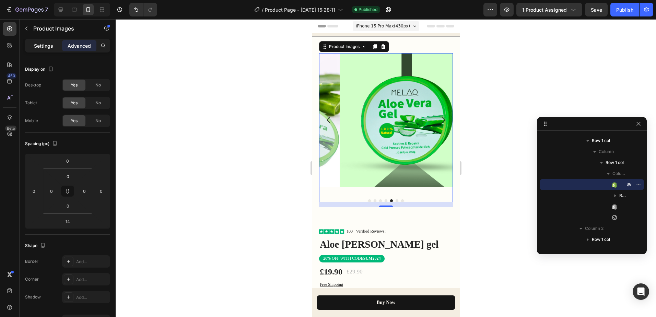
click at [41, 42] on p "Settings" at bounding box center [43, 45] width 19 height 7
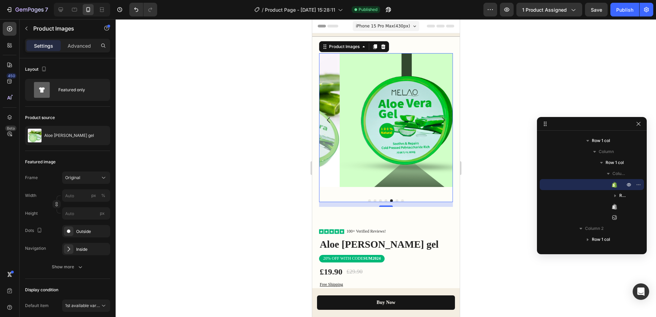
click at [354, 114] on img at bounding box center [406, 120] width 134 height 134
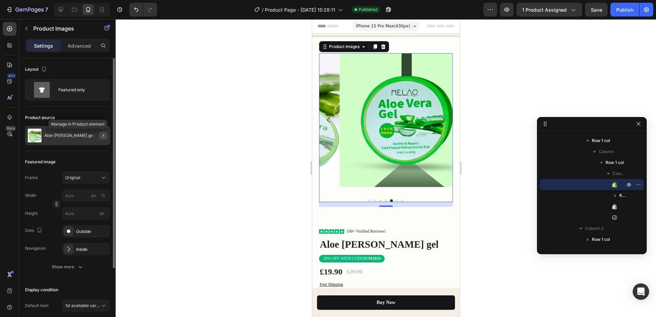
click at [103, 136] on icon "button" at bounding box center [103, 135] width 1 height 3
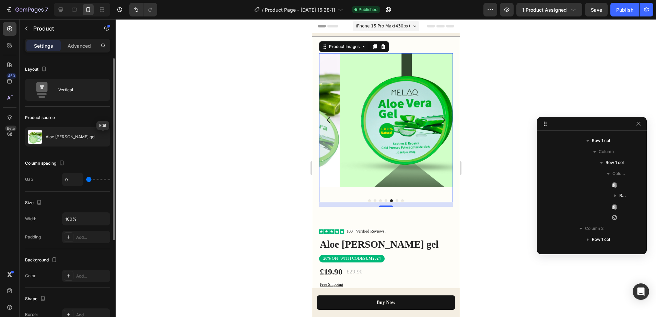
scroll to position [31, 0]
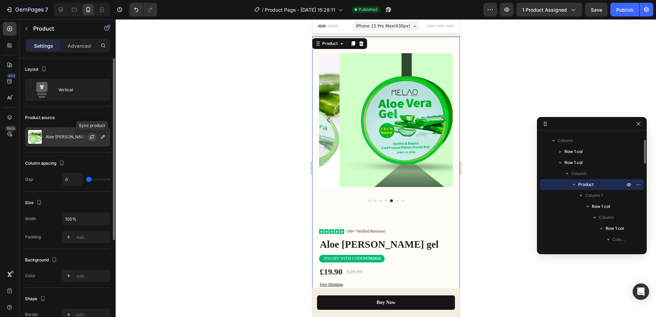
click at [92, 137] on icon "button" at bounding box center [91, 136] width 5 height 5
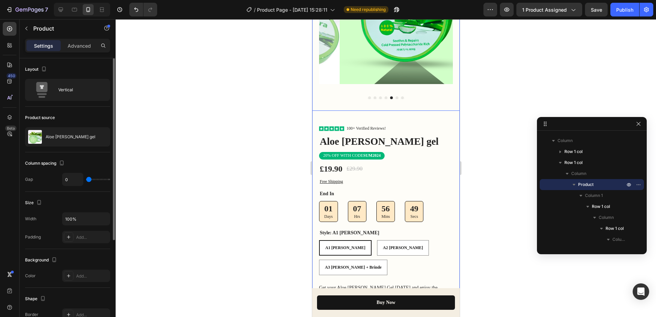
scroll to position [0, 0]
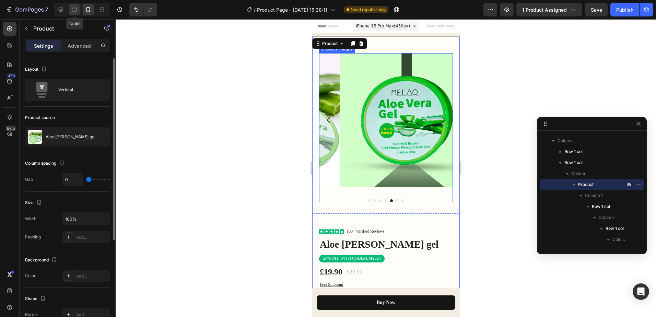
click at [71, 8] on icon at bounding box center [74, 9] width 7 height 7
type input "30"
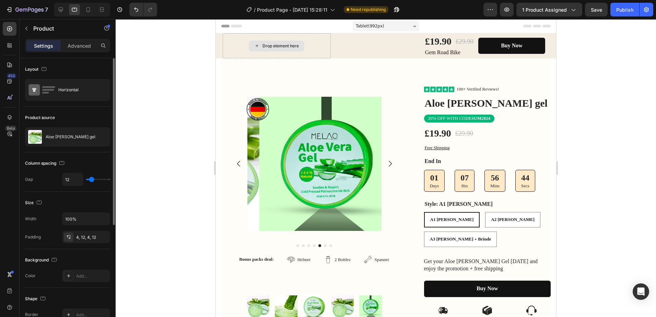
click at [385, 49] on div "£19.90 Product Price Product Price £29.90 Product Price Product Price Row Gem R…" at bounding box center [441, 45] width 216 height 25
click at [489, 49] on link "Buy Now" at bounding box center [511, 46] width 67 height 16
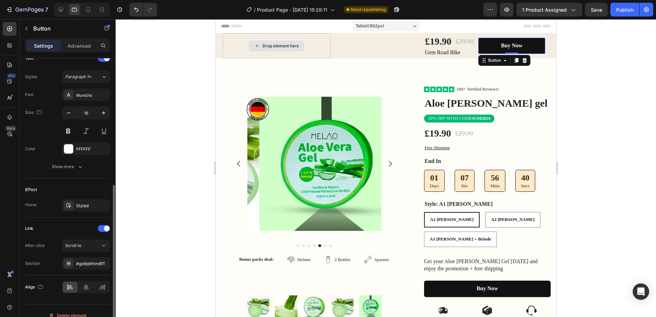
scroll to position [249, 0]
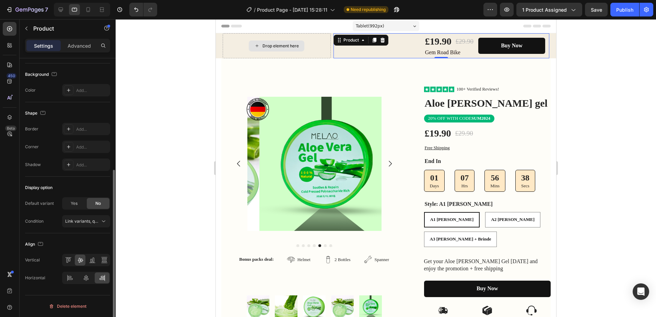
click at [398, 51] on div "£19.90 Product Price Product Price £29.90 Product Price Product Price Row Gem R…" at bounding box center [441, 45] width 216 height 25
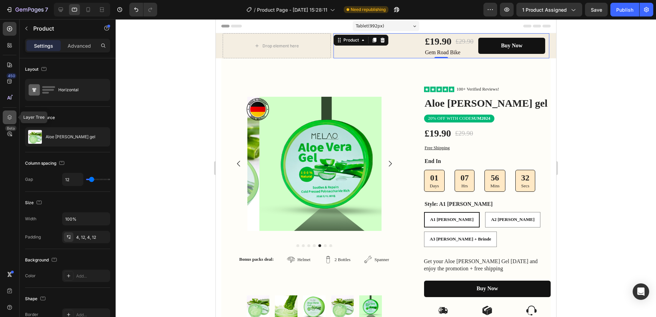
click at [6, 114] on div at bounding box center [10, 117] width 14 height 14
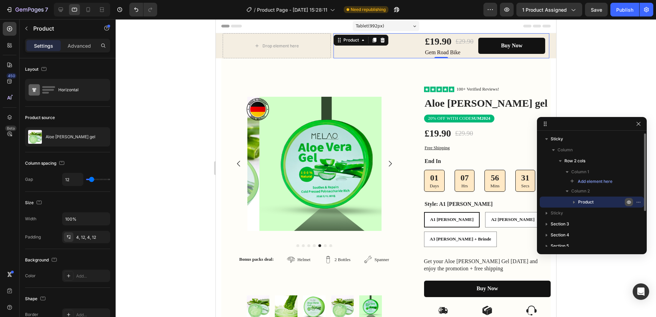
click at [629, 203] on icon "button" at bounding box center [628, 201] width 5 height 5
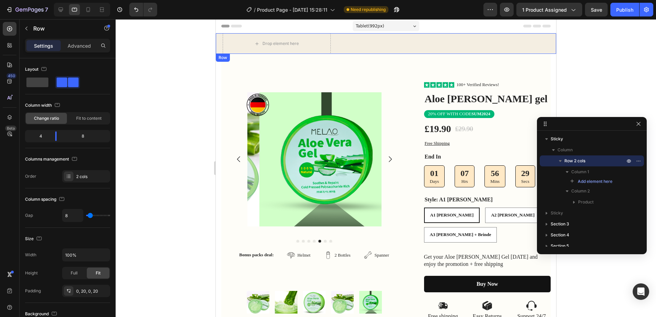
click at [442, 47] on div "£19.90 Product Price Product Price £29.90 Product Price Product Price Row Gem R…" at bounding box center [441, 43] width 216 height 21
click at [631, 158] on icon "button" at bounding box center [628, 160] width 5 height 5
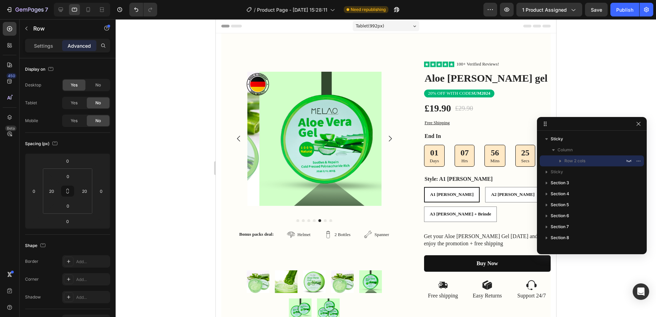
click at [608, 51] on div at bounding box center [386, 168] width 540 height 298
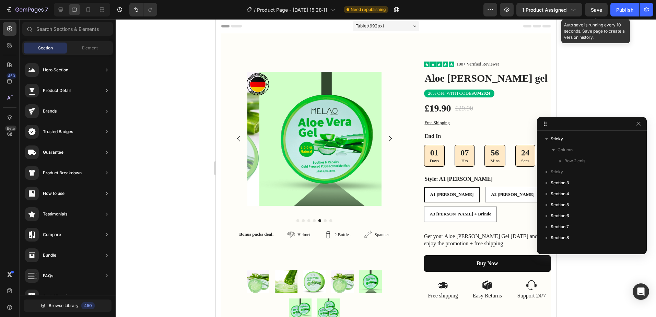
click at [594, 12] on span "Save" at bounding box center [596, 10] width 11 height 6
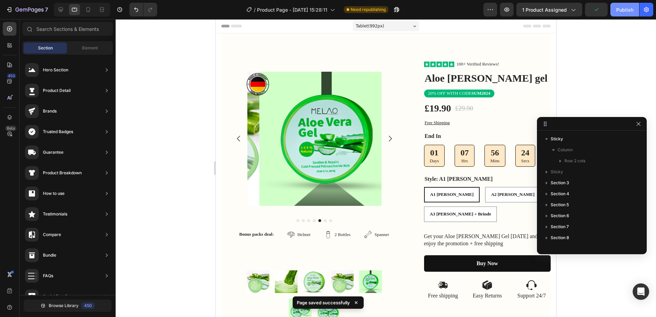
click at [616, 10] on div "Publish" at bounding box center [624, 9] width 17 height 7
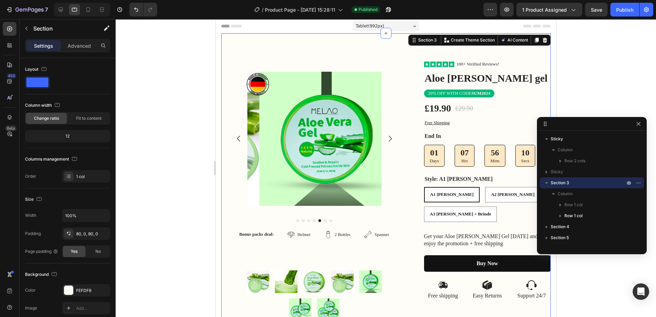
click at [257, 47] on div "Image Row Product Images Bonus packs deal: Text Block Helmet Item List 2 Bottle…" at bounding box center [385, 196] width 329 height 326
click at [249, 85] on img at bounding box center [257, 84] width 22 height 22
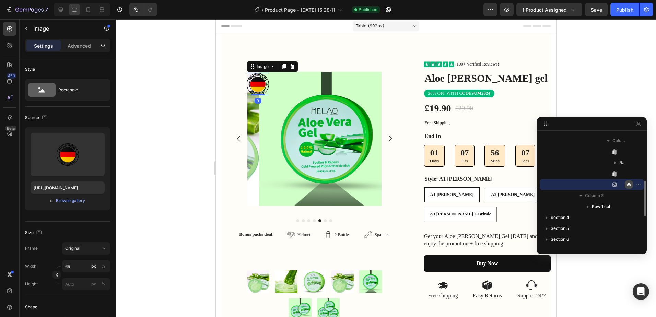
click at [632, 183] on button "button" at bounding box center [629, 184] width 8 height 8
click at [628, 184] on icon "button" at bounding box center [628, 184] width 5 height 5
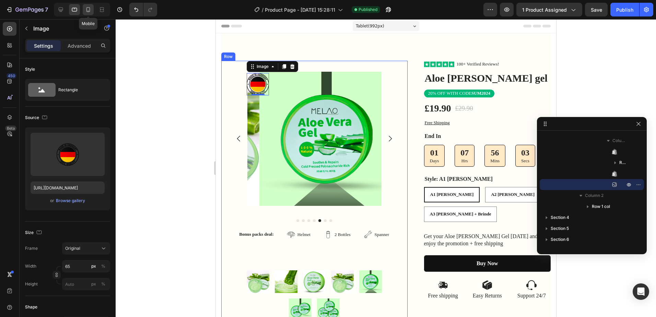
click at [91, 11] on icon at bounding box center [88, 9] width 7 height 7
type input "38"
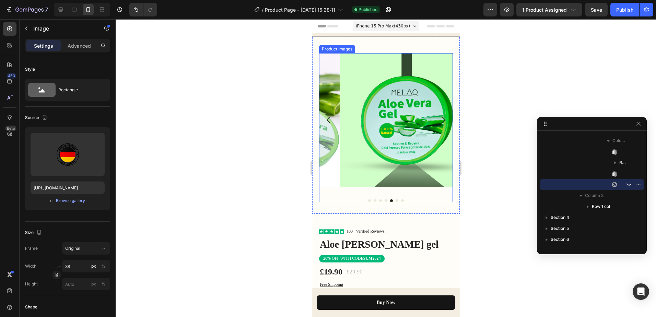
click at [380, 105] on img at bounding box center [406, 120] width 134 height 134
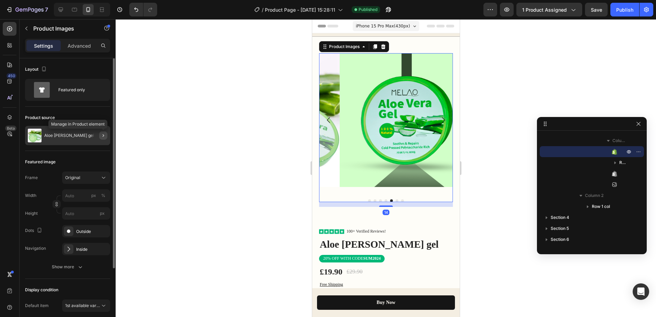
click at [104, 135] on icon "button" at bounding box center [103, 135] width 1 height 3
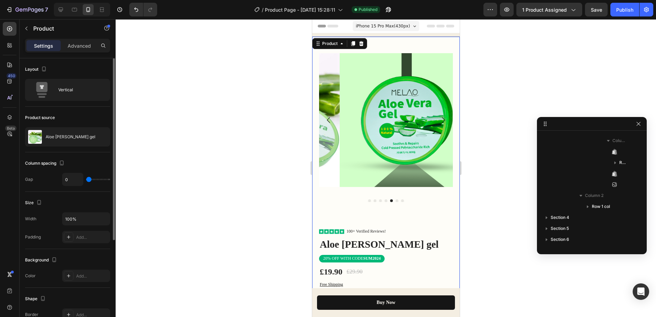
scroll to position [53, 0]
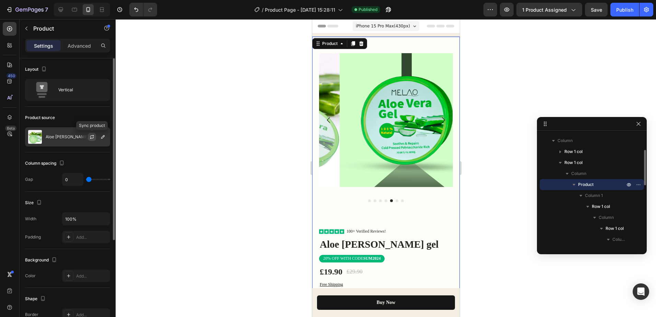
click at [92, 139] on icon "button" at bounding box center [91, 136] width 5 height 5
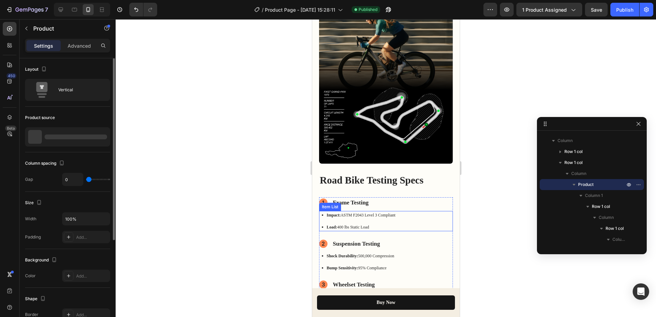
scroll to position [446, 0]
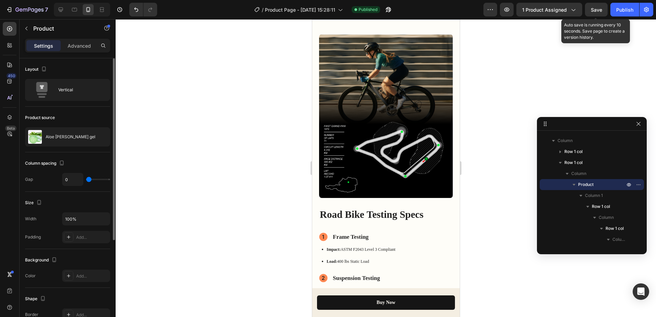
click at [601, 8] on span "Save" at bounding box center [596, 10] width 11 height 6
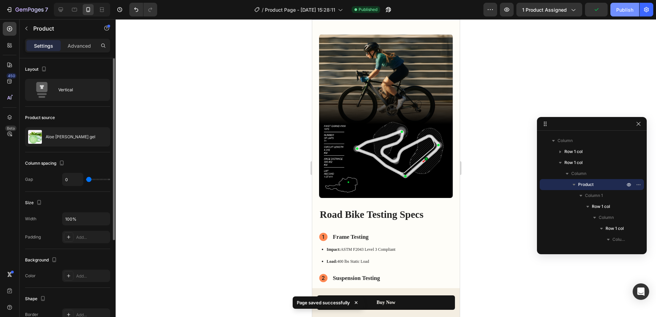
click at [620, 10] on div "Publish" at bounding box center [624, 9] width 17 height 7
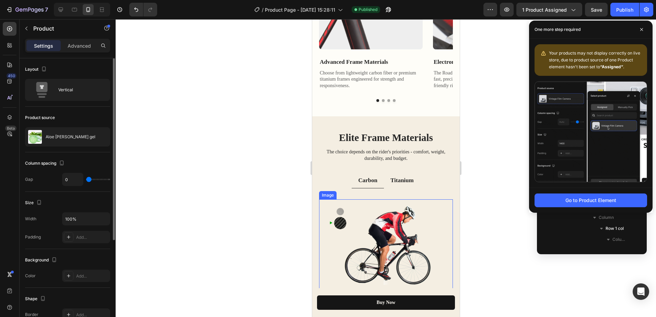
scroll to position [1029, 0]
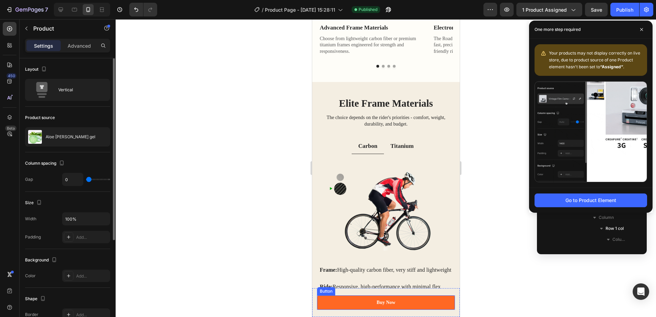
click at [430, 302] on link "Buy Now" at bounding box center [386, 302] width 138 height 14
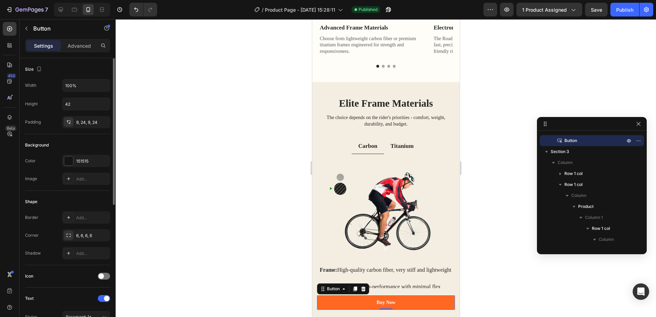
click at [408, 298] on link "Buy Now" at bounding box center [386, 302] width 138 height 14
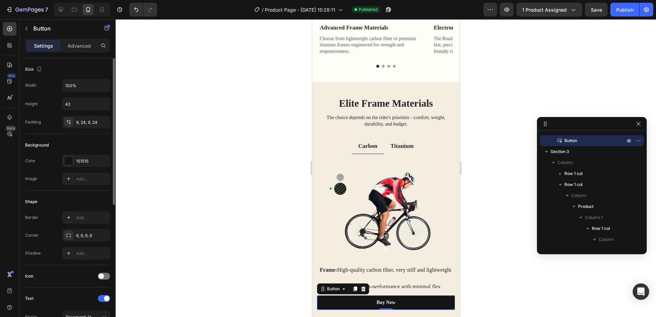
click at [69, 52] on div "Settings Advanced" at bounding box center [67, 46] width 85 height 14
click at [73, 49] on p "Advanced" at bounding box center [79, 45] width 23 height 7
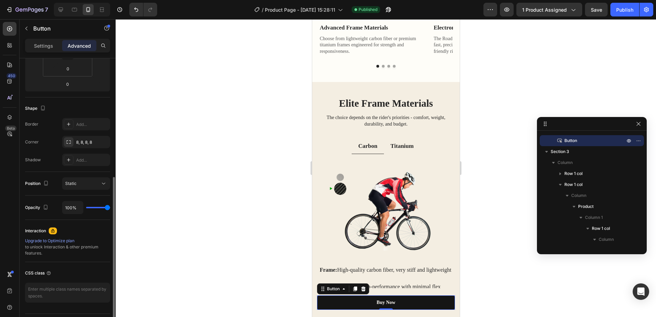
scroll to position [156, 0]
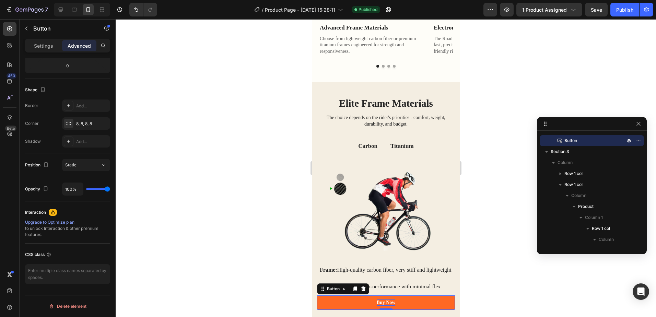
click at [390, 301] on div "Buy Now" at bounding box center [385, 302] width 19 height 6
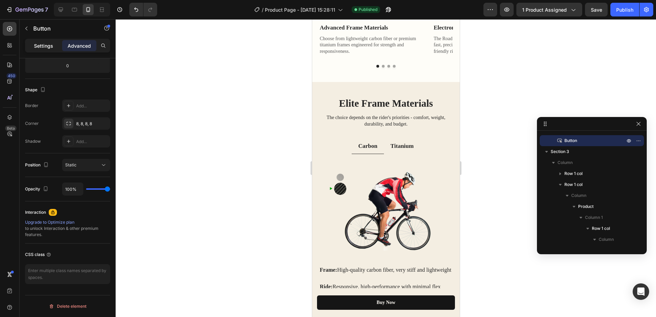
click at [49, 48] on p "Settings" at bounding box center [43, 45] width 19 height 7
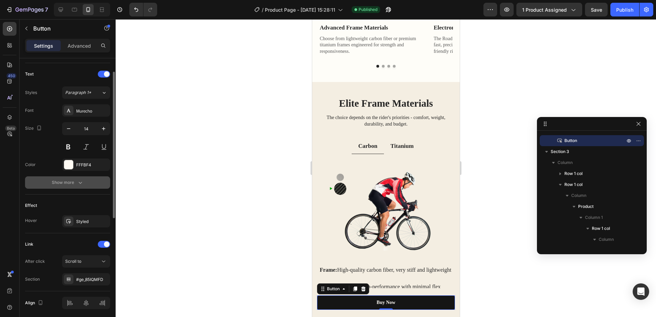
scroll to position [249, 0]
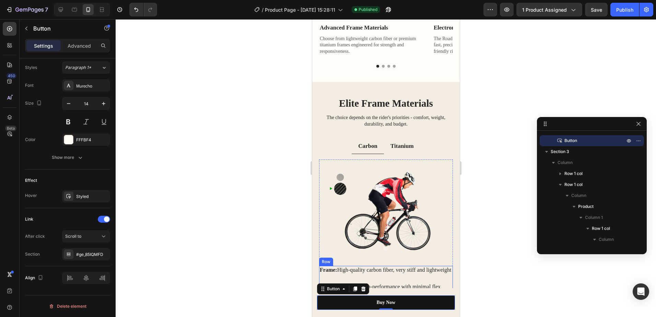
click at [411, 274] on p "Frame: High-quality carbon fiber, very stiff and lightweight" at bounding box center [385, 270] width 132 height 7
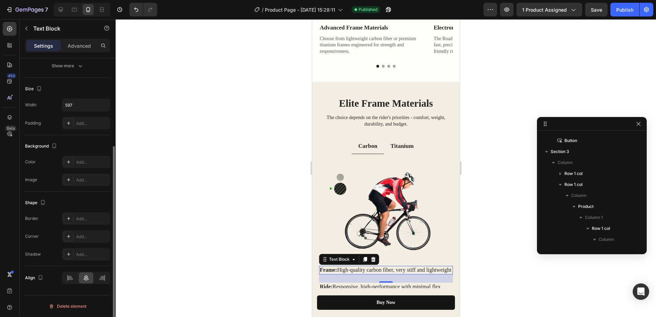
scroll to position [0, 0]
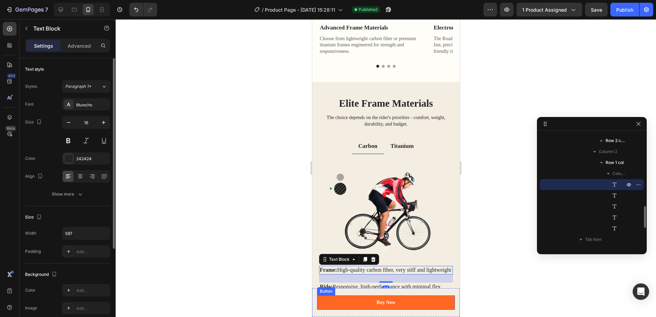
click at [418, 302] on link "Buy Now" at bounding box center [386, 302] width 138 height 14
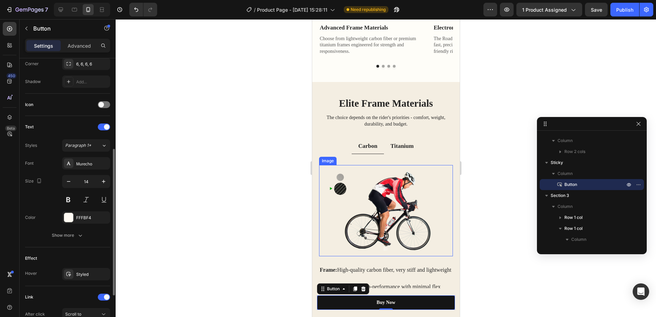
scroll to position [206, 0]
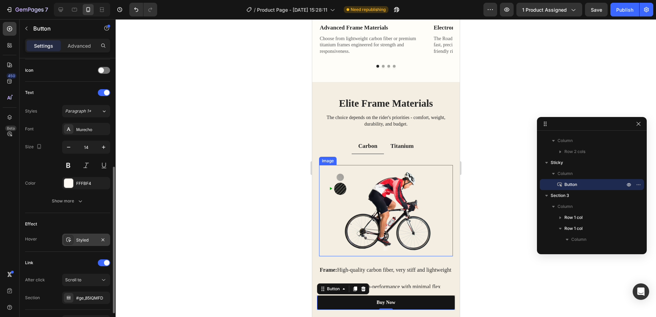
click at [82, 242] on div "Styled" at bounding box center [86, 240] width 20 height 6
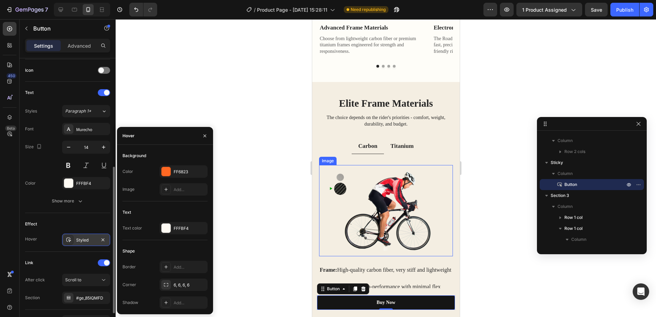
click at [82, 238] on div "Styled" at bounding box center [86, 240] width 20 height 6
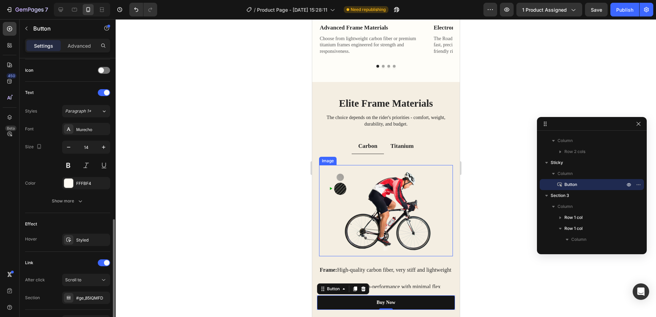
scroll to position [249, 0]
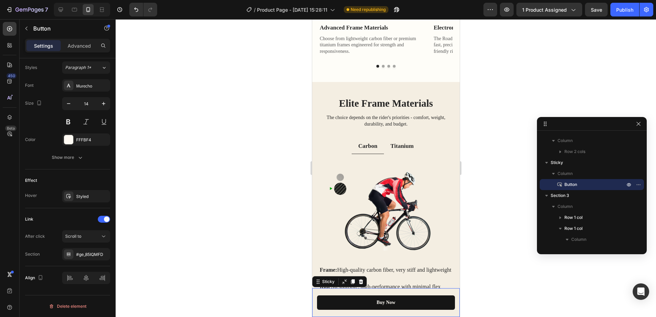
click at [435, 292] on div "Buy Now Button Sticky 0" at bounding box center [386, 302] width 148 height 29
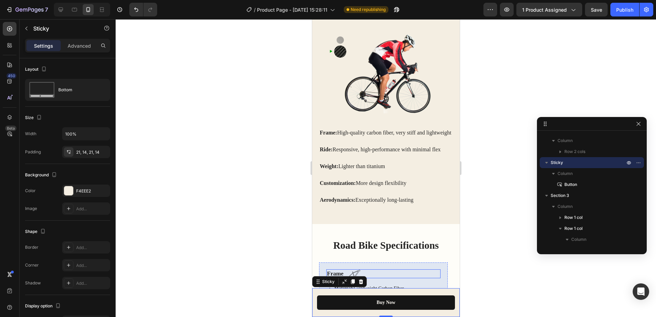
scroll to position [1201, 0]
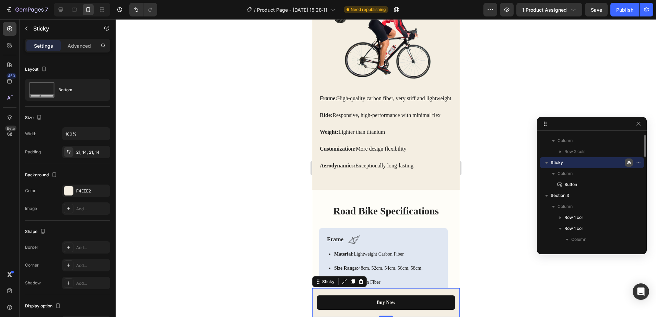
click at [639, 162] on icon "button" at bounding box center [639, 162] width 1 height 1
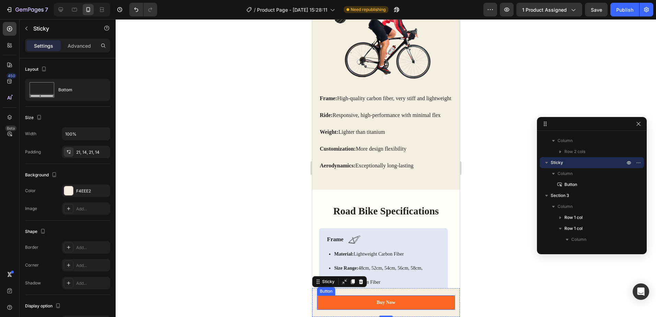
click at [398, 301] on link "Buy Now" at bounding box center [386, 302] width 138 height 14
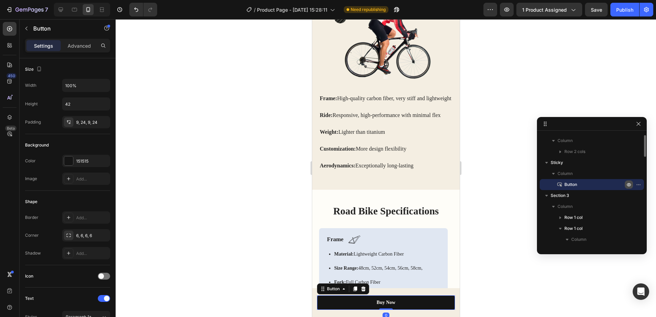
click at [639, 184] on icon "button" at bounding box center [639, 184] width 1 height 1
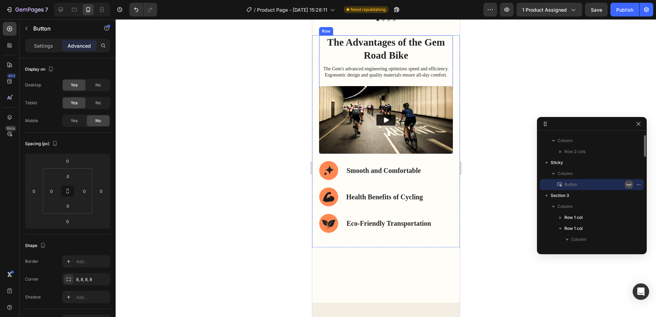
scroll to position [1715, 0]
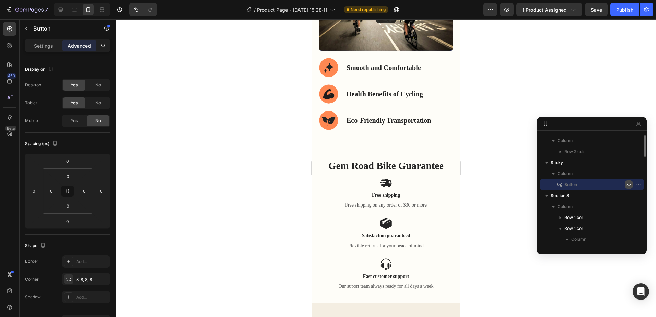
click at [422, 51] on img at bounding box center [386, 17] width 134 height 68
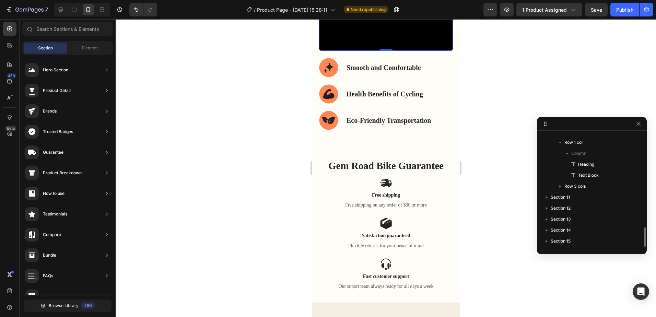
scroll to position [545, 0]
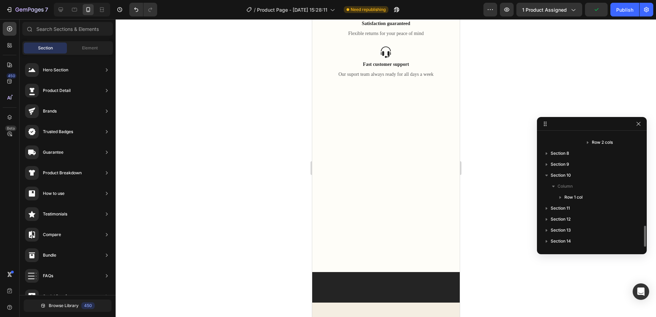
scroll to position [491, 0]
click at [433, 78] on div "Gem Road Bike Guarantee Heading Icon Free shipping Text Block Free shipping on …" at bounding box center [386, 12] width 134 height 131
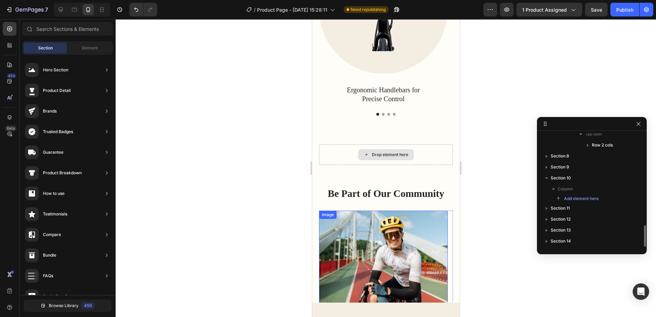
scroll to position [1750, 0]
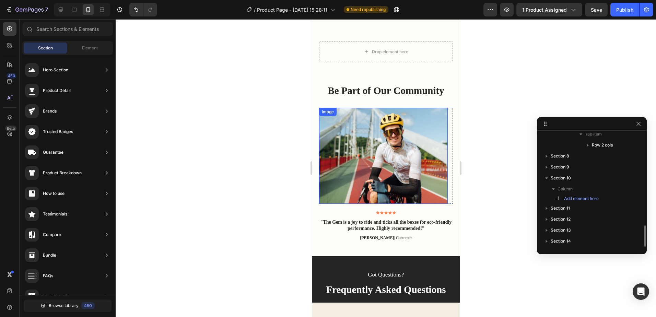
click at [434, 125] on img at bounding box center [383, 156] width 129 height 96
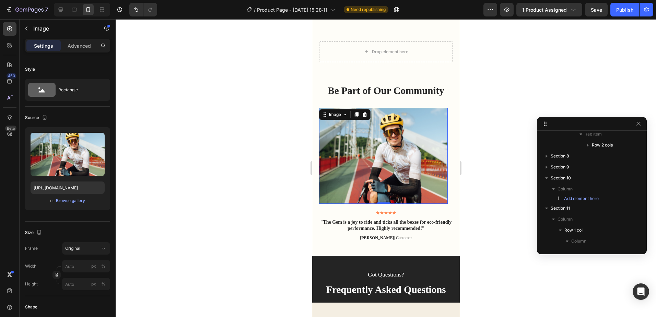
scroll to position [588, 0]
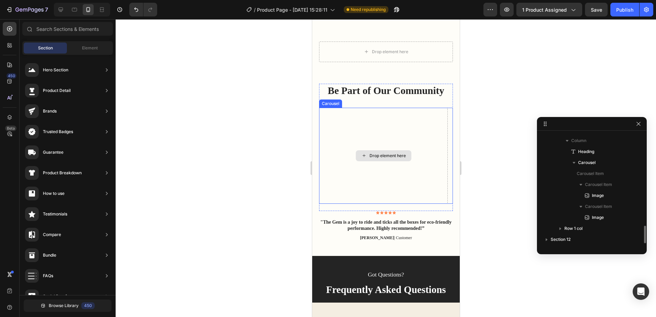
click at [434, 112] on div "Drop element here" at bounding box center [383, 156] width 129 height 96
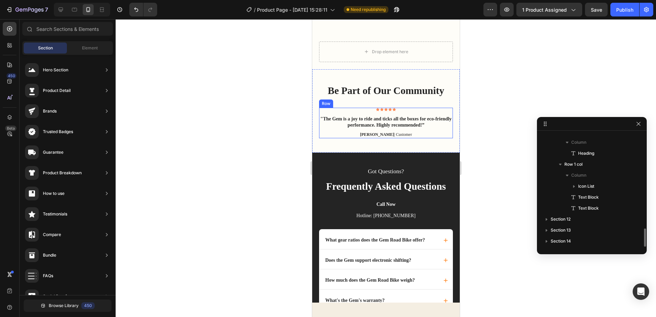
click at [433, 110] on div "Icon Icon Icon Icon Icon" at bounding box center [386, 109] width 134 height 3
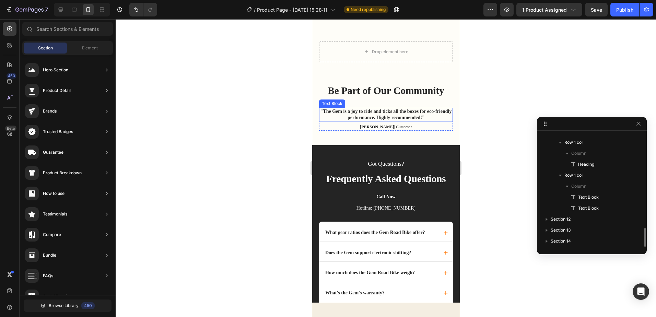
click at [432, 106] on div "Be Part of Our Community Heading" at bounding box center [386, 96] width 134 height 24
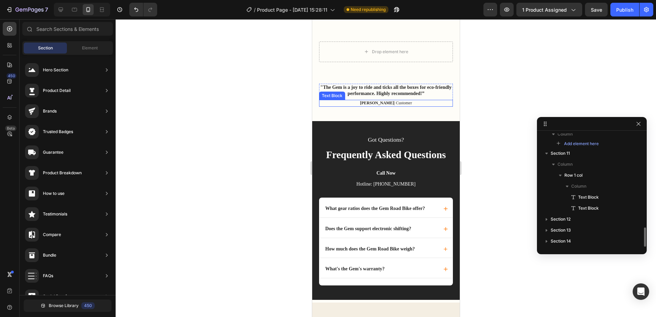
click at [432, 105] on p "Reylo B | Customer" at bounding box center [385, 103] width 132 height 5
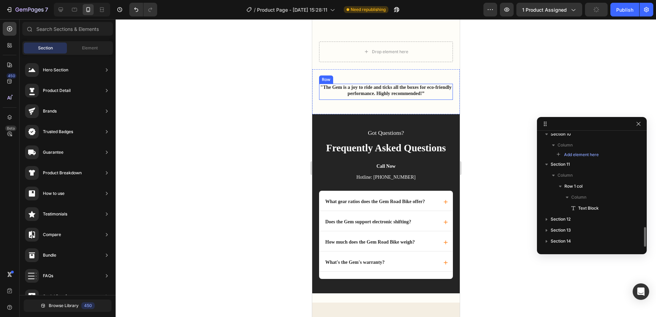
click at [431, 95] on p ""The Gem is a joy to ride and ticks all the boxes for eco-friendly performance.…" at bounding box center [385, 90] width 132 height 12
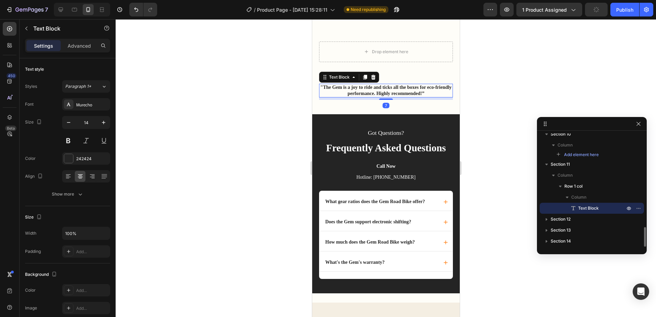
scroll to position [529, 0]
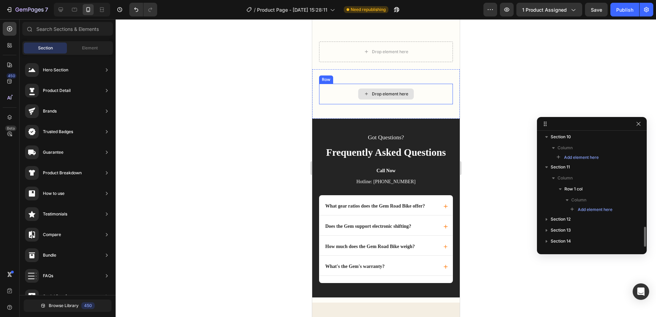
click at [432, 101] on div "Drop element here" at bounding box center [386, 94] width 134 height 21
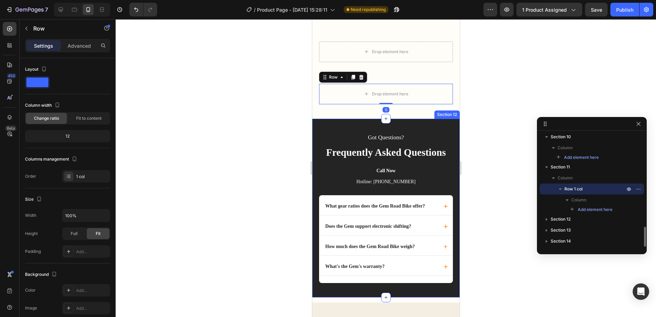
click at [426, 129] on div "Got Questions? Text block Frequently Asked Questions Text block Call Now Text b…" at bounding box center [386, 208] width 148 height 179
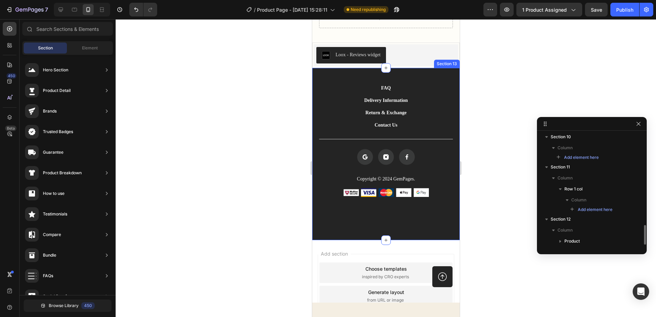
scroll to position [1791, 0]
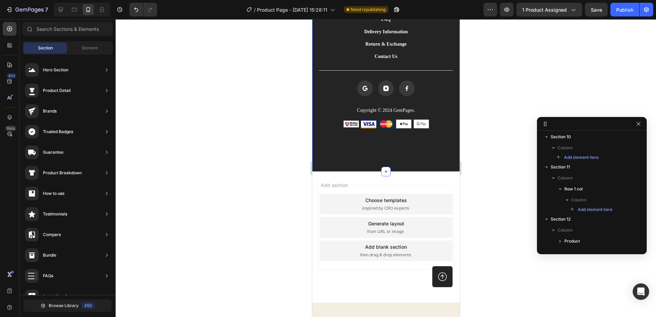
scroll to position [1860, 0]
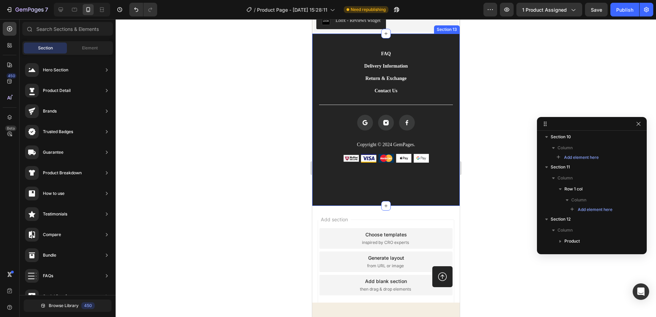
click at [450, 176] on div "FAQ Button Delivery Information Button Return & Exchange Button Contact Us Butt…" at bounding box center [386, 120] width 148 height 172
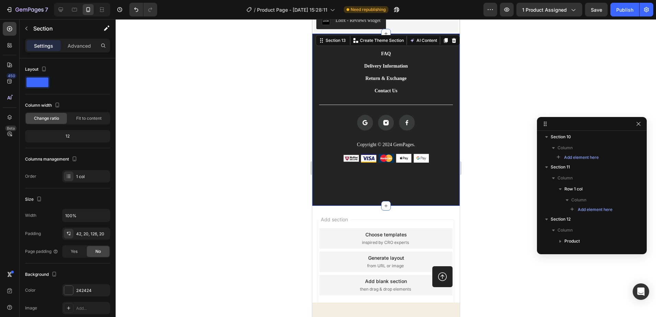
scroll to position [573, 0]
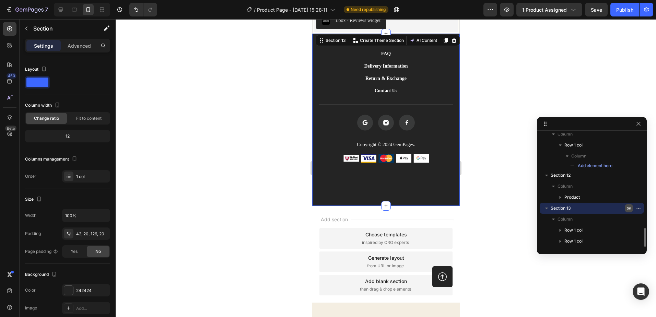
click at [639, 208] on icon "button" at bounding box center [639, 208] width 1 height 1
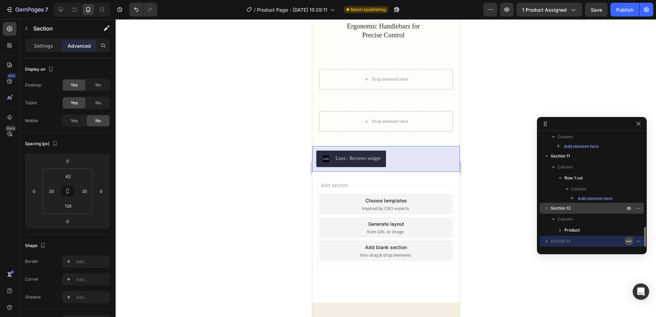
scroll to position [1722, 0]
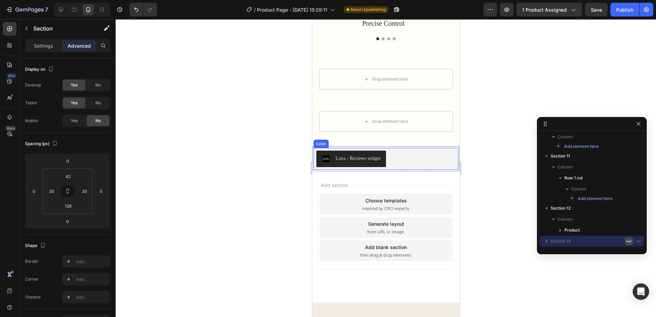
click at [440, 160] on div "Loox - Reviews widget" at bounding box center [385, 159] width 139 height 16
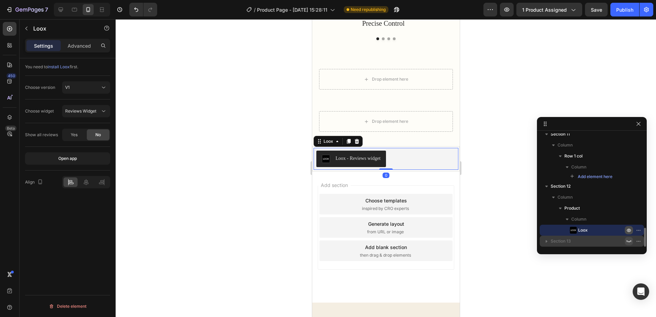
click at [627, 229] on icon "button" at bounding box center [628, 229] width 5 height 5
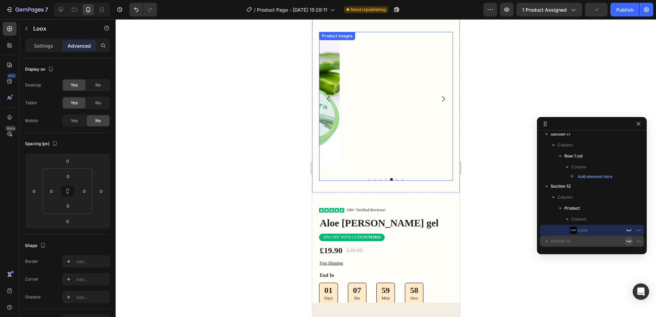
scroll to position [0, 0]
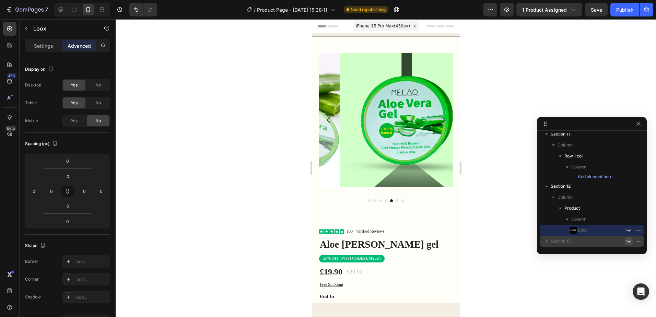
click at [623, 10] on div "Publish" at bounding box center [624, 9] width 17 height 7
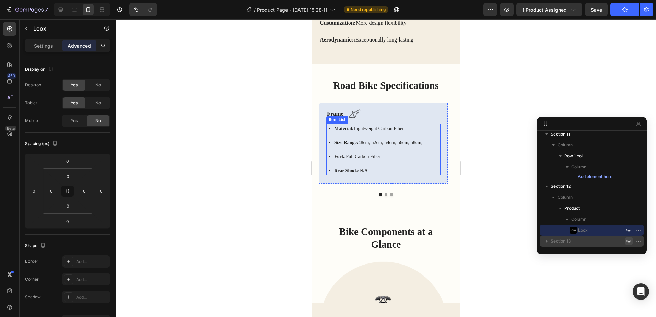
scroll to position [1372, 0]
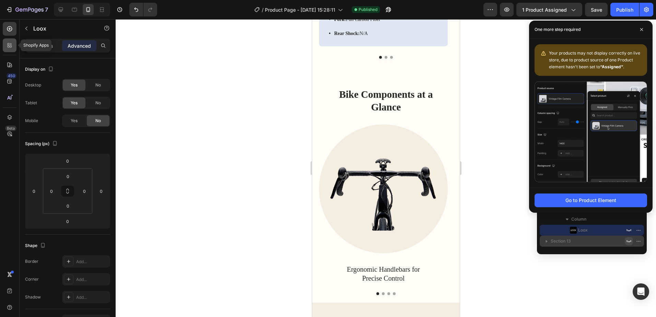
click at [10, 47] on icon at bounding box center [11, 47] width 2 height 2
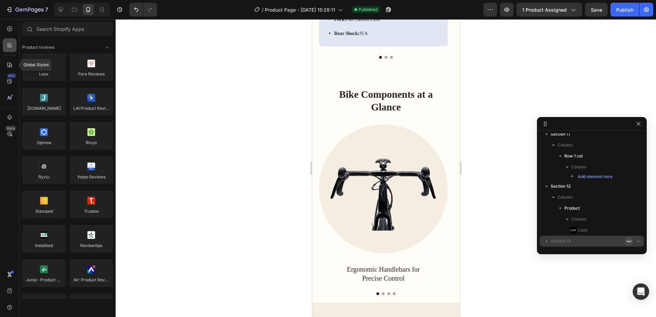
drag, startPoint x: 6, startPoint y: 66, endPoint x: 11, endPoint y: 47, distance: 19.1
click at [6, 66] on div at bounding box center [10, 65] width 14 height 14
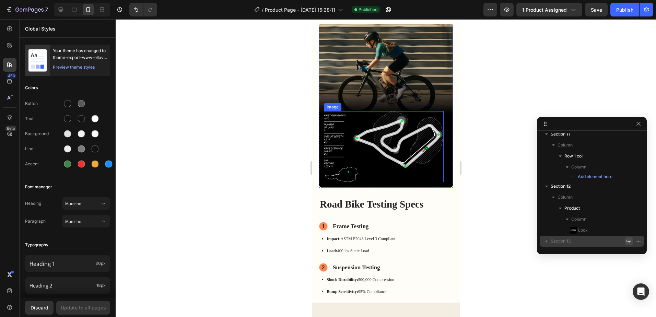
scroll to position [0, 0]
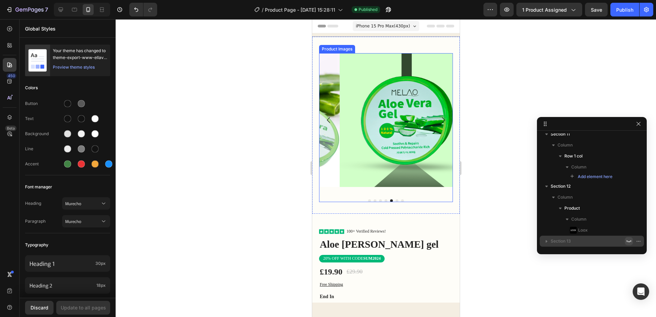
click at [404, 118] on div at bounding box center [386, 120] width 134 height 134
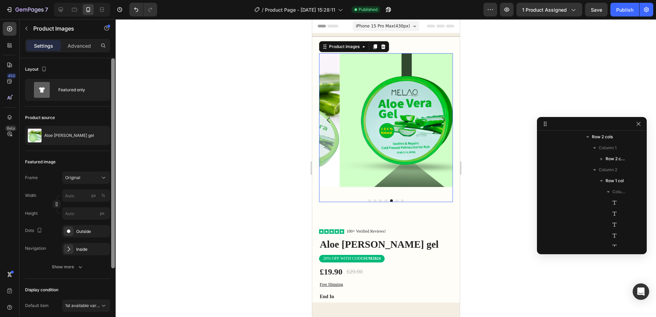
scroll to position [163, 0]
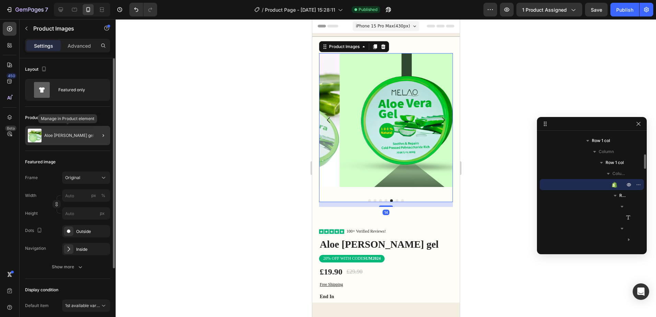
click at [71, 134] on div "Aloe [PERSON_NAME] gel" at bounding box center [67, 135] width 85 height 19
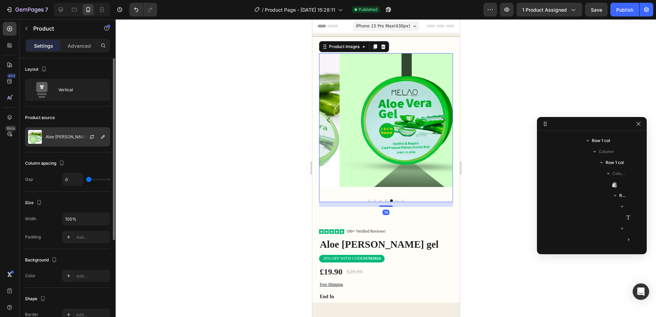
scroll to position [97, 0]
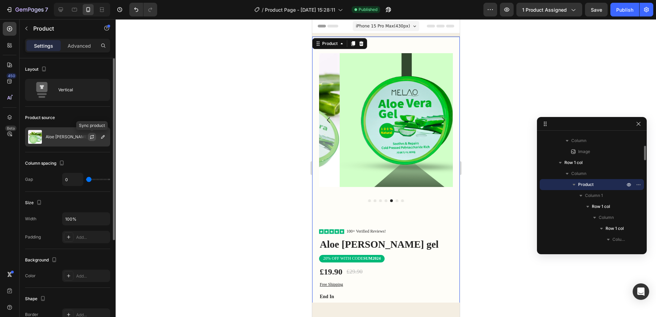
click at [94, 136] on button "button" at bounding box center [92, 137] width 8 height 8
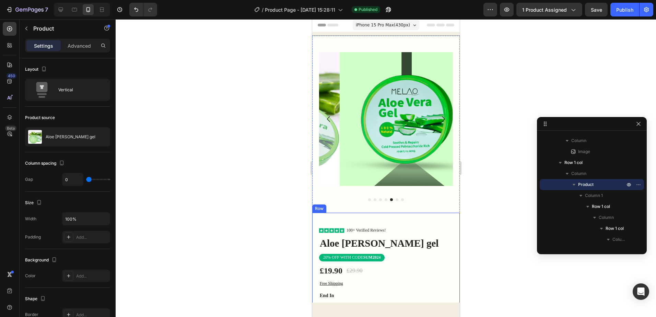
scroll to position [0, 0]
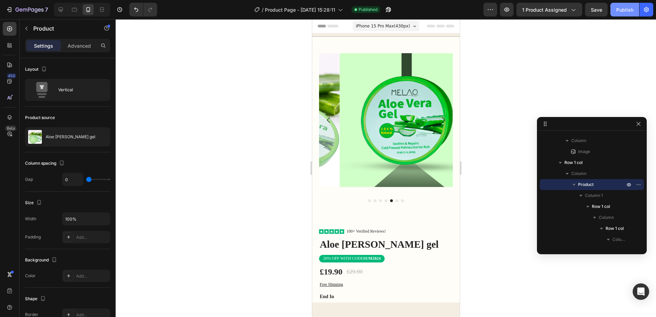
click at [617, 12] on div "Publish" at bounding box center [624, 9] width 17 height 7
